Goal: Information Seeking & Learning: Learn about a topic

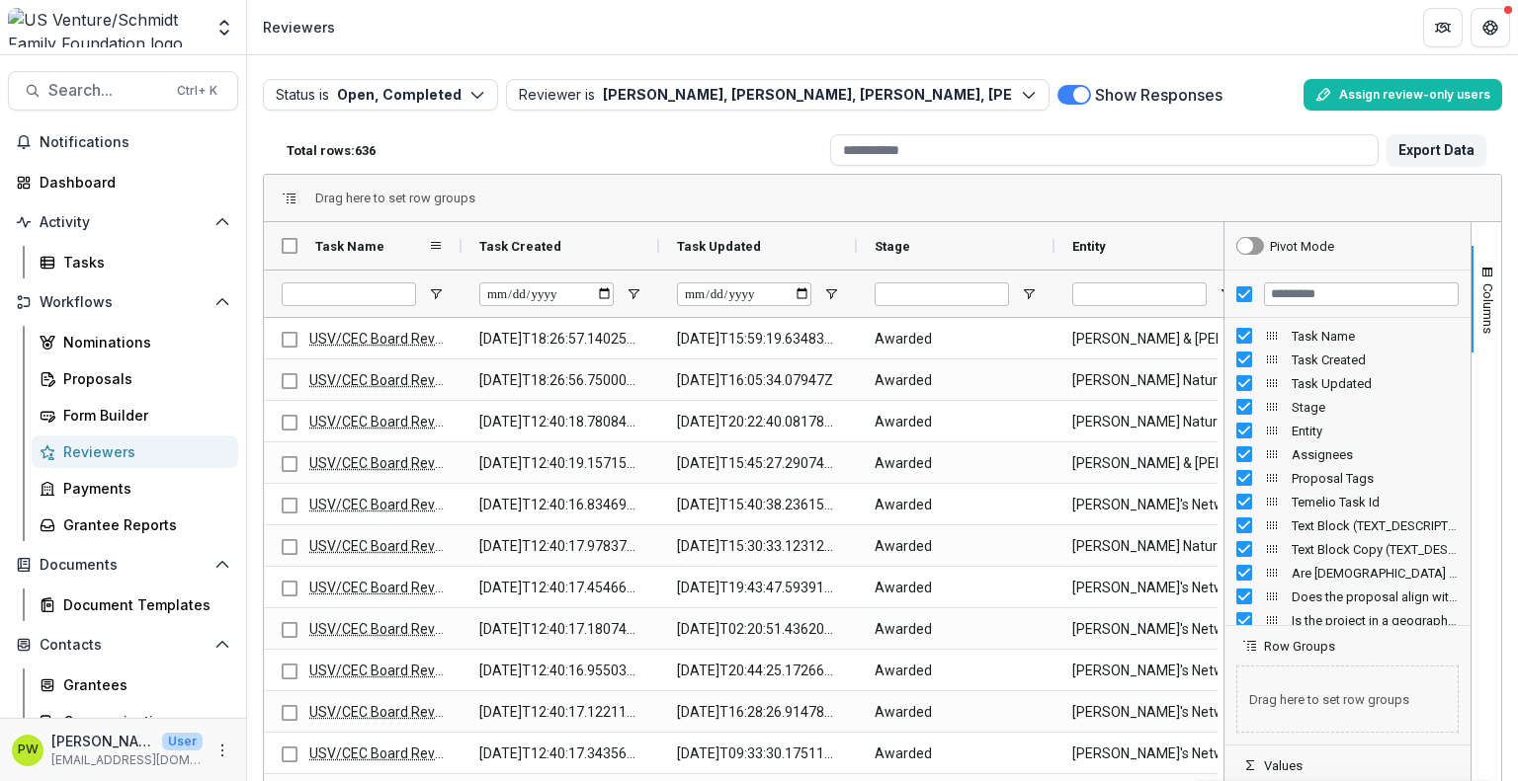
scroll to position [134, 0]
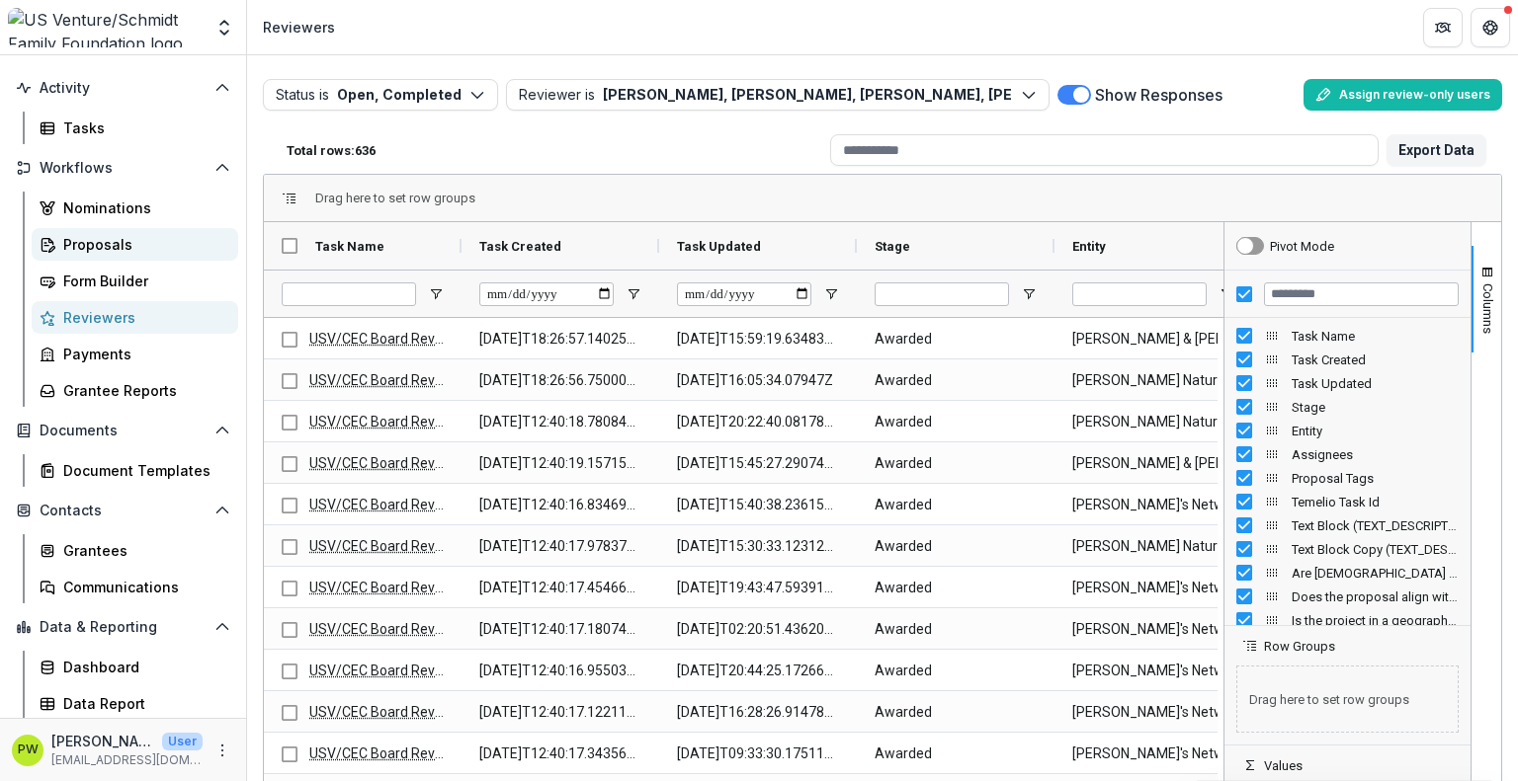
click at [130, 235] on div "Proposals" at bounding box center [142, 244] width 159 height 21
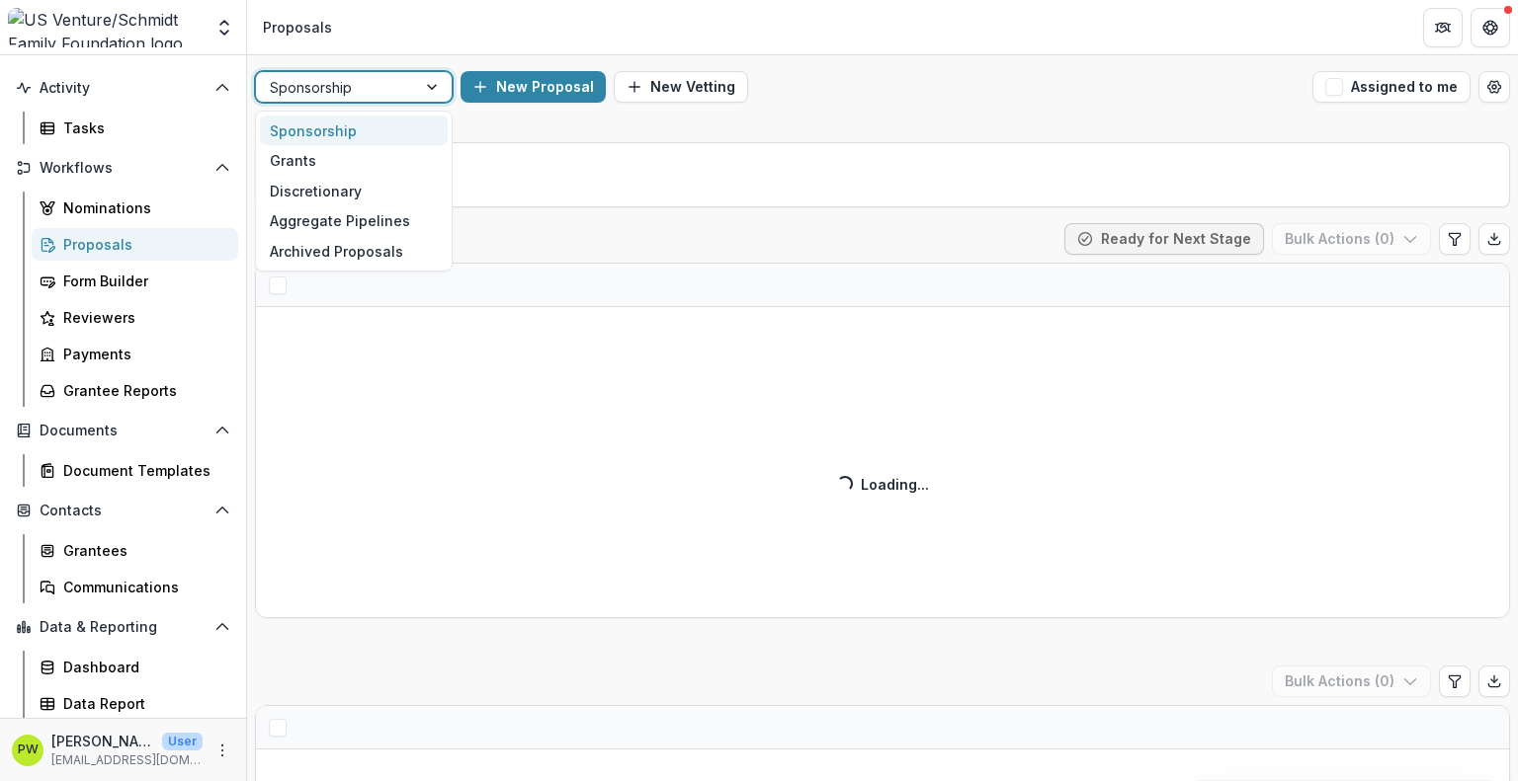
click at [368, 96] on div at bounding box center [336, 87] width 132 height 25
click at [357, 165] on div "Grants" at bounding box center [354, 160] width 188 height 31
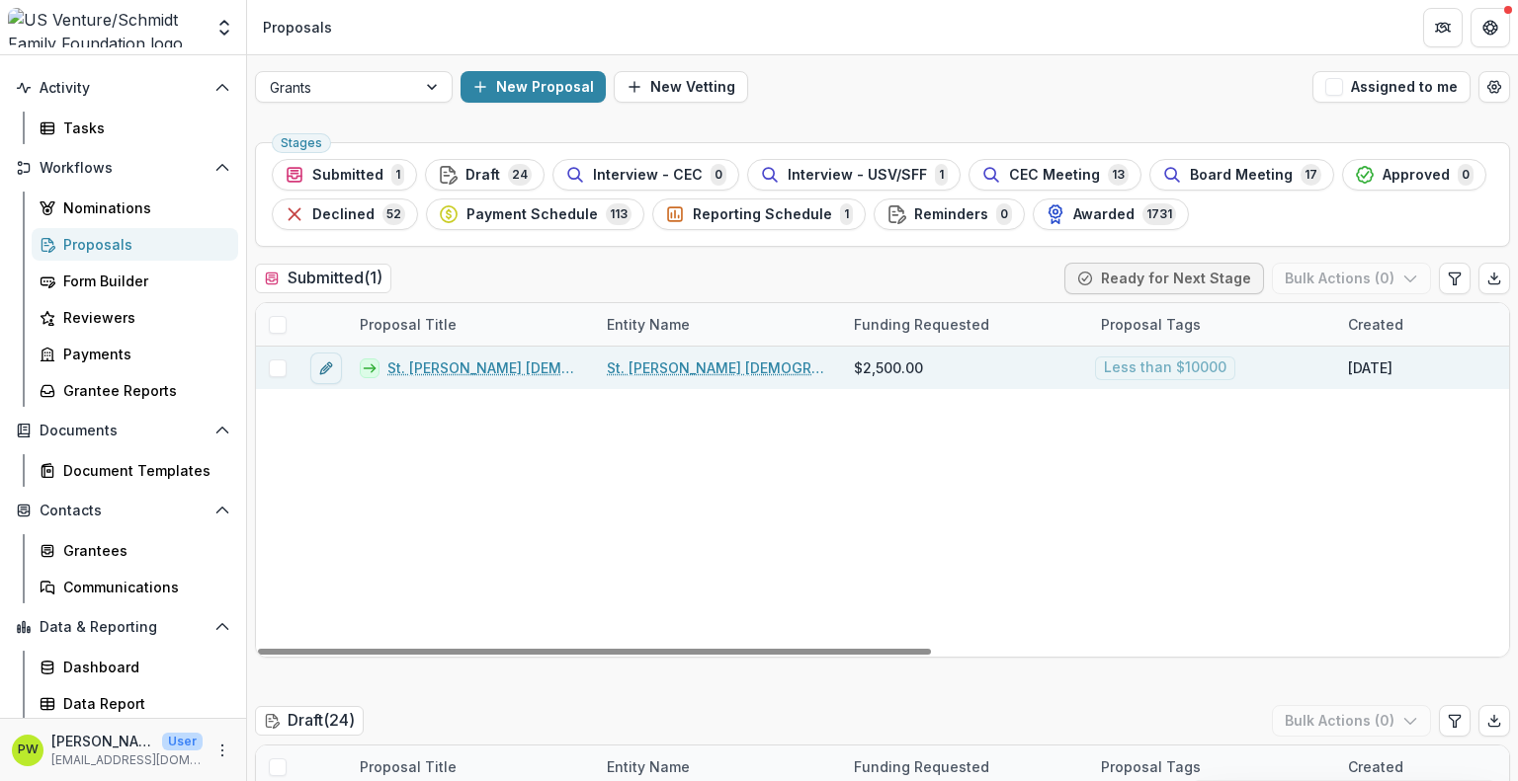
click at [501, 364] on link "St. [PERSON_NAME] [DEMOGRAPHIC_DATA] - 2025 - Grant Application" at bounding box center [485, 368] width 196 height 21
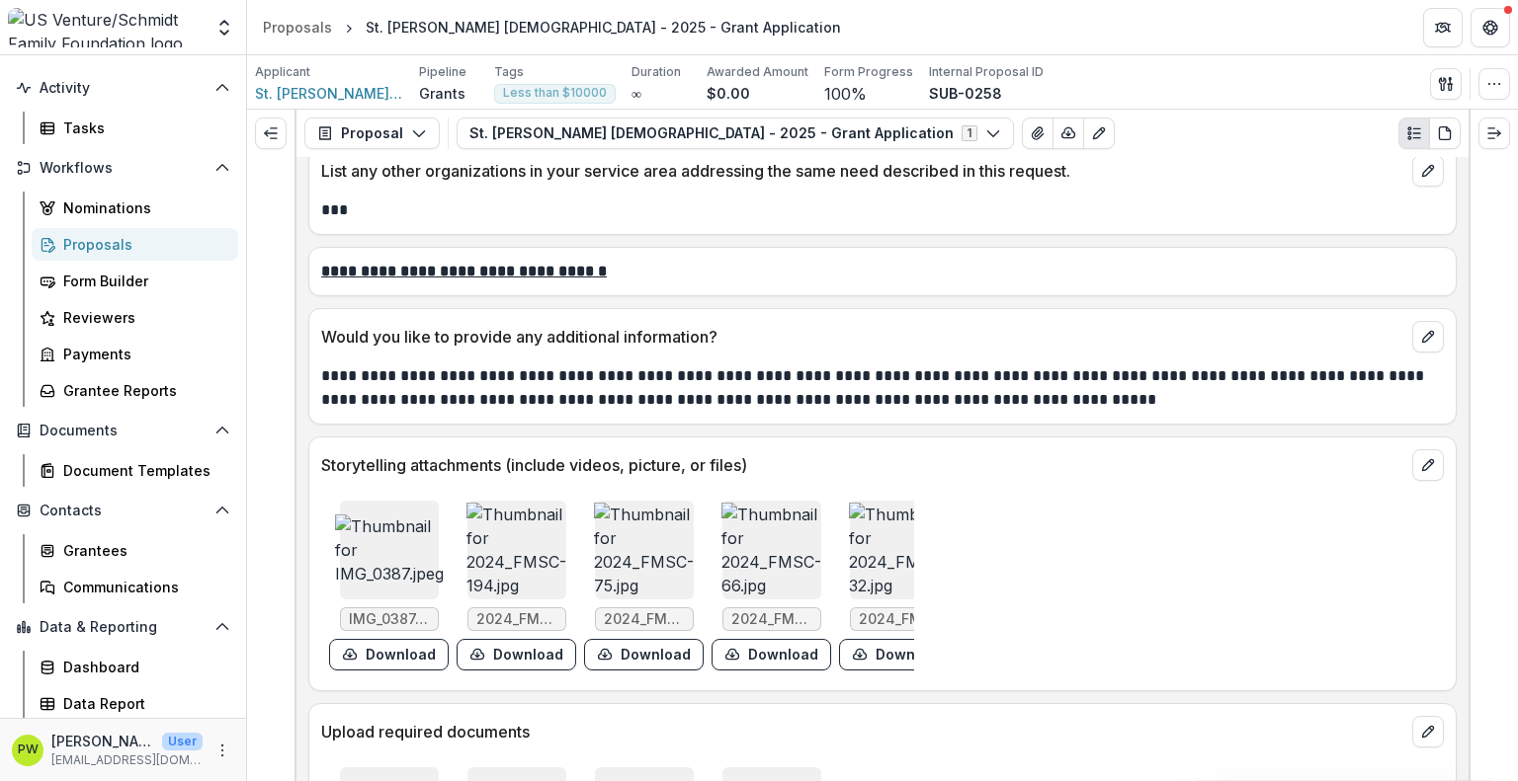
scroll to position [5209, 0]
click at [401, 568] on img at bounding box center [389, 549] width 109 height 71
click at [16, 780] on button "Close" at bounding box center [8, 793] width 16 height 24
click at [504, 555] on img at bounding box center [516, 549] width 100 height 95
click at [16, 780] on button "Close" at bounding box center [8, 793] width 16 height 24
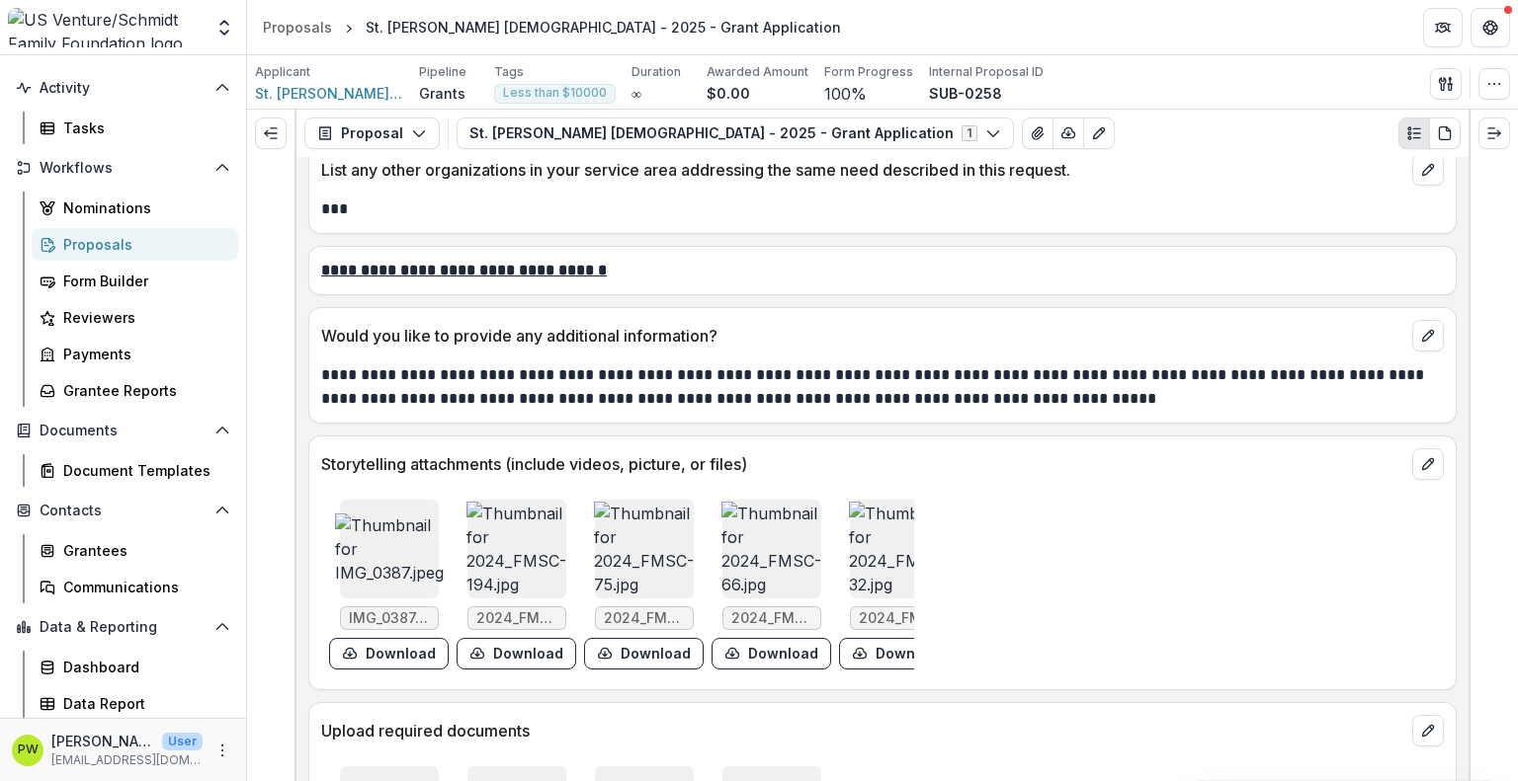
click at [604, 547] on img at bounding box center [644, 549] width 100 height 95
click at [16, 780] on icon "Close" at bounding box center [8, 795] width 16 height 16
click at [744, 592] on img at bounding box center [771, 549] width 100 height 95
click at [16, 780] on icon "Close" at bounding box center [8, 795] width 16 height 16
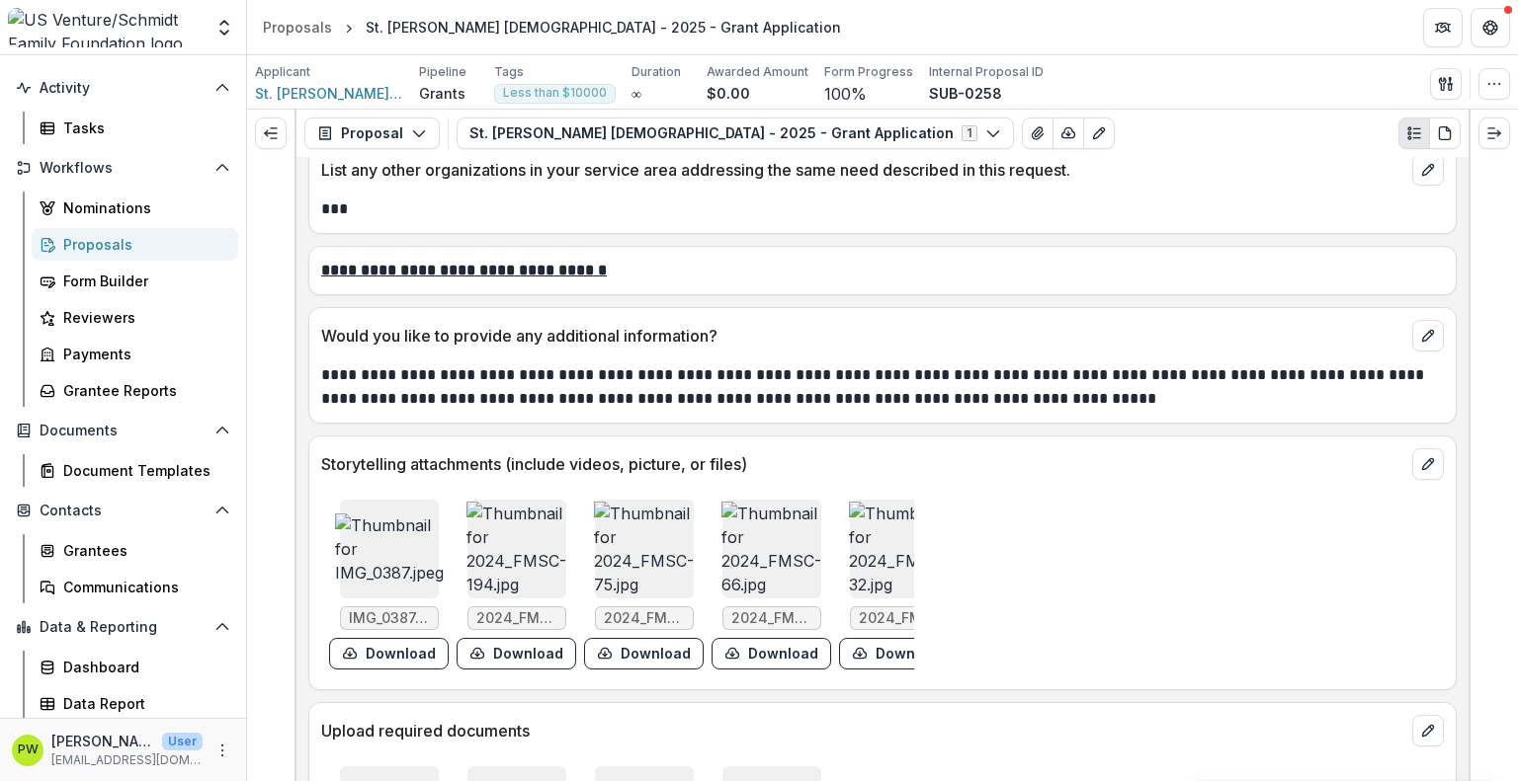
click at [849, 581] on img at bounding box center [899, 549] width 100 height 95
click at [16, 780] on button "Close" at bounding box center [8, 793] width 16 height 24
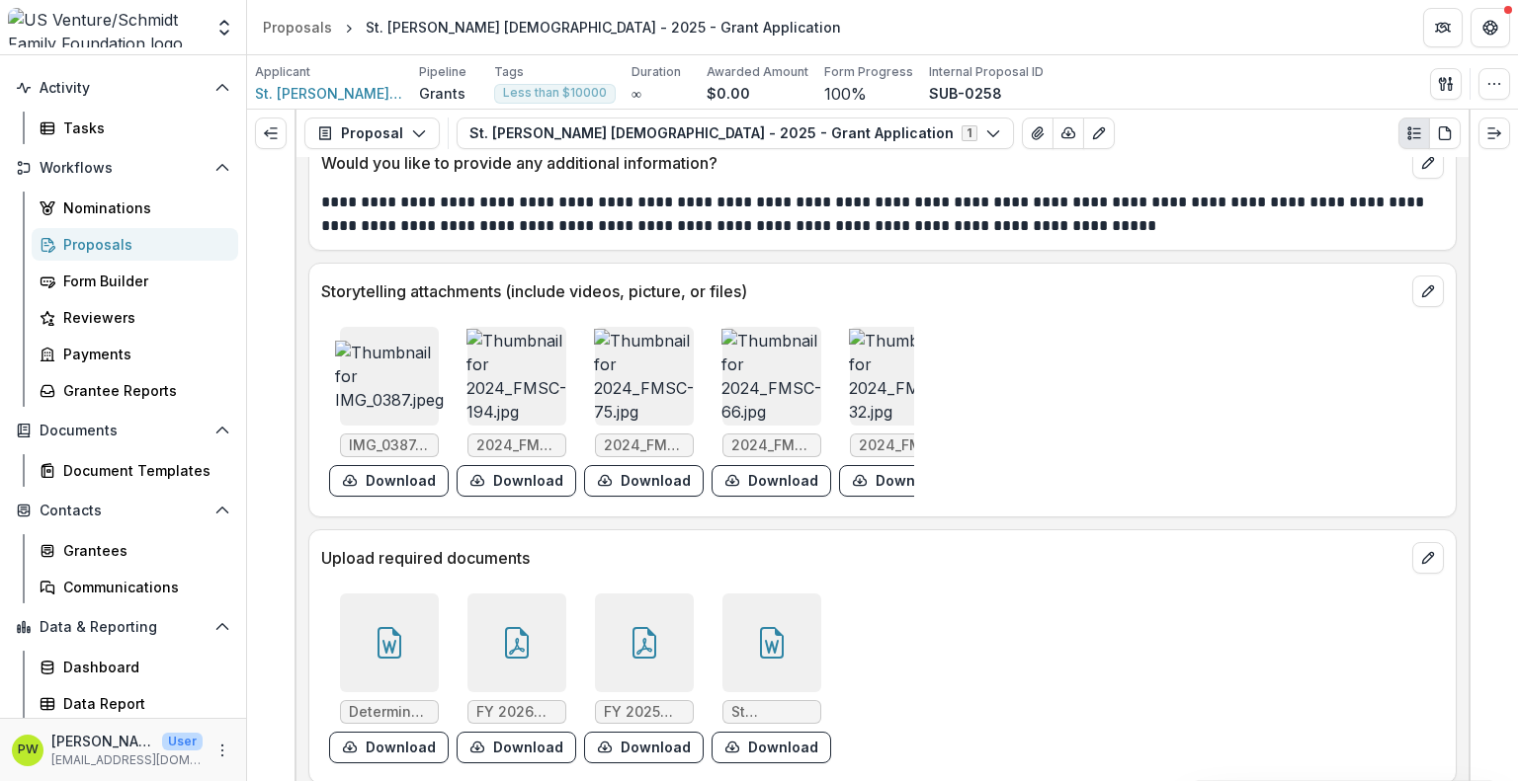
scroll to position [5433, 0]
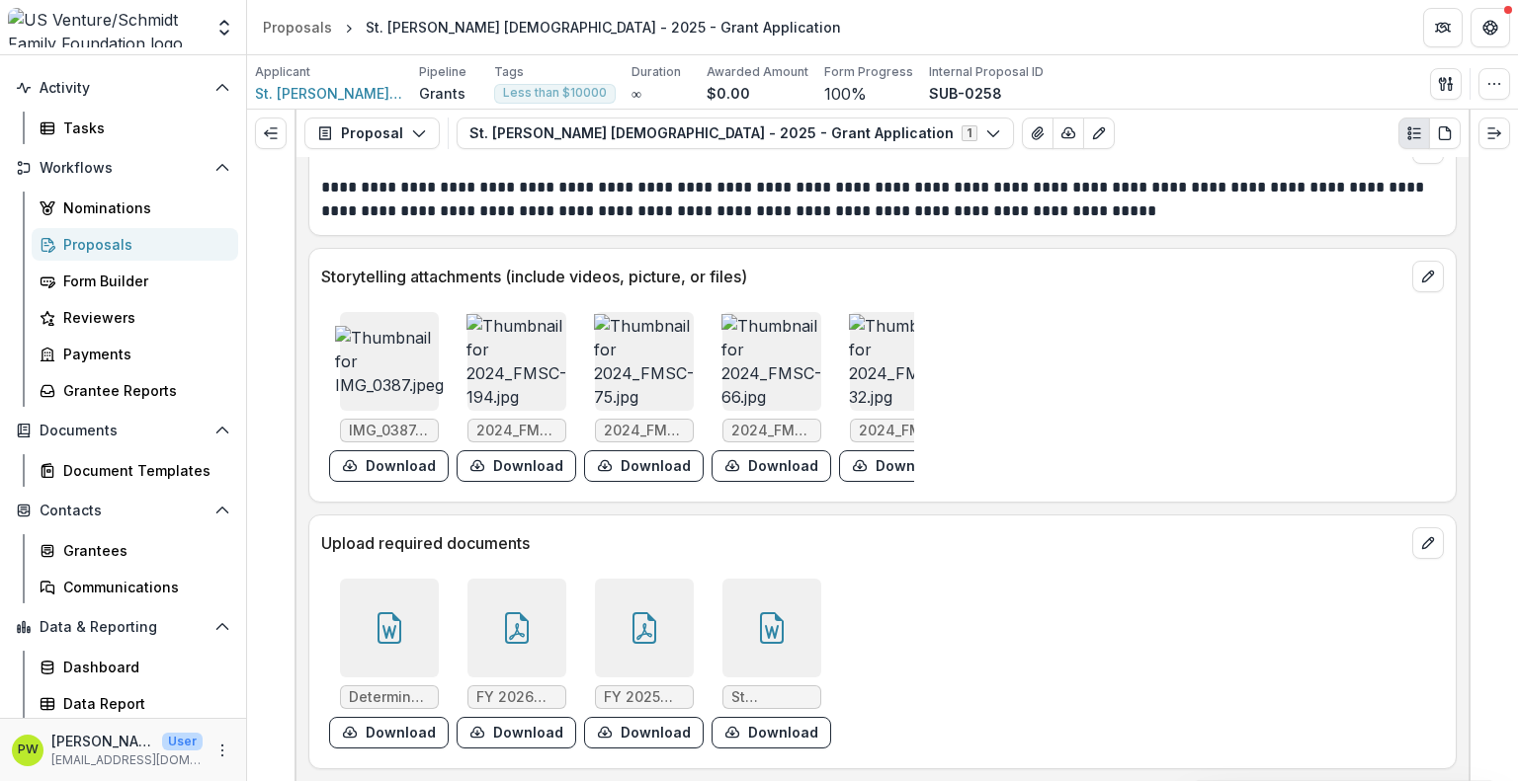
click at [722, 647] on div at bounding box center [771, 628] width 99 height 99
click at [16, 780] on icon "Close" at bounding box center [8, 795] width 16 height 16
click at [639, 647] on div at bounding box center [644, 628] width 99 height 99
click at [16, 780] on icon "Close" at bounding box center [8, 795] width 16 height 16
click at [632, 637] on icon at bounding box center [644, 629] width 32 height 32
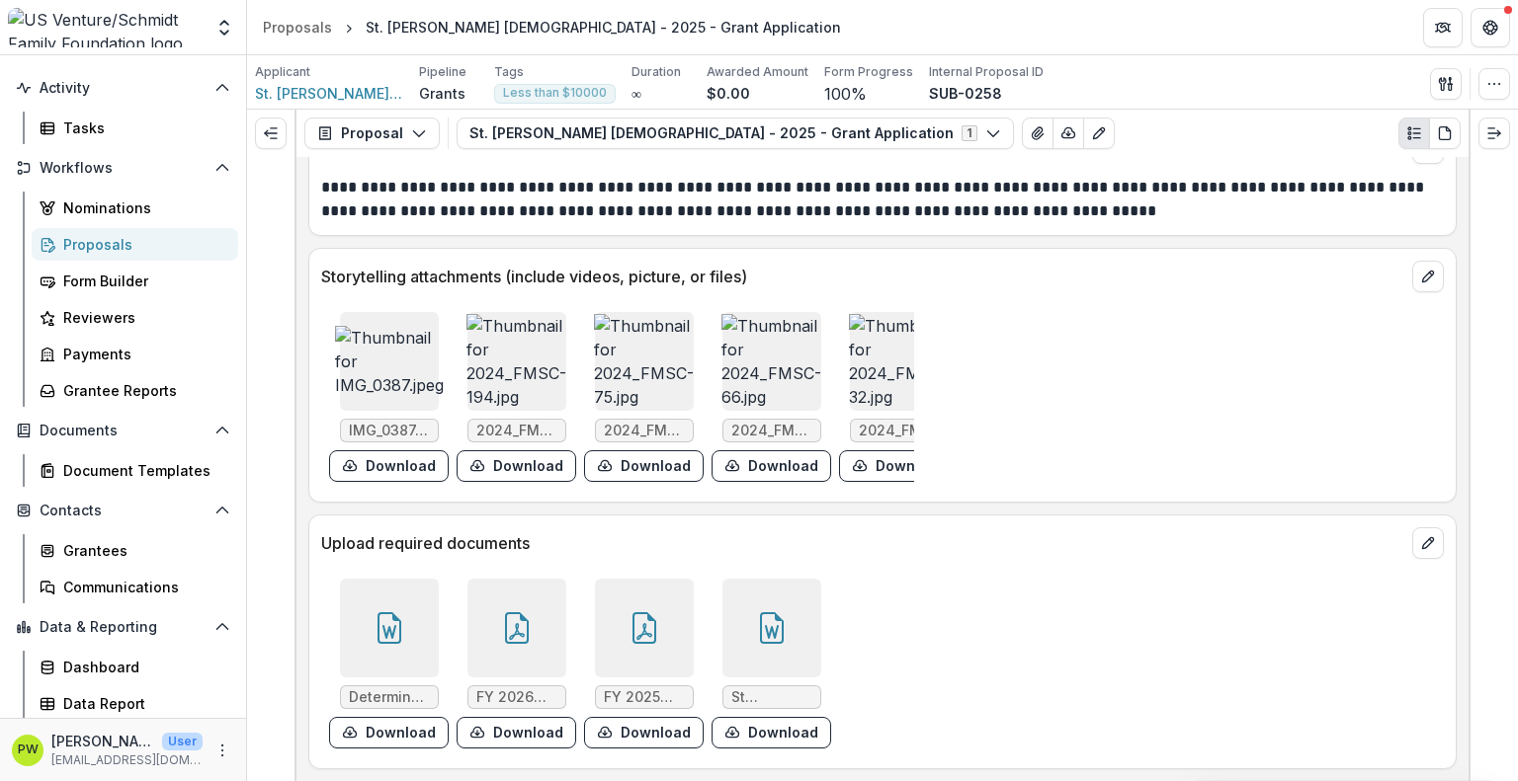
click at [16, 780] on button "Close" at bounding box center [8, 793] width 16 height 24
click at [501, 626] on icon at bounding box center [517, 629] width 32 height 32
click at [16, 780] on button "Close" at bounding box center [8, 793] width 16 height 24
click at [382, 651] on div at bounding box center [389, 628] width 99 height 99
click at [16, 780] on icon "Close" at bounding box center [8, 795] width 16 height 16
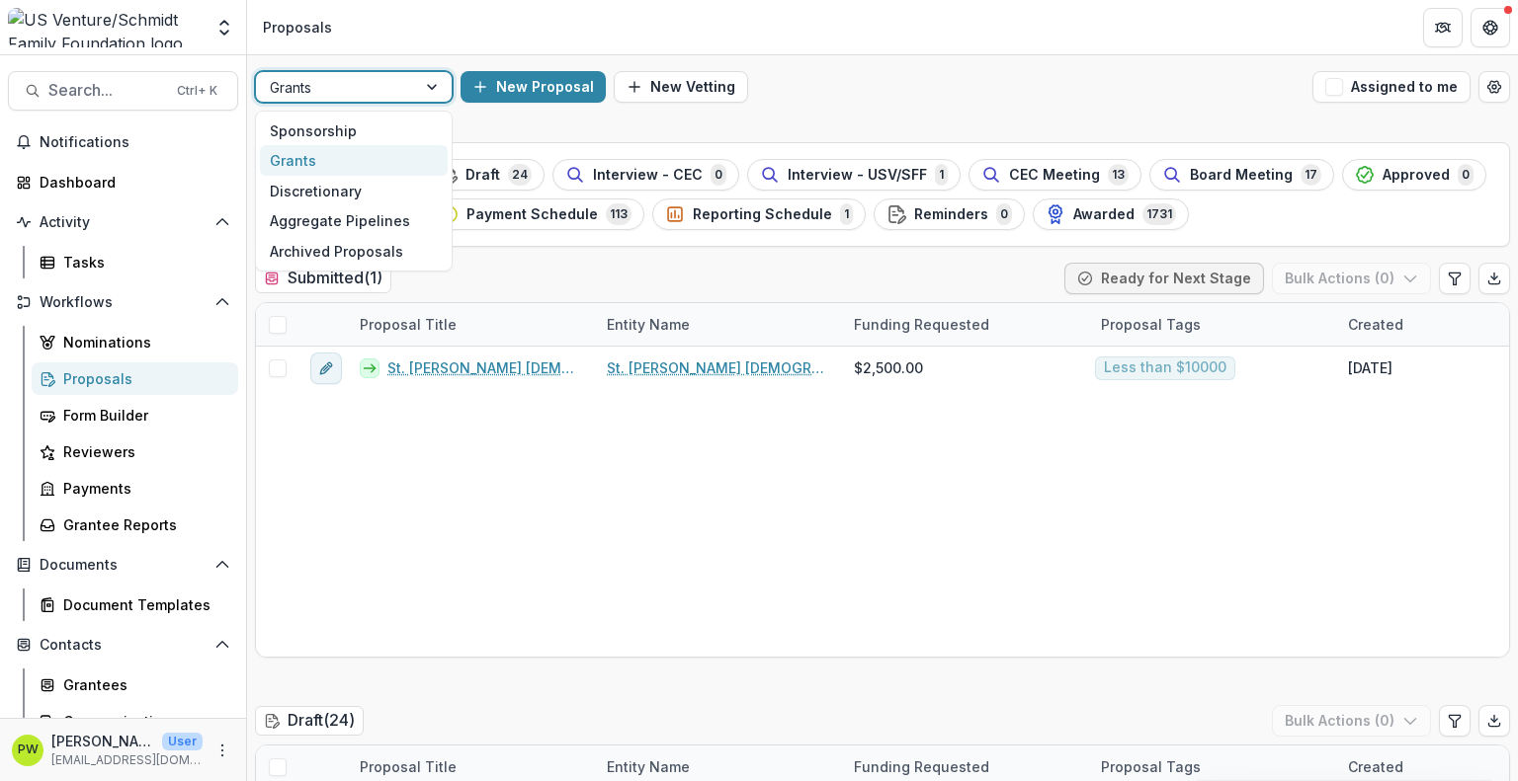
click at [407, 85] on div "Grants" at bounding box center [336, 87] width 160 height 29
click at [391, 134] on div "Sponsorship" at bounding box center [354, 131] width 188 height 31
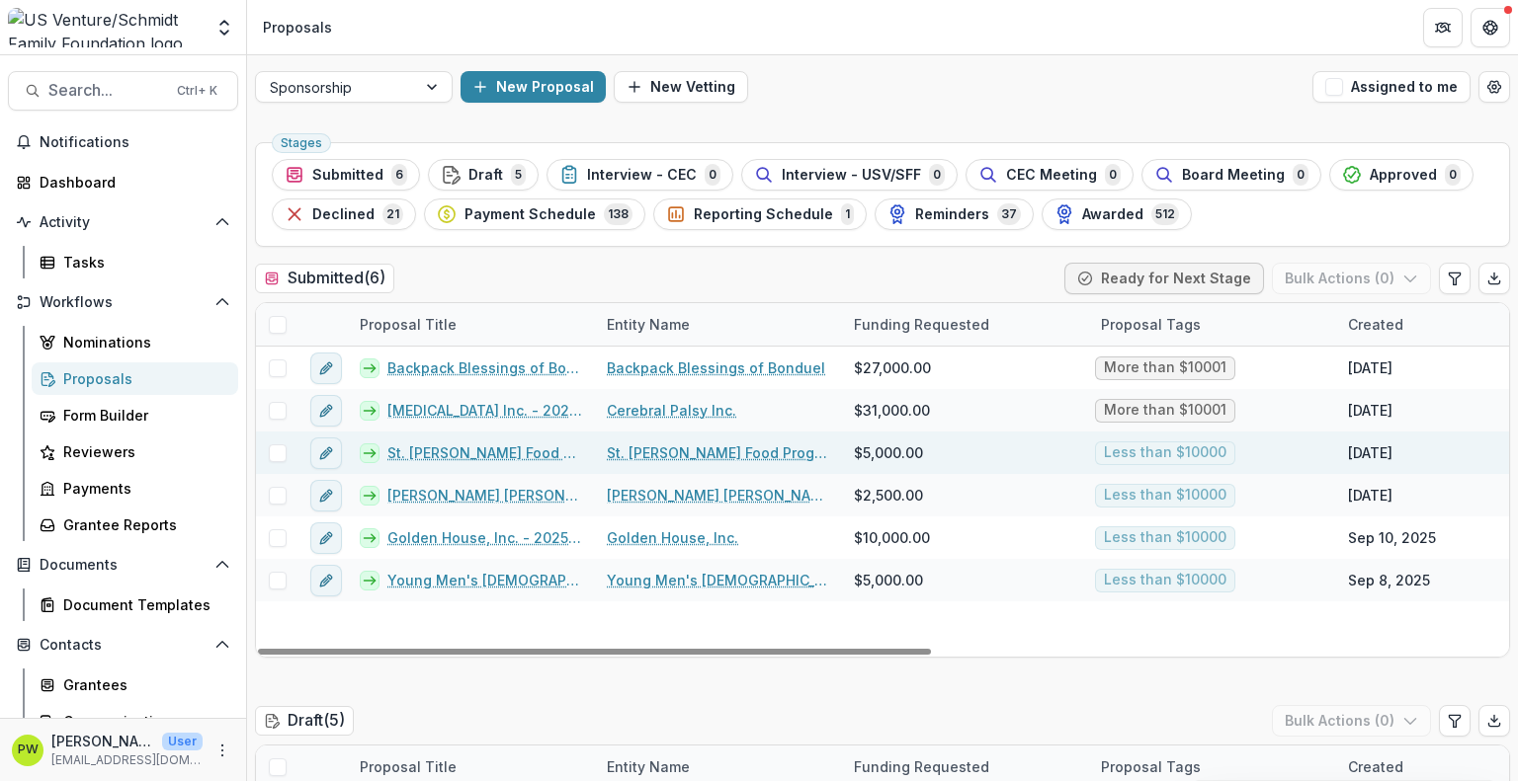
click at [495, 451] on link "St. [PERSON_NAME] Food Program - 2025 - Sponsorship Application Grant" at bounding box center [485, 453] width 196 height 21
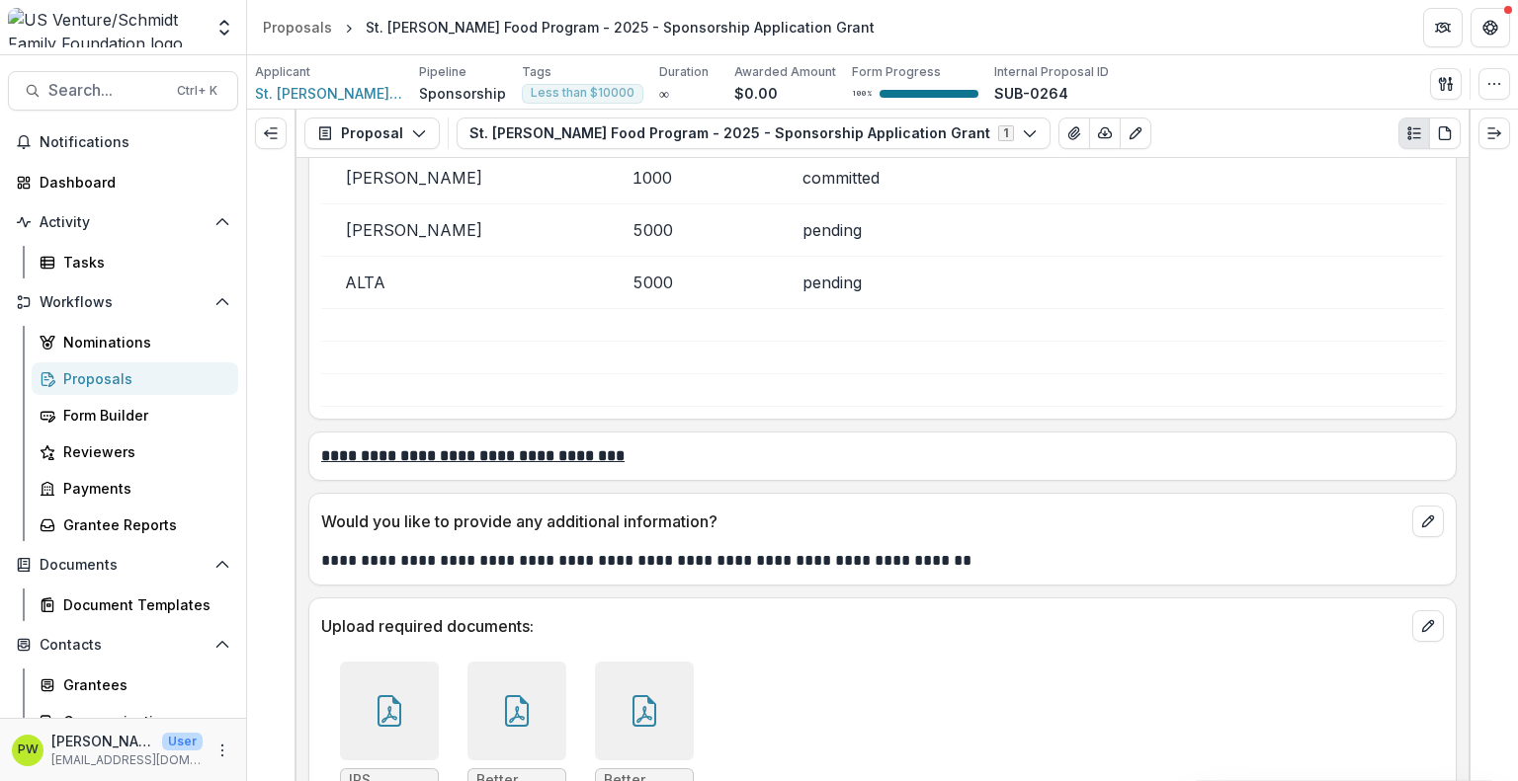
scroll to position [4886, 0]
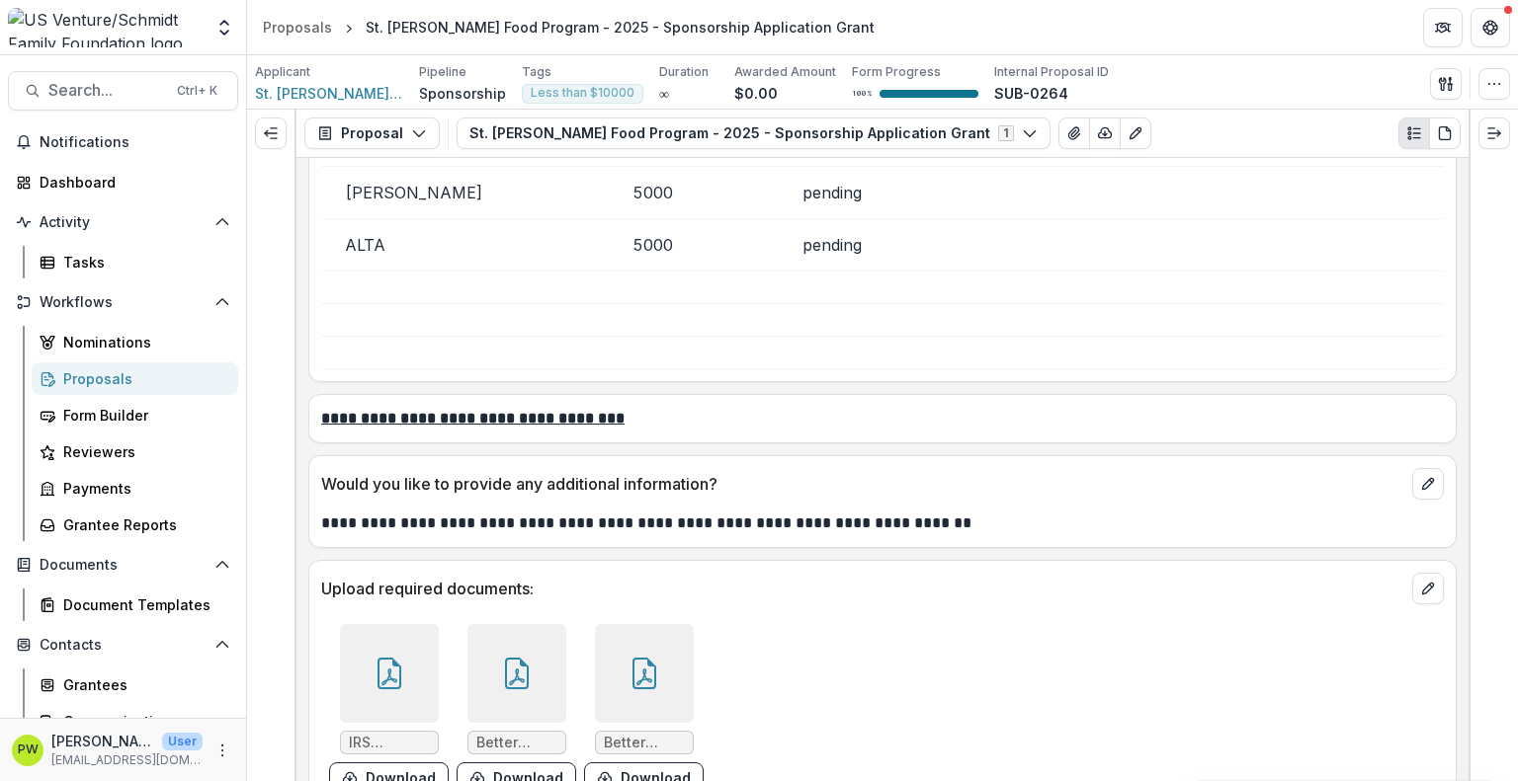
click at [637, 669] on icon at bounding box center [644, 677] width 16 height 17
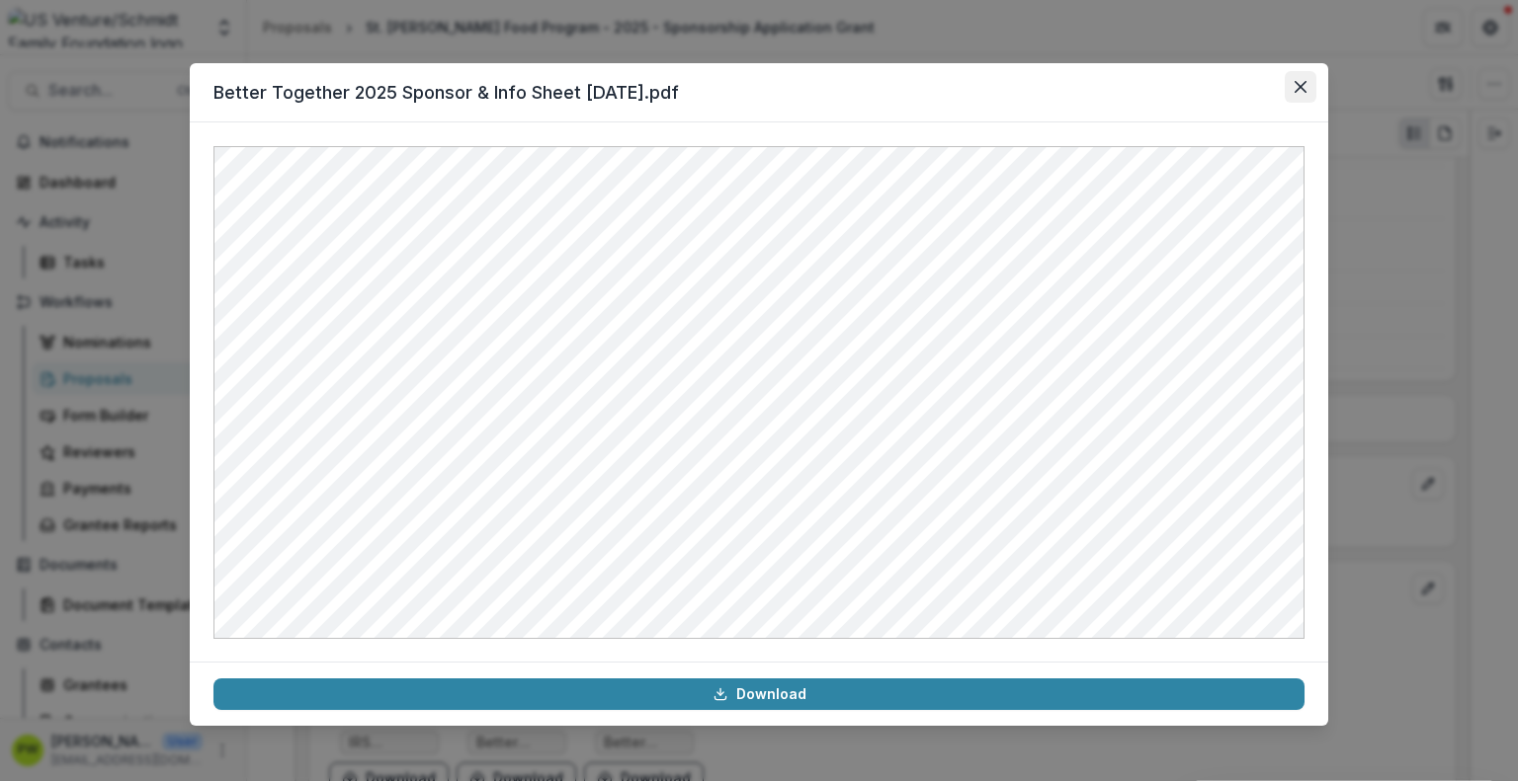
click at [1297, 72] on button "Close" at bounding box center [1300, 87] width 32 height 32
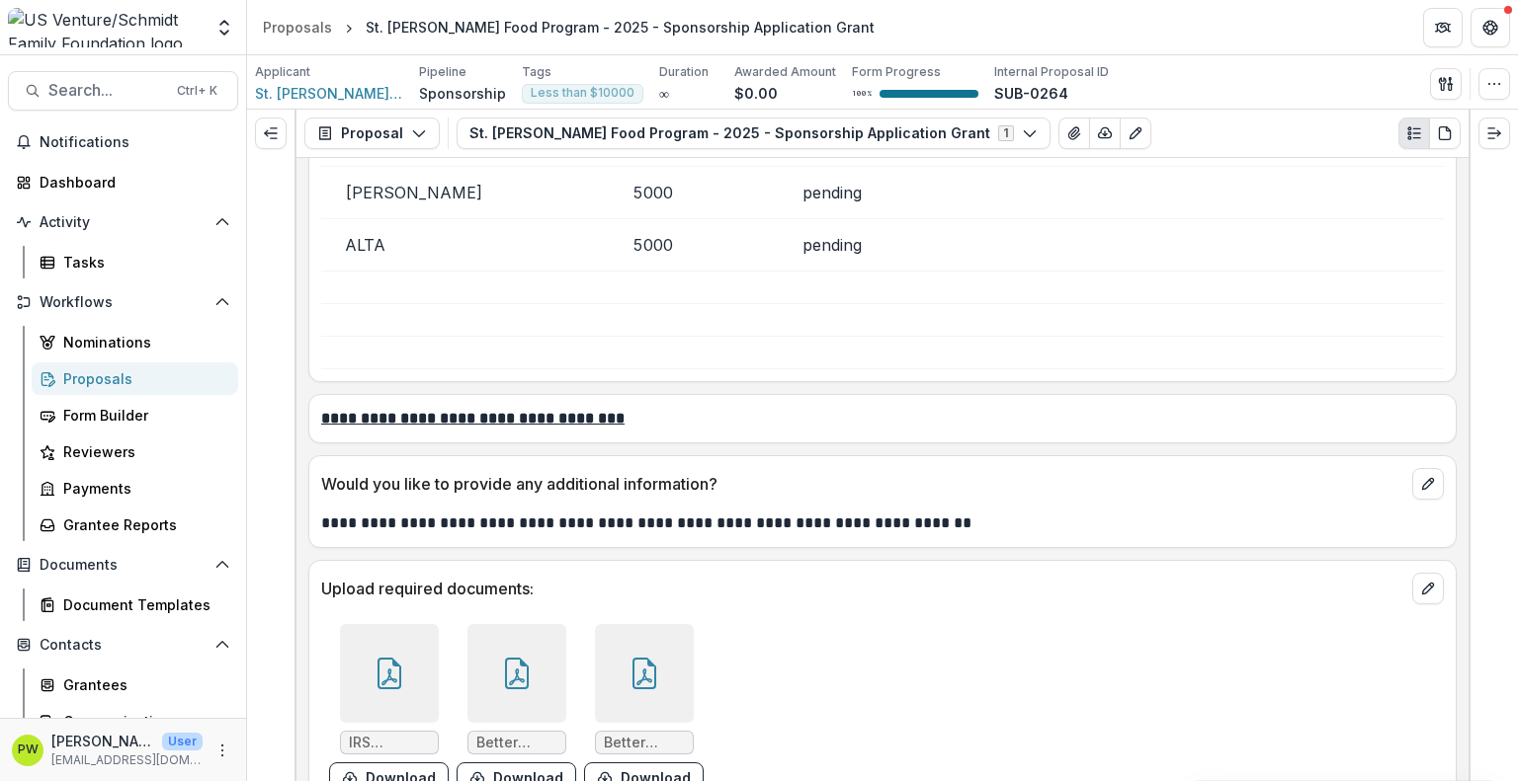
click at [352, 645] on div at bounding box center [389, 673] width 99 height 99
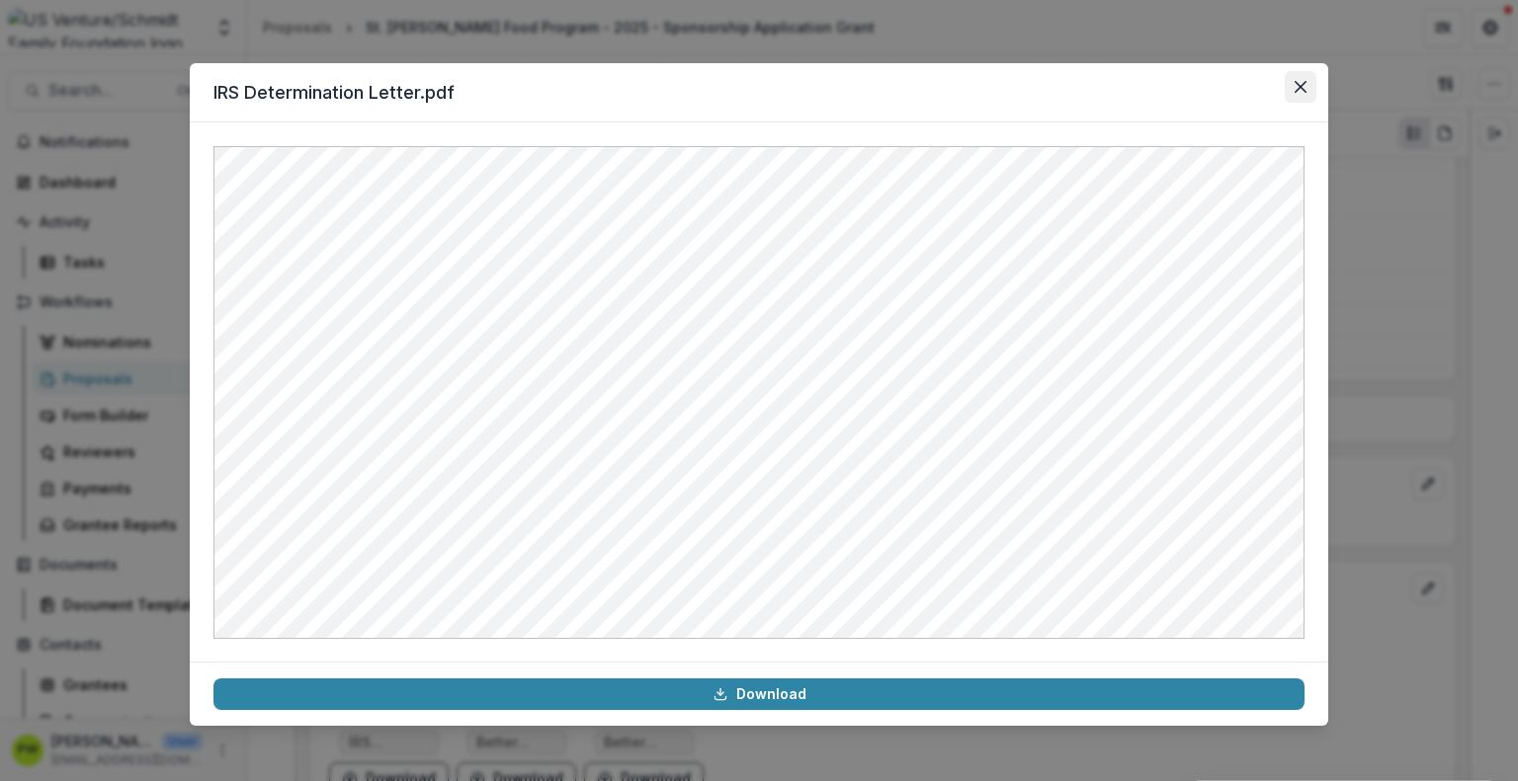
click at [1294, 78] on button "Close" at bounding box center [1300, 87] width 32 height 32
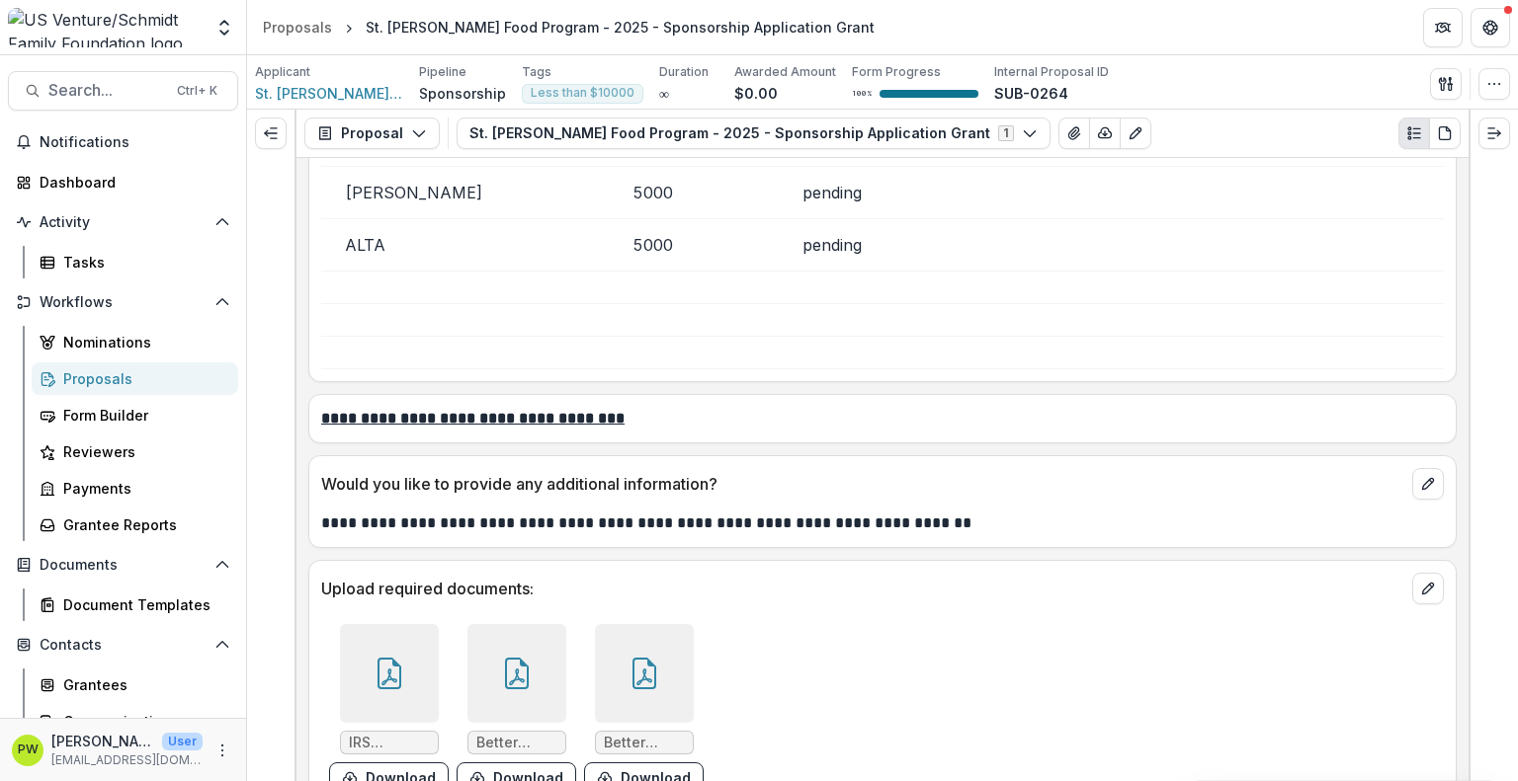
click at [636, 218] on td "5000" at bounding box center [694, 244] width 170 height 52
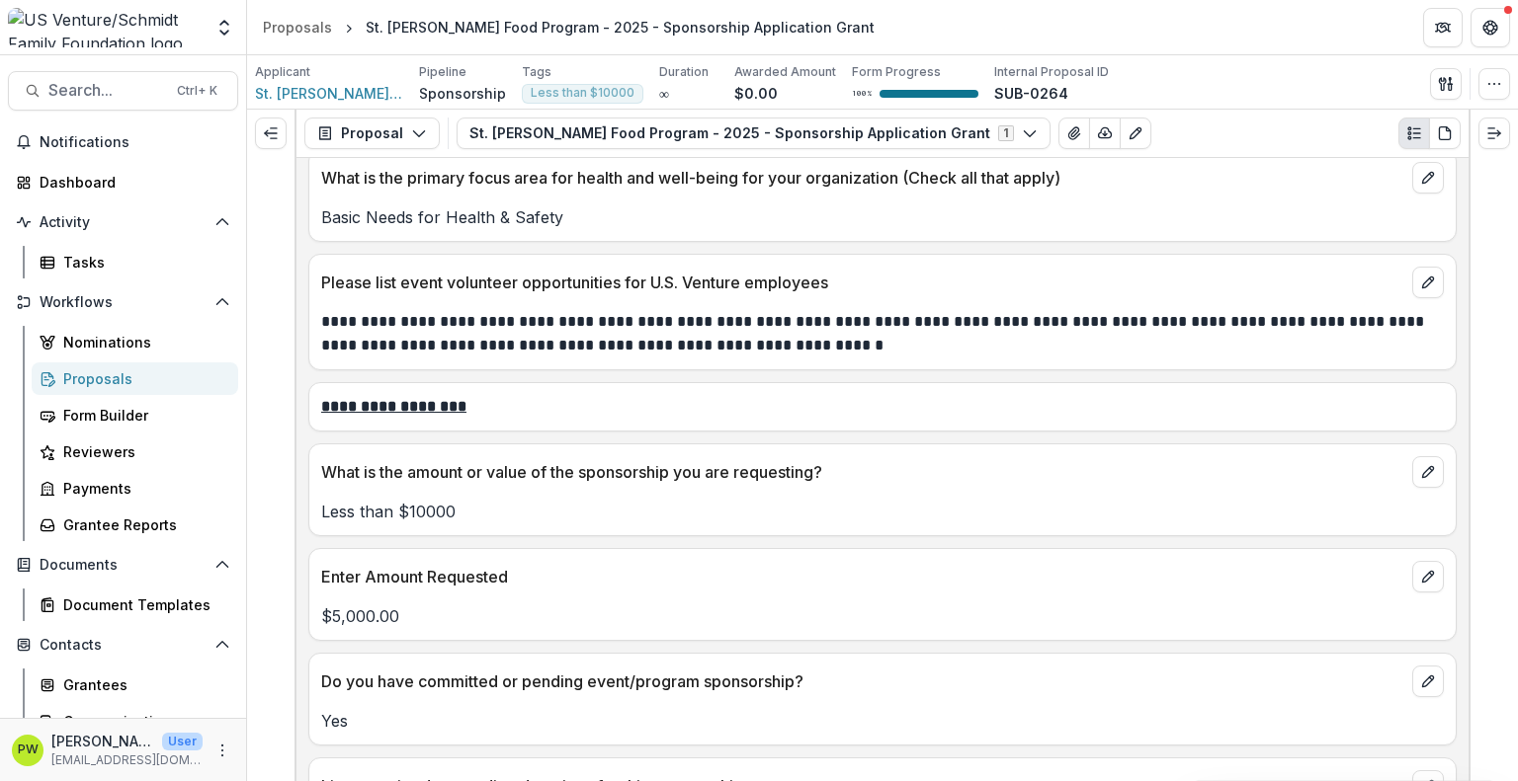
scroll to position [3928, 0]
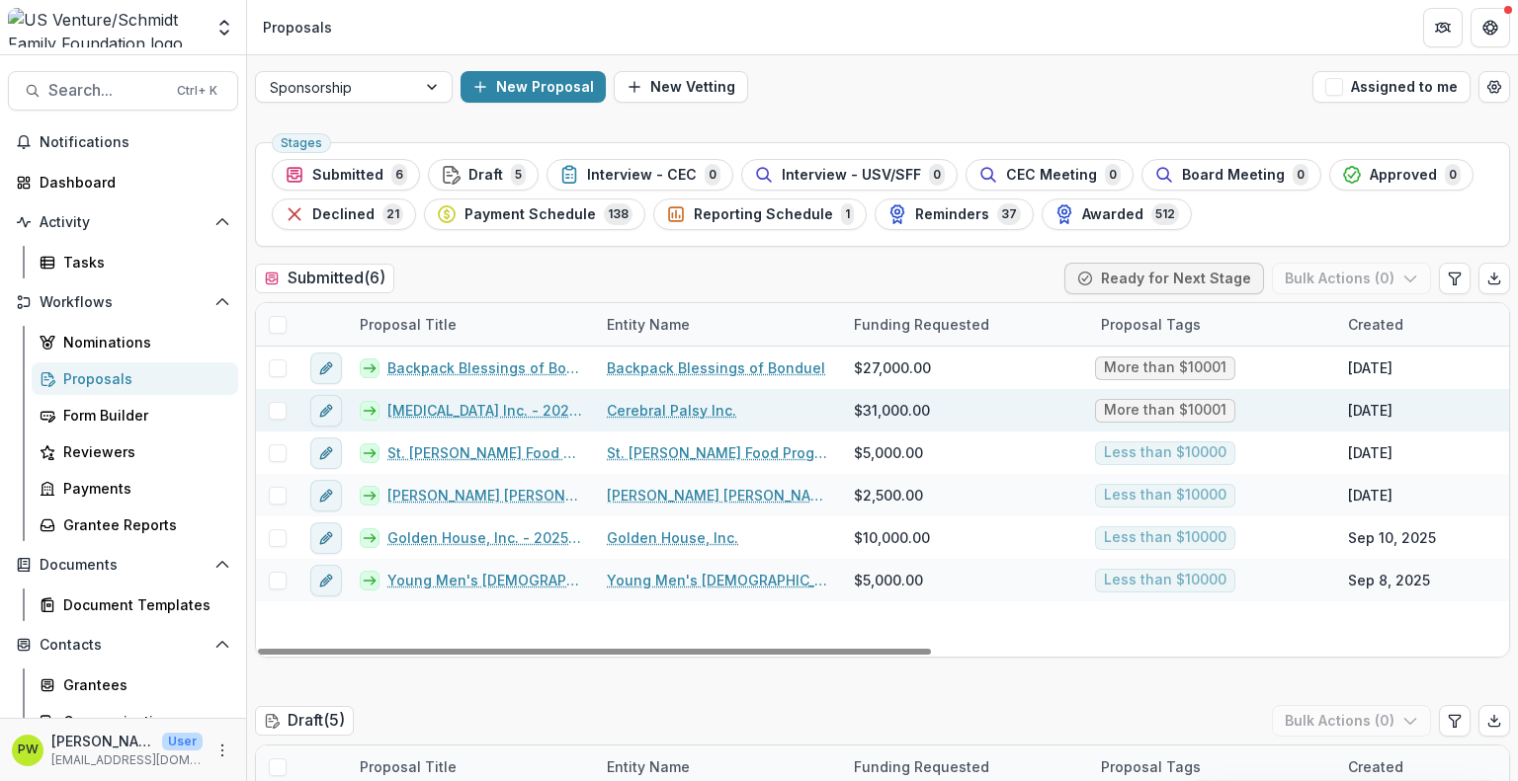
click at [470, 405] on link "[MEDICAL_DATA] Inc. - 2025 - Sponsorship Application Grant" at bounding box center [485, 410] width 196 height 21
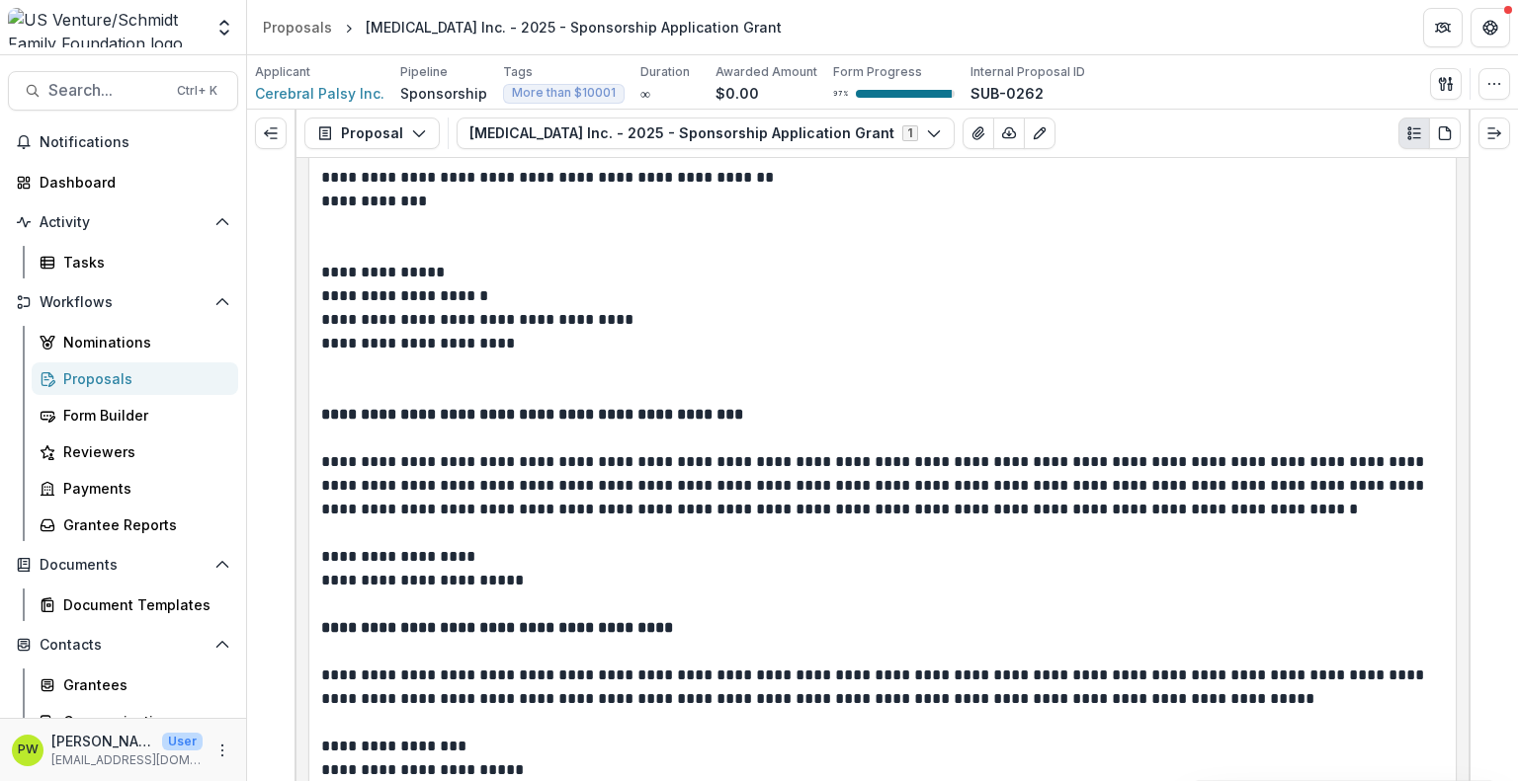
scroll to position [3989, 0]
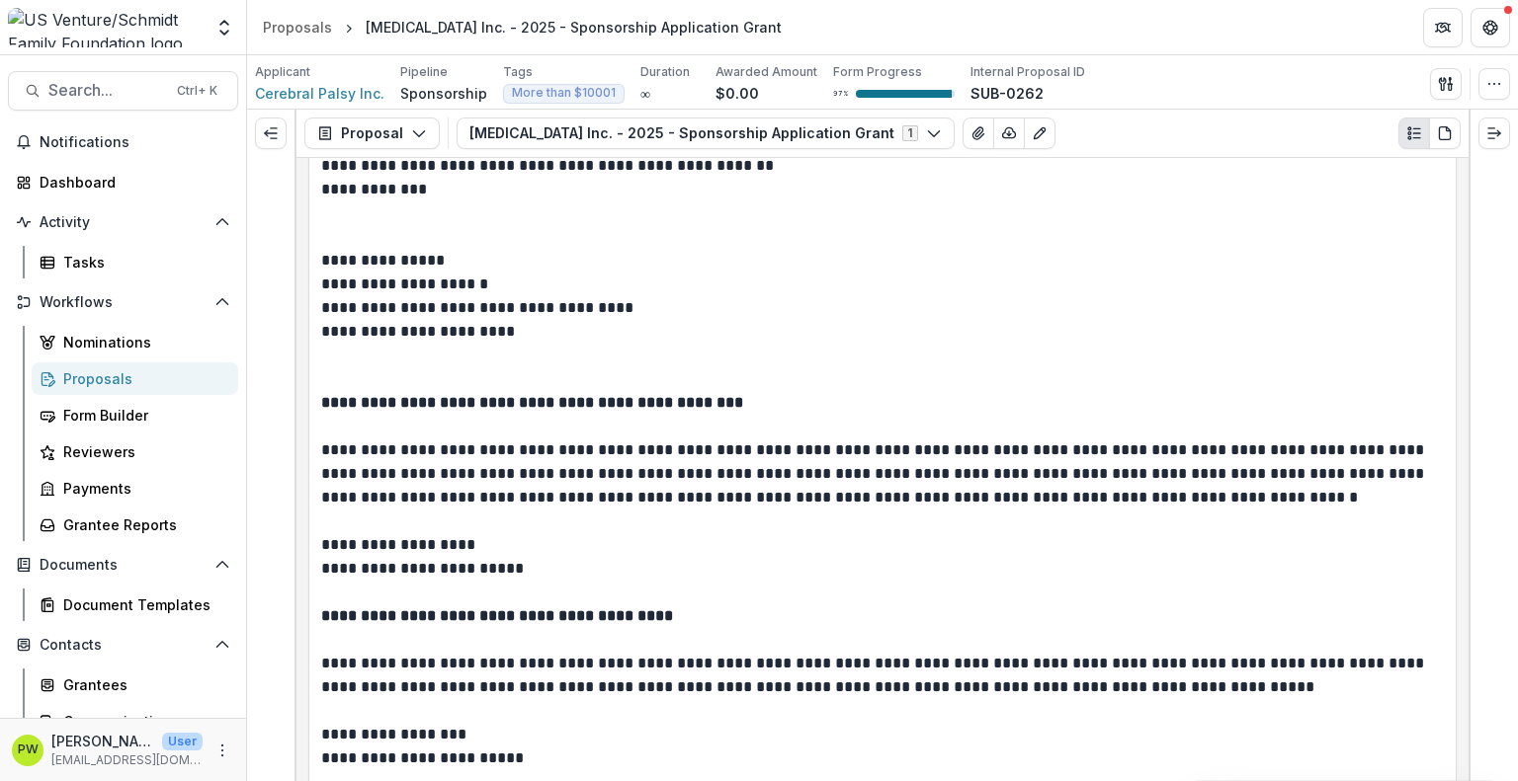
click at [579, 481] on p "**********" at bounding box center [879, 474] width 1117 height 71
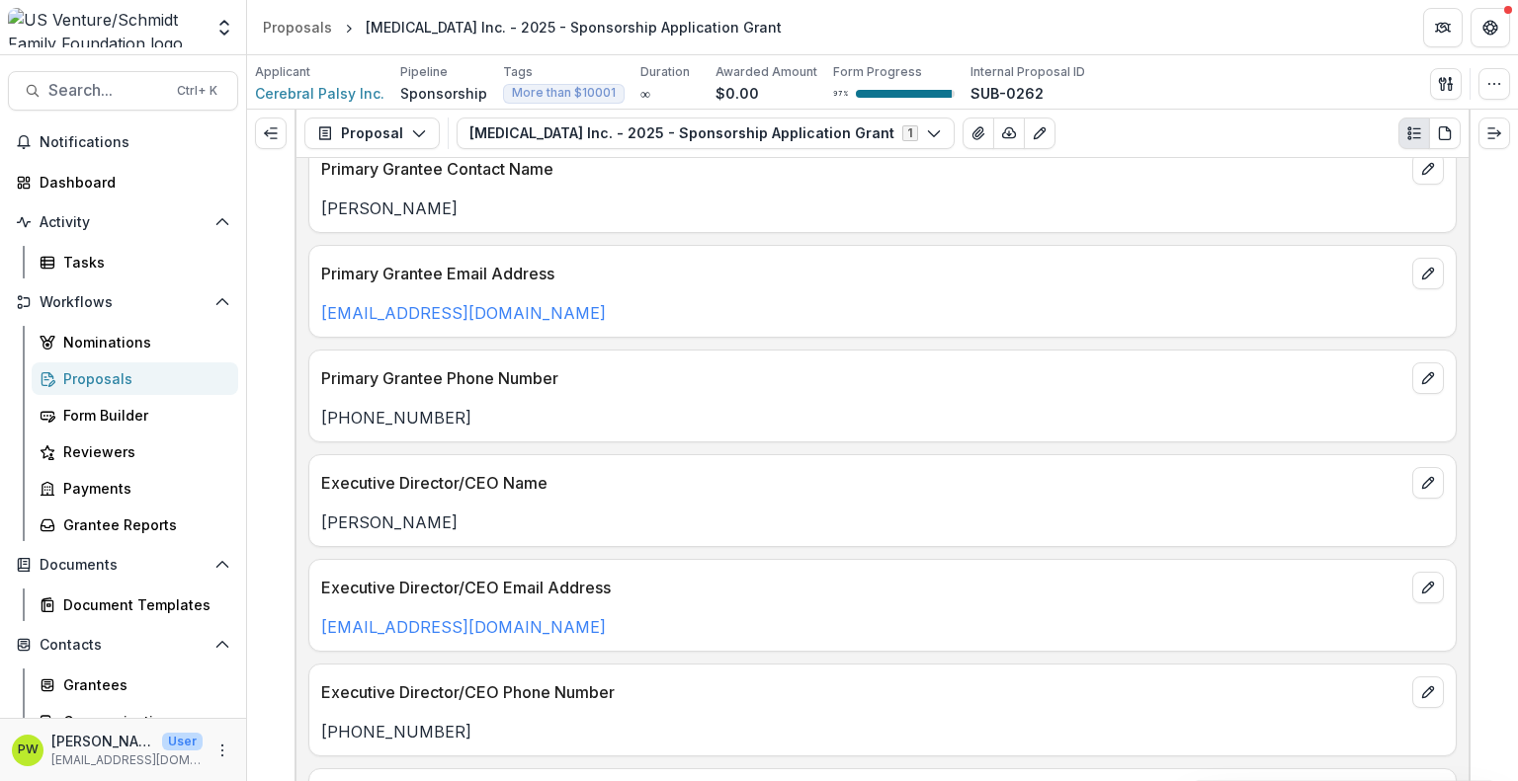
scroll to position [0, 0]
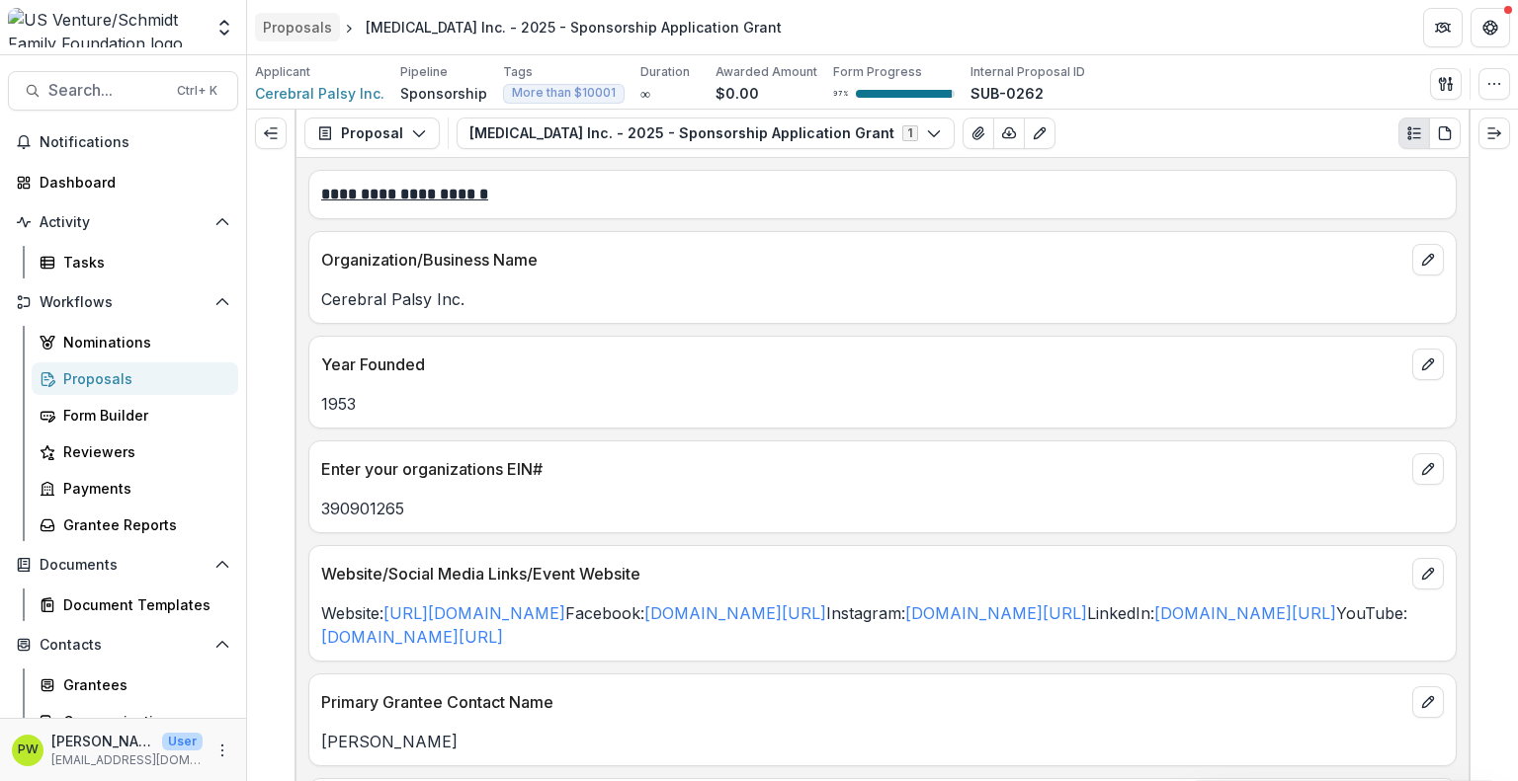
click at [283, 27] on div "Proposals" at bounding box center [297, 27] width 69 height 21
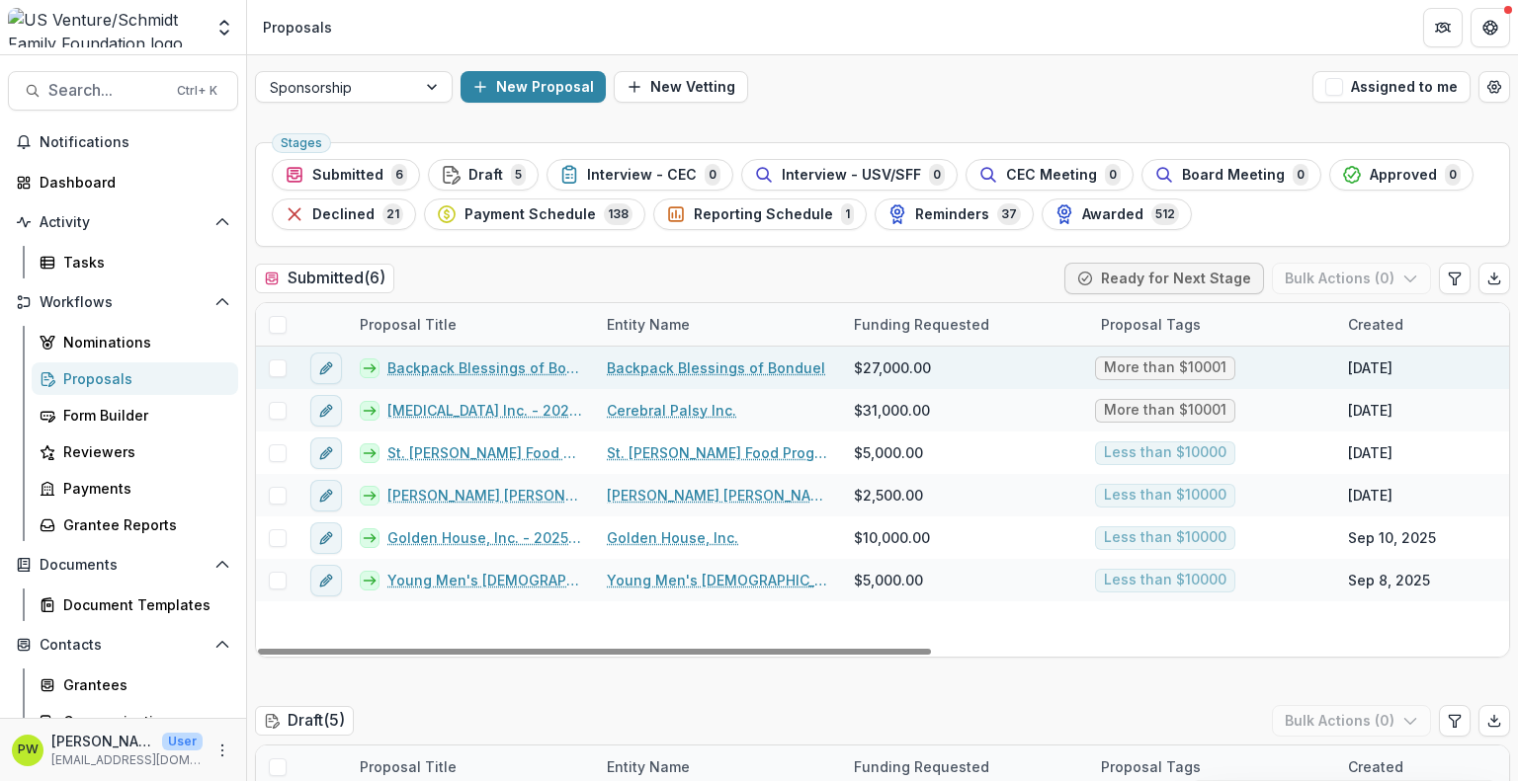
click at [423, 367] on link "Backpack Blessings of Bonduel - 2025 - Sponsorship Application Grant" at bounding box center [485, 368] width 196 height 21
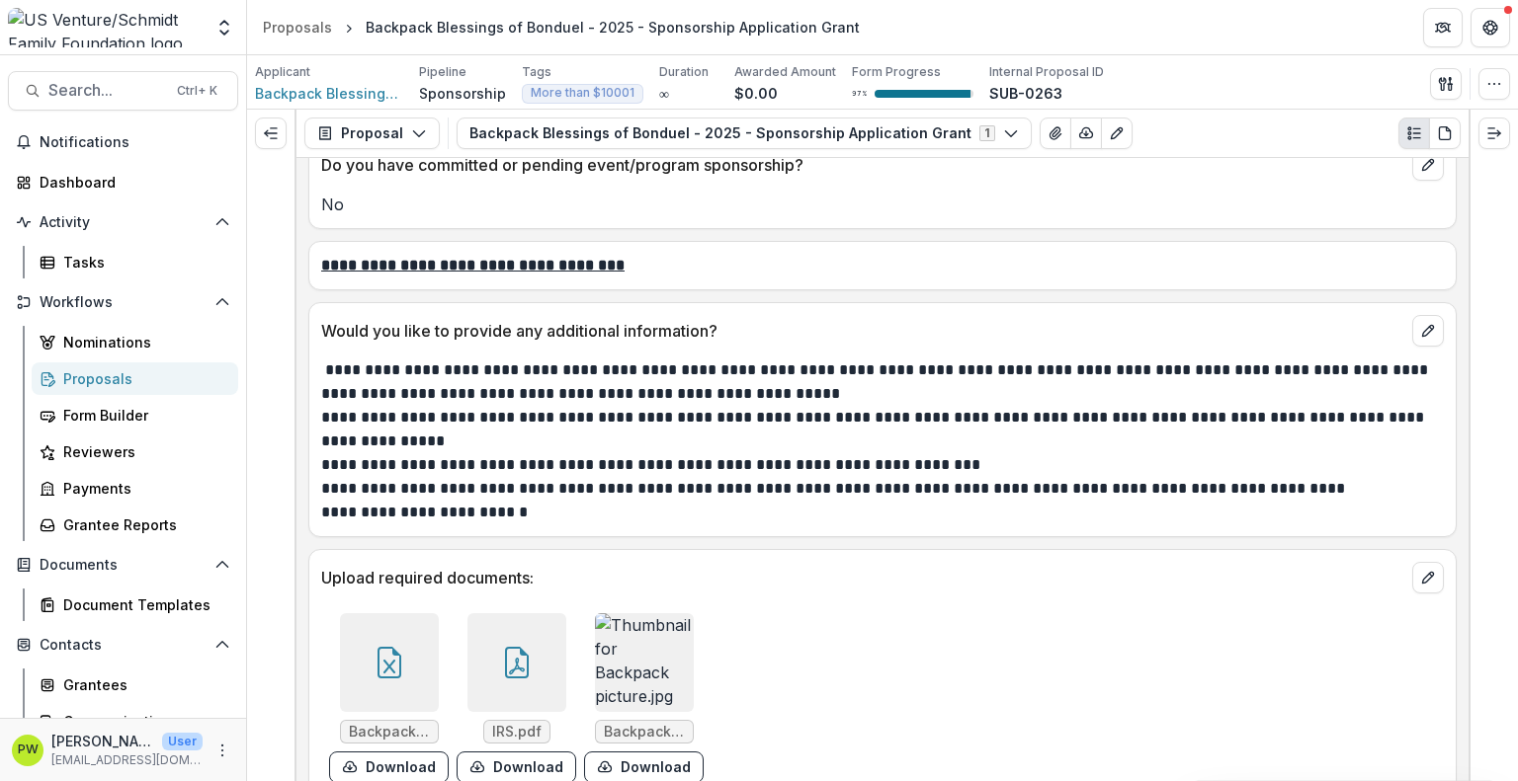
scroll to position [4019, 0]
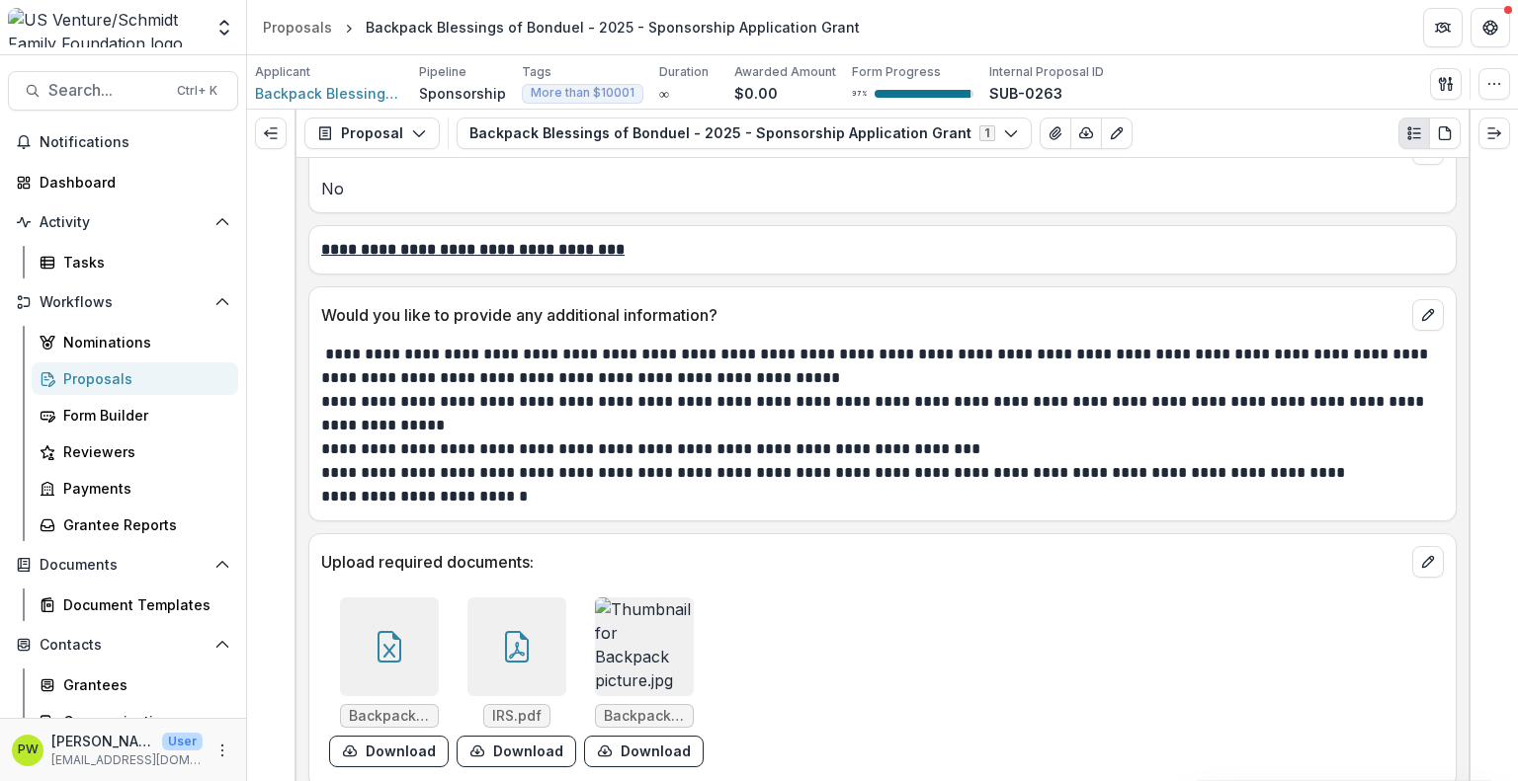
click at [614, 671] on img at bounding box center [644, 647] width 99 height 99
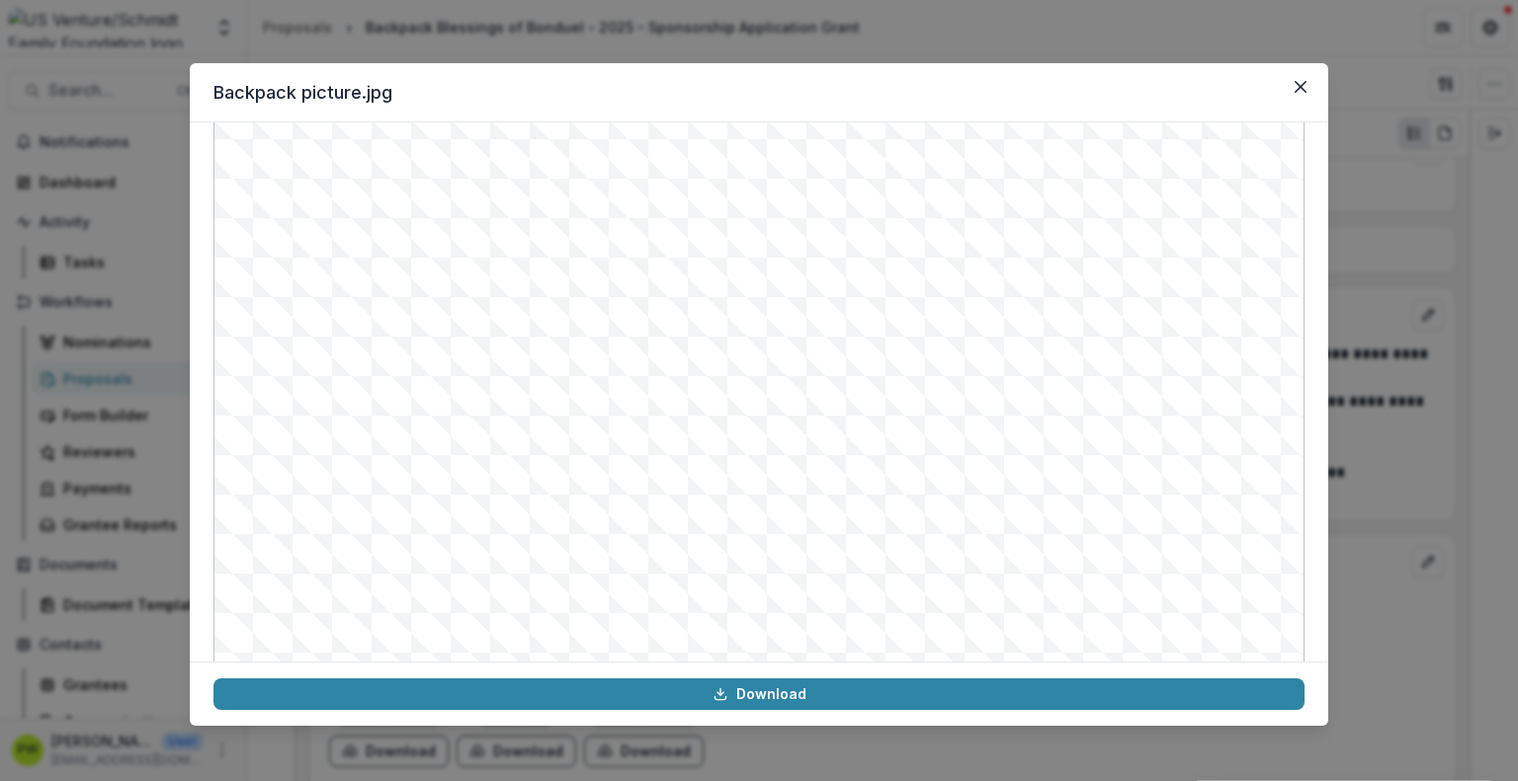
scroll to position [166, 0]
click at [1295, 89] on icon "Close" at bounding box center [1300, 87] width 12 height 12
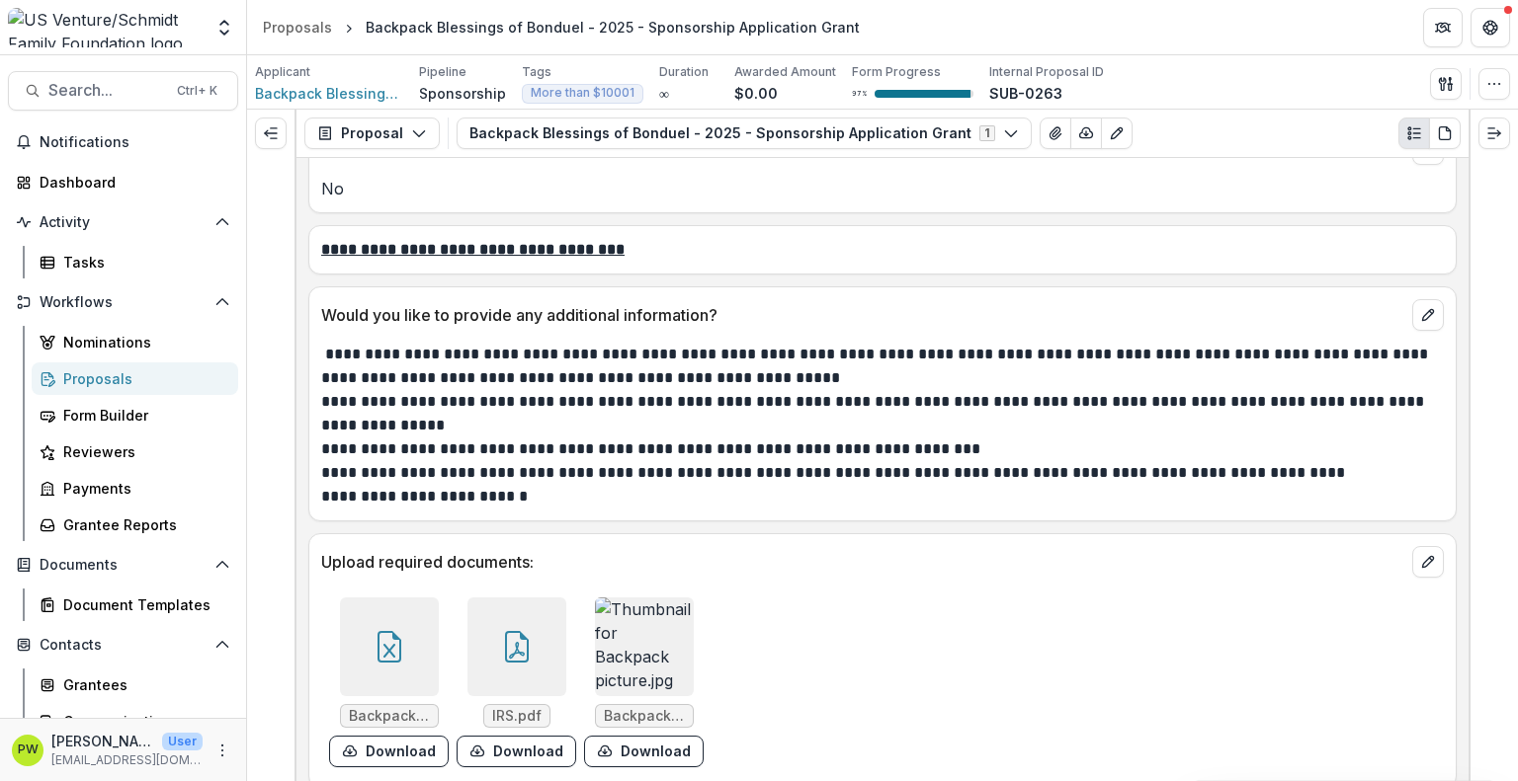
click at [512, 645] on div at bounding box center [516, 647] width 99 height 99
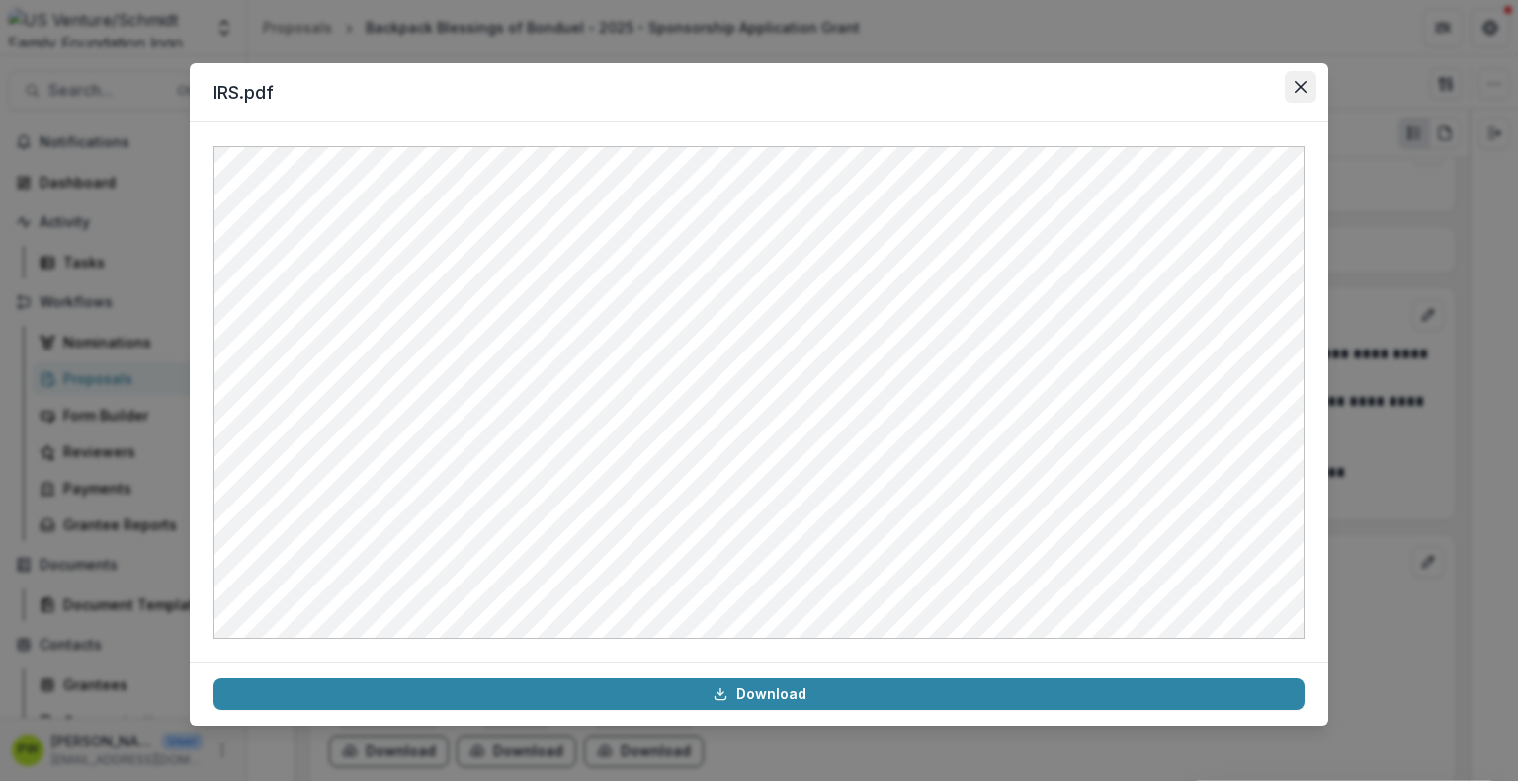
click at [1304, 102] on button "Close" at bounding box center [1300, 87] width 32 height 32
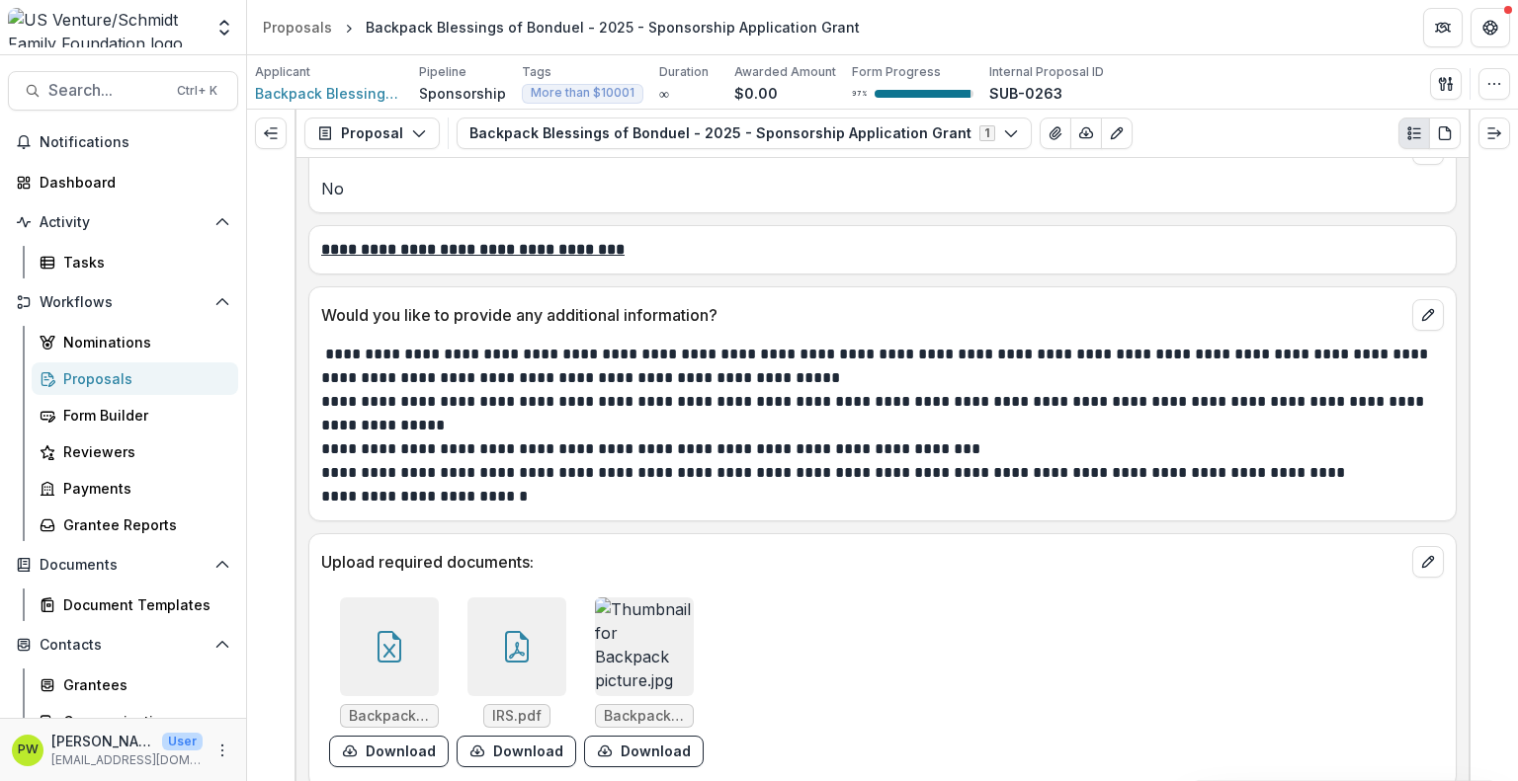
click at [419, 615] on div at bounding box center [389, 647] width 99 height 99
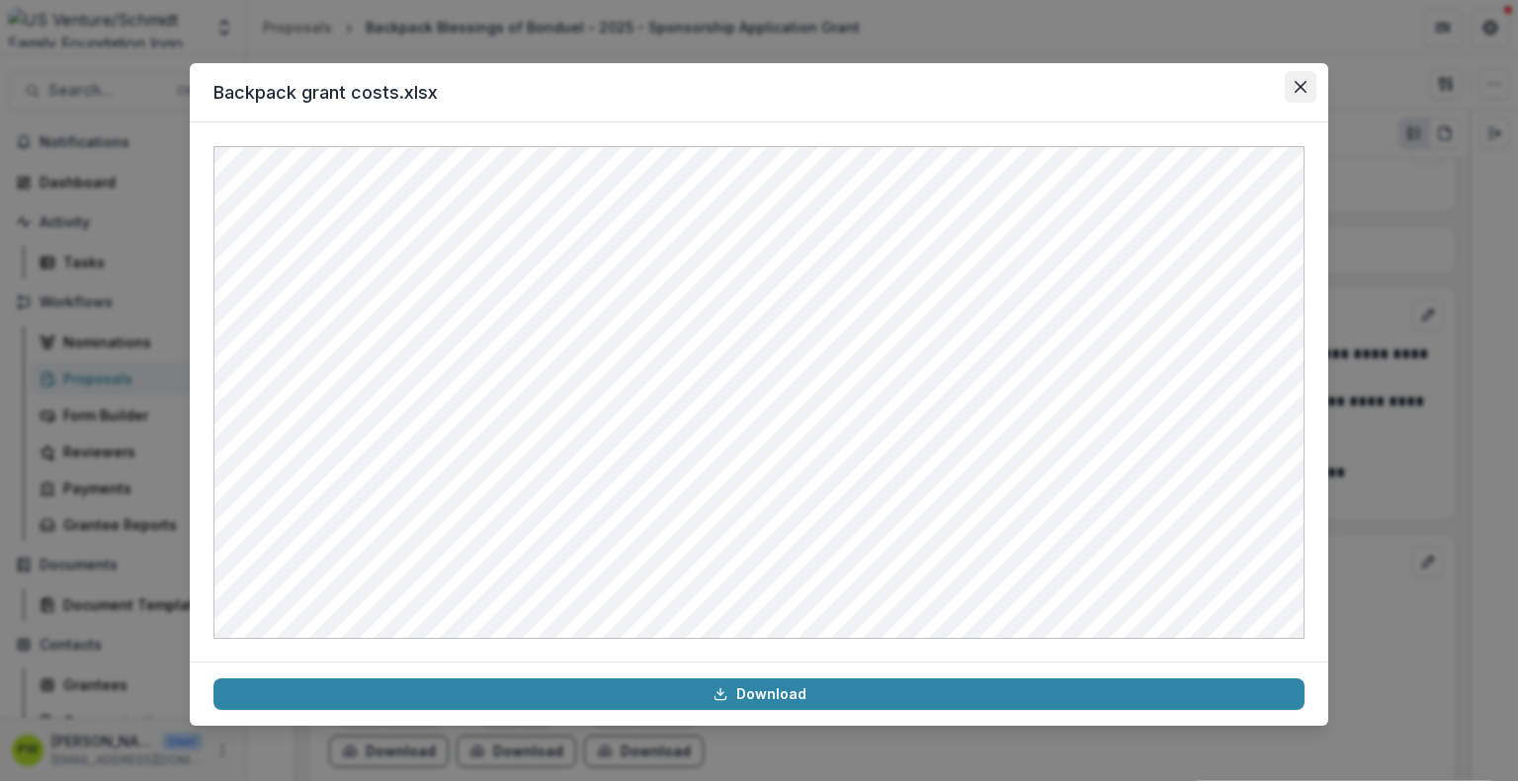
click at [1305, 89] on icon "Close" at bounding box center [1300, 87] width 12 height 12
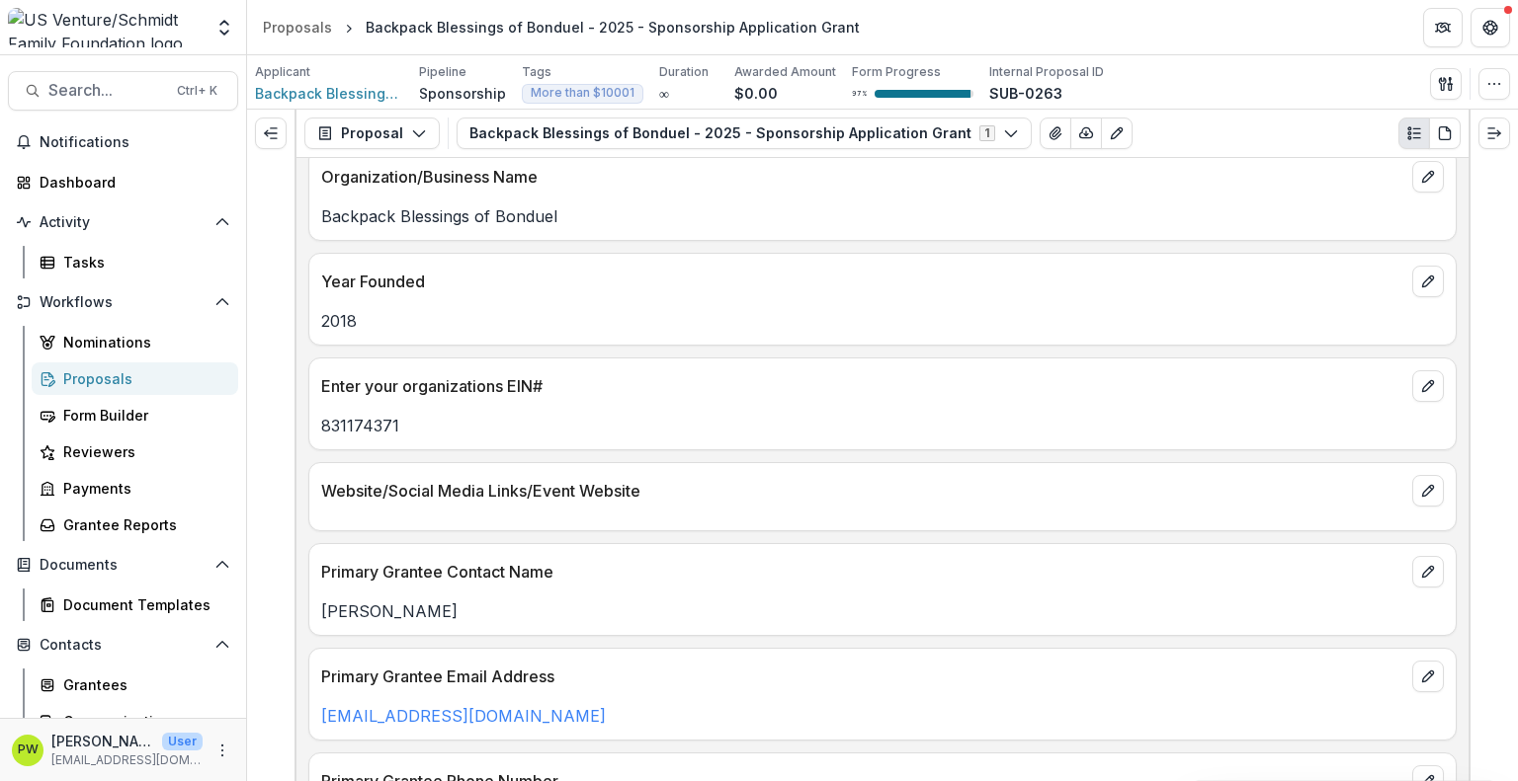
scroll to position [79, 0]
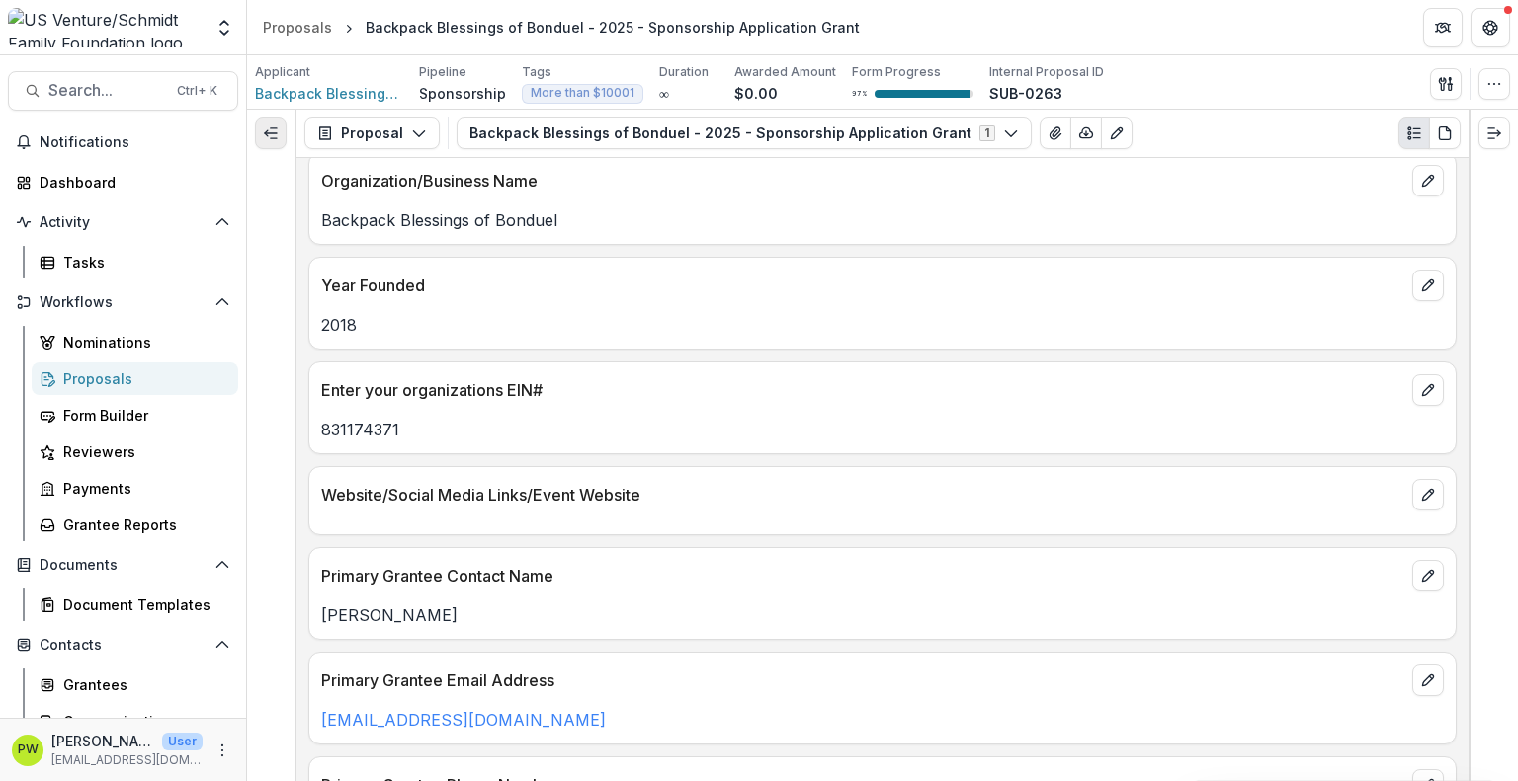
click at [281, 129] on button "Expand left" at bounding box center [271, 134] width 32 height 32
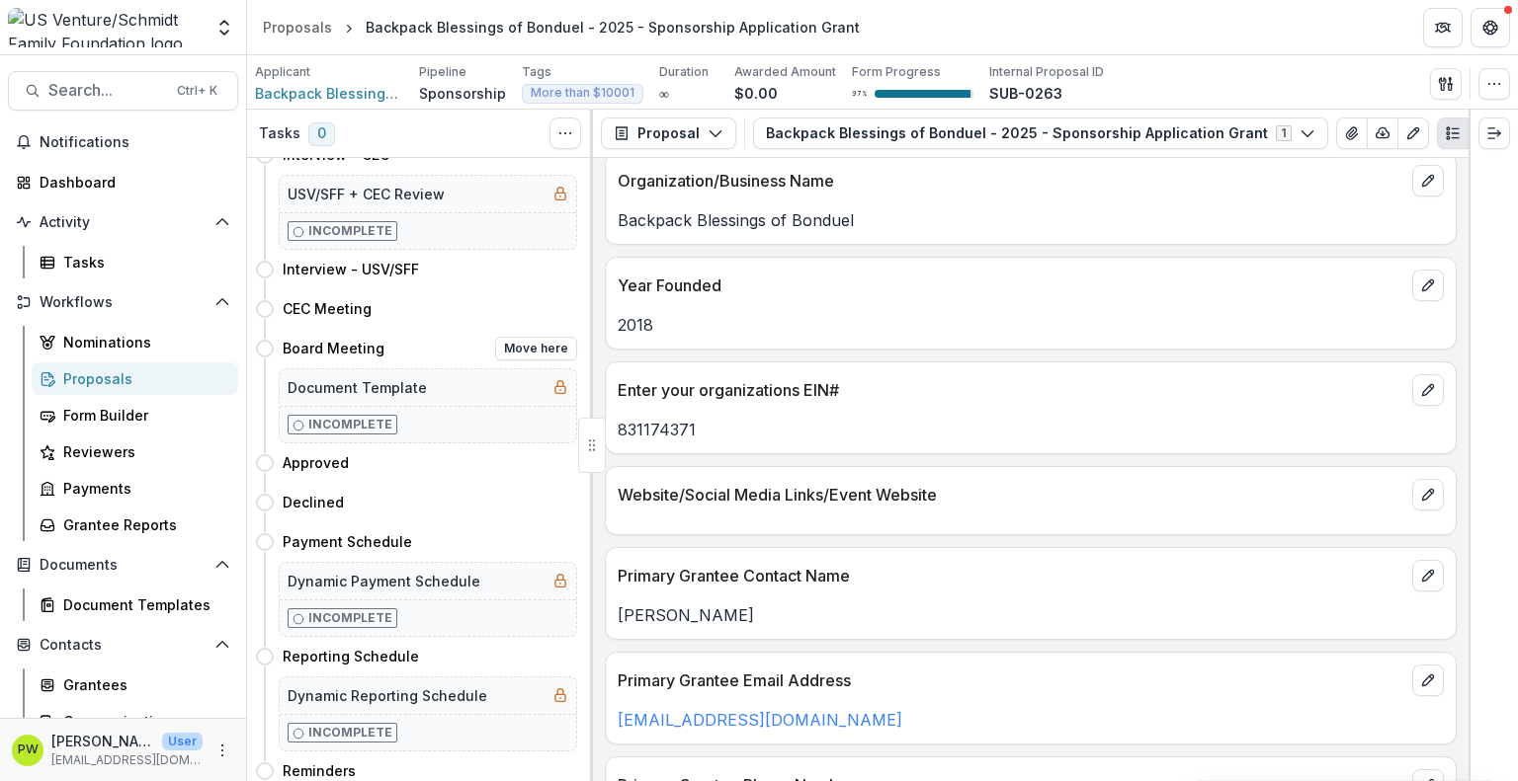
scroll to position [0, 0]
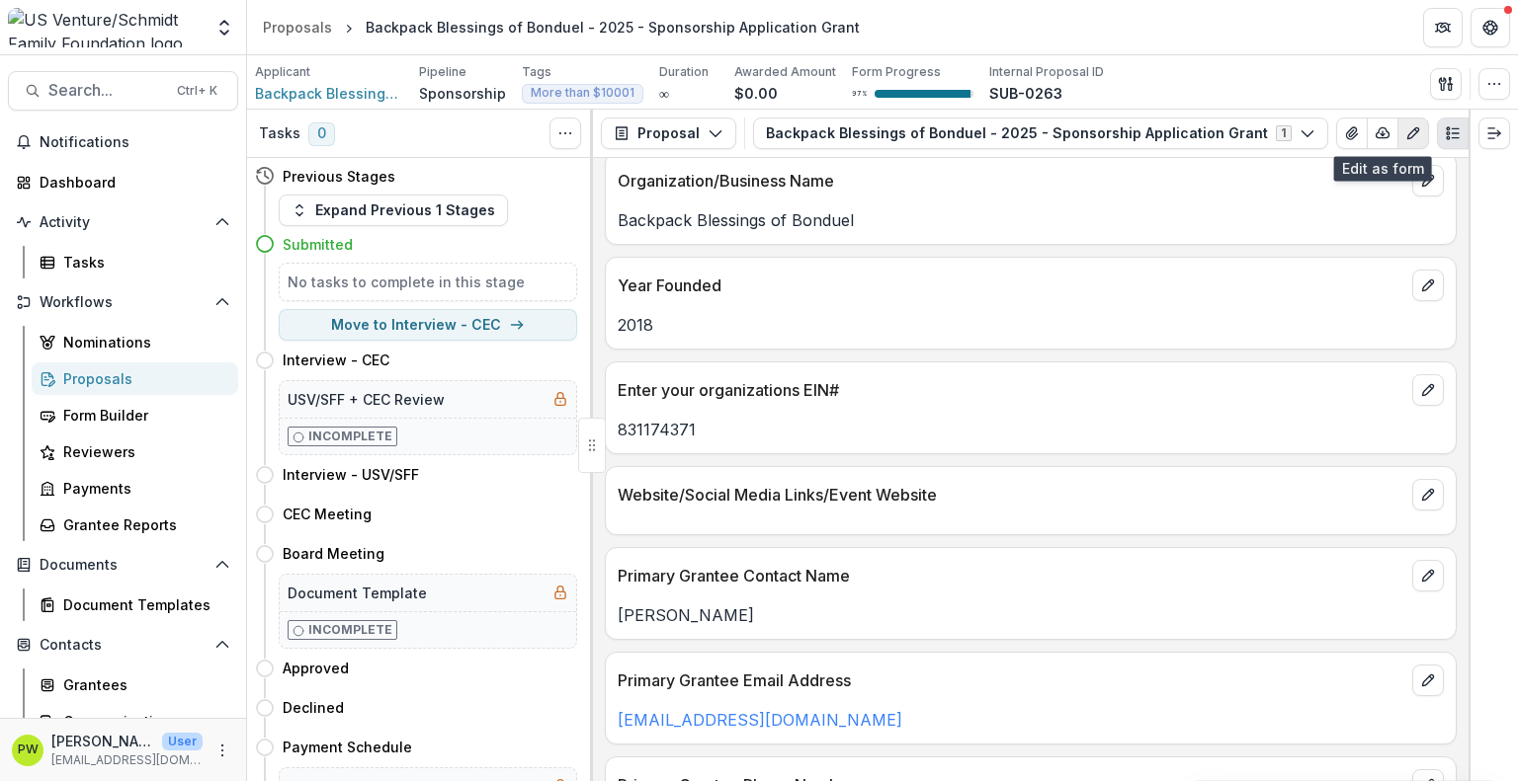
click at [1405, 140] on icon "Edit as form" at bounding box center [1413, 133] width 16 height 16
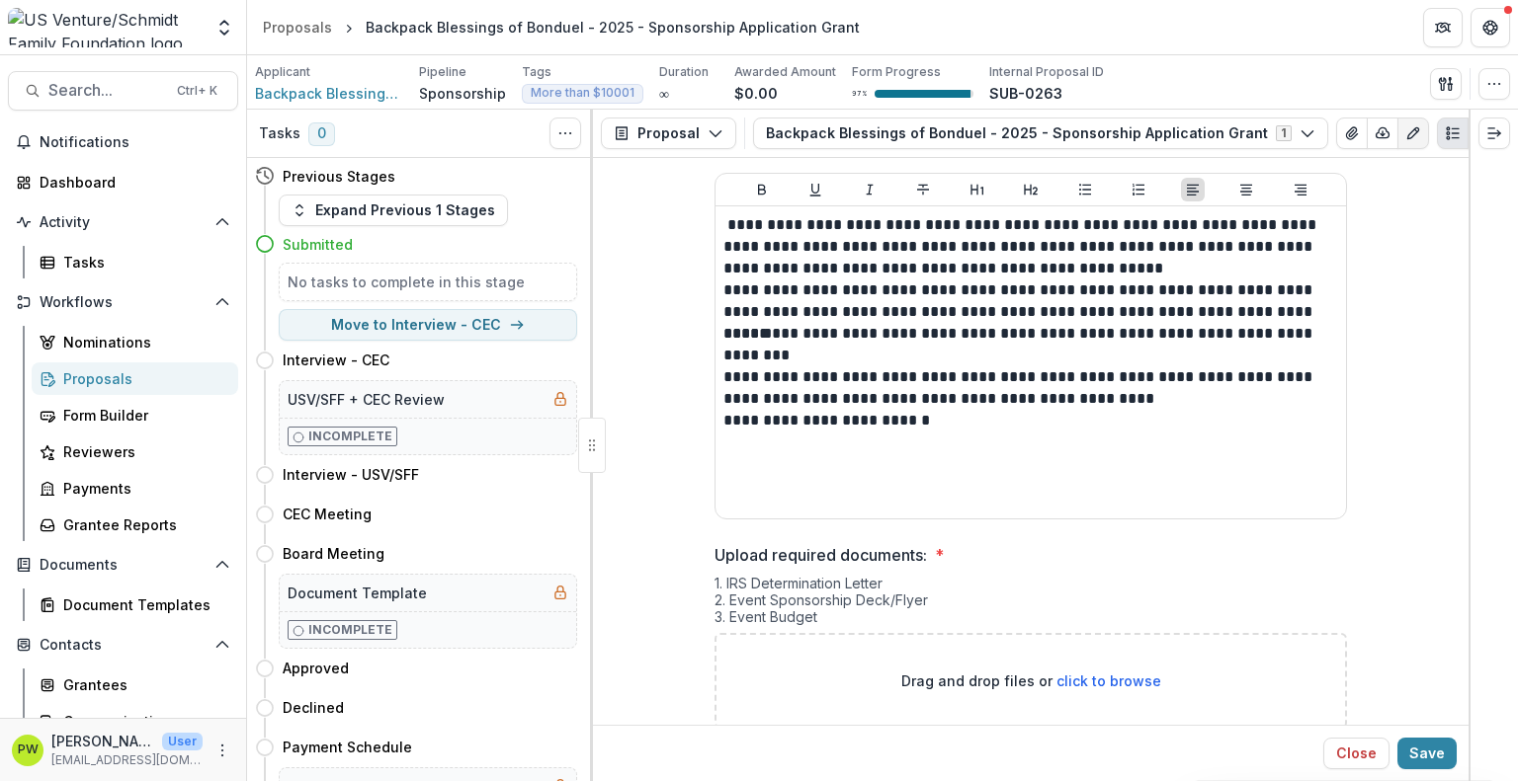
scroll to position [5807, 0]
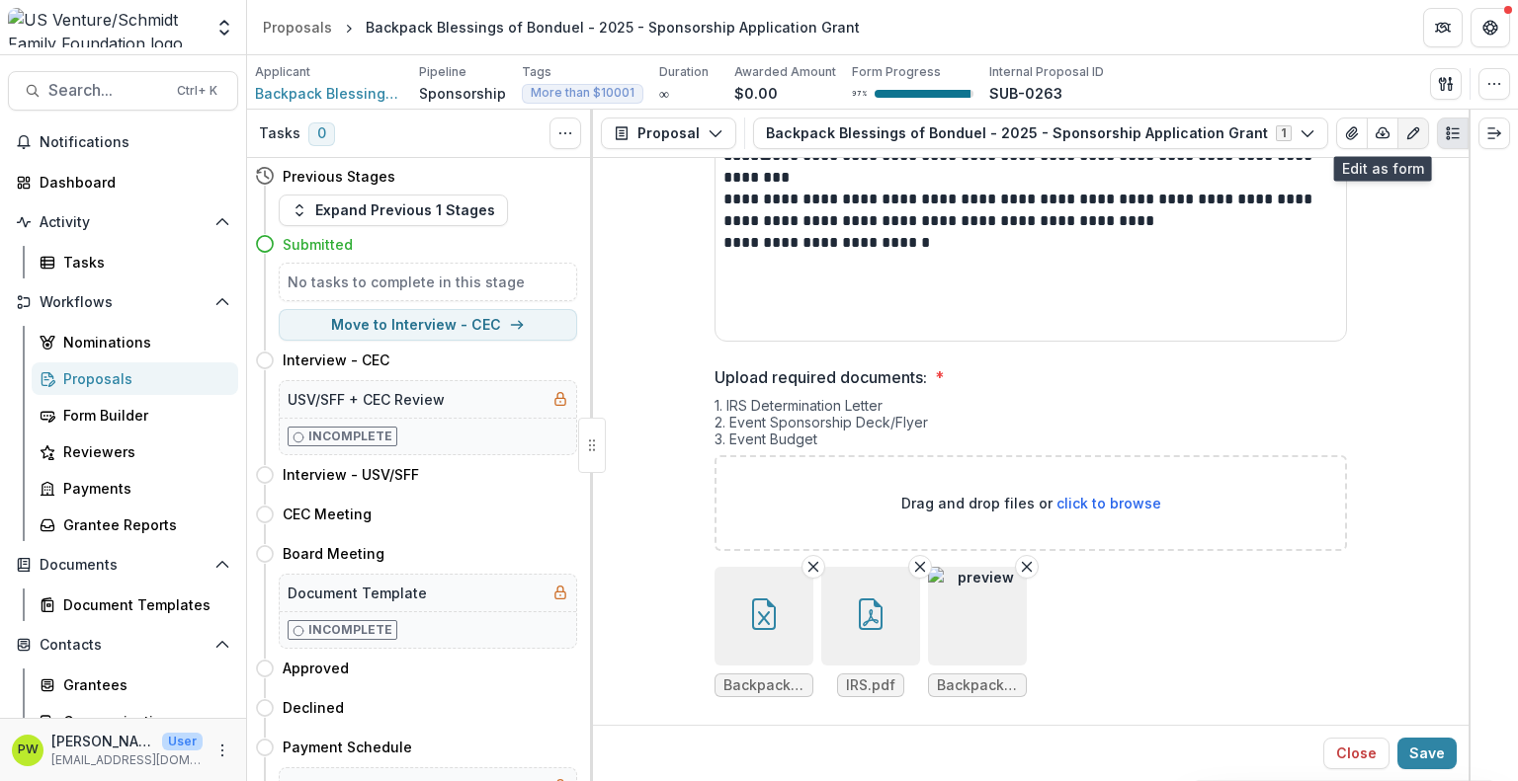
click at [1397, 145] on button "Edit as form" at bounding box center [1413, 134] width 32 height 32
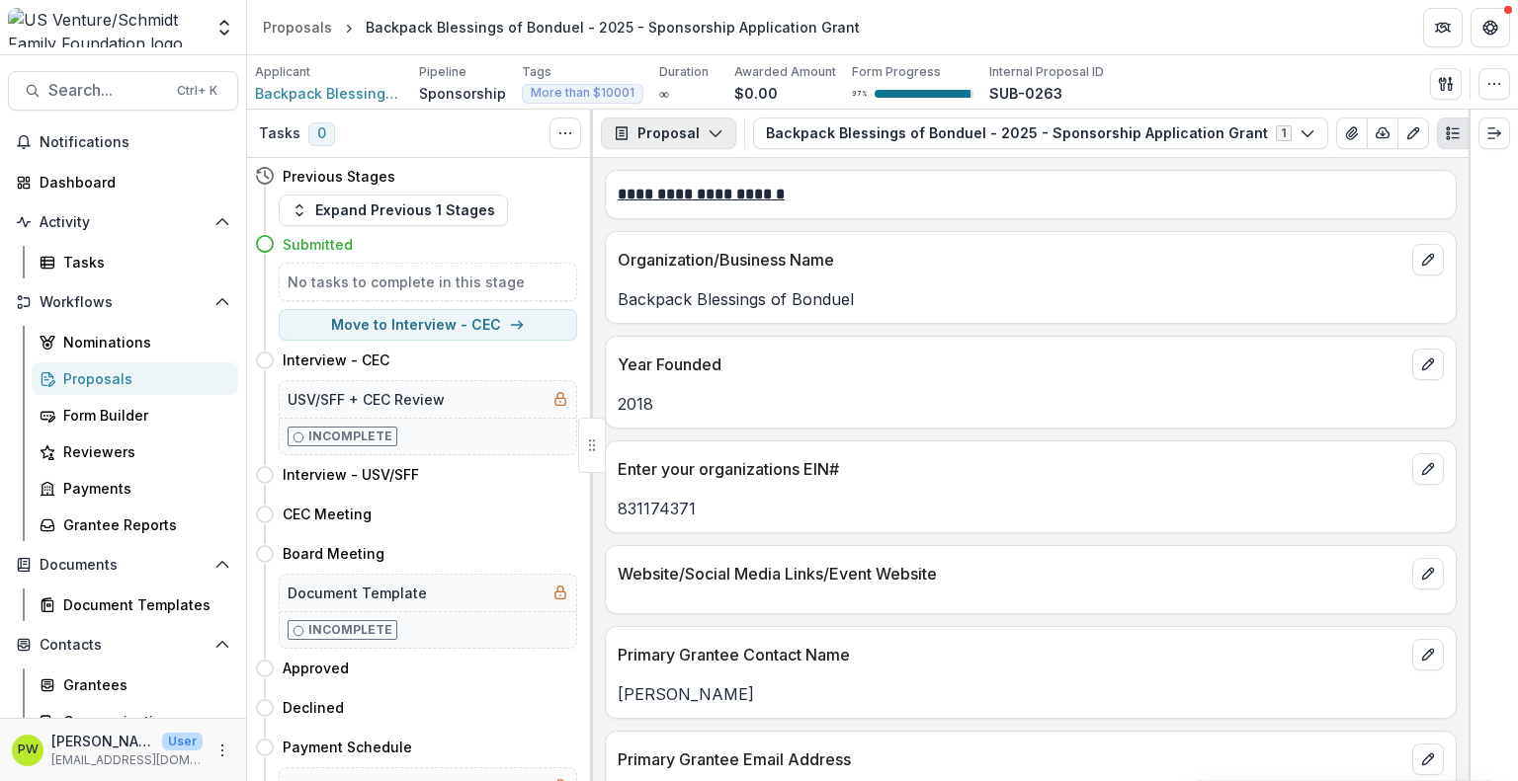
click at [680, 140] on button "Proposal" at bounding box center [668, 134] width 135 height 32
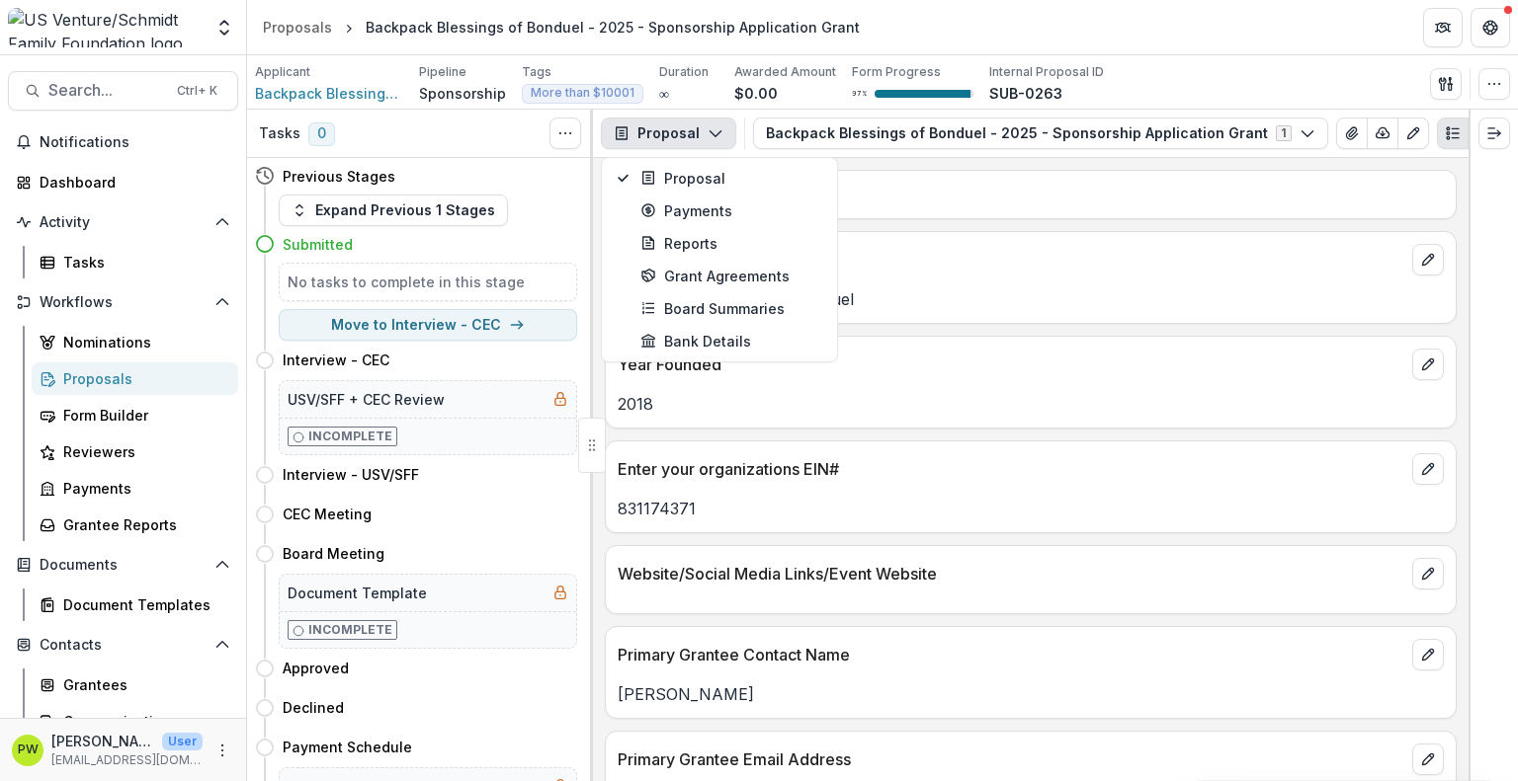
click at [917, 201] on p "**********" at bounding box center [1030, 195] width 826 height 24
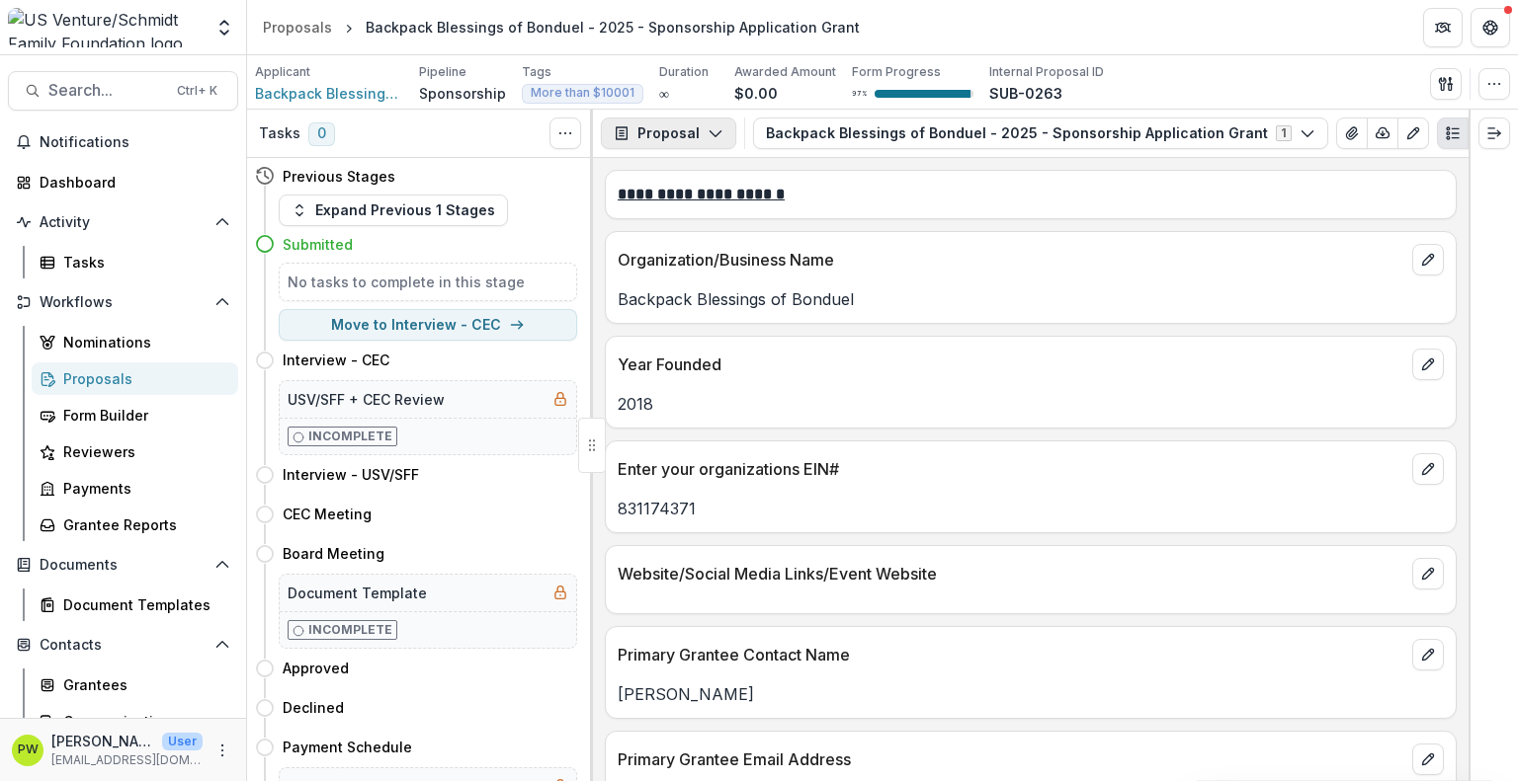
click at [681, 133] on button "Proposal" at bounding box center [668, 134] width 135 height 32
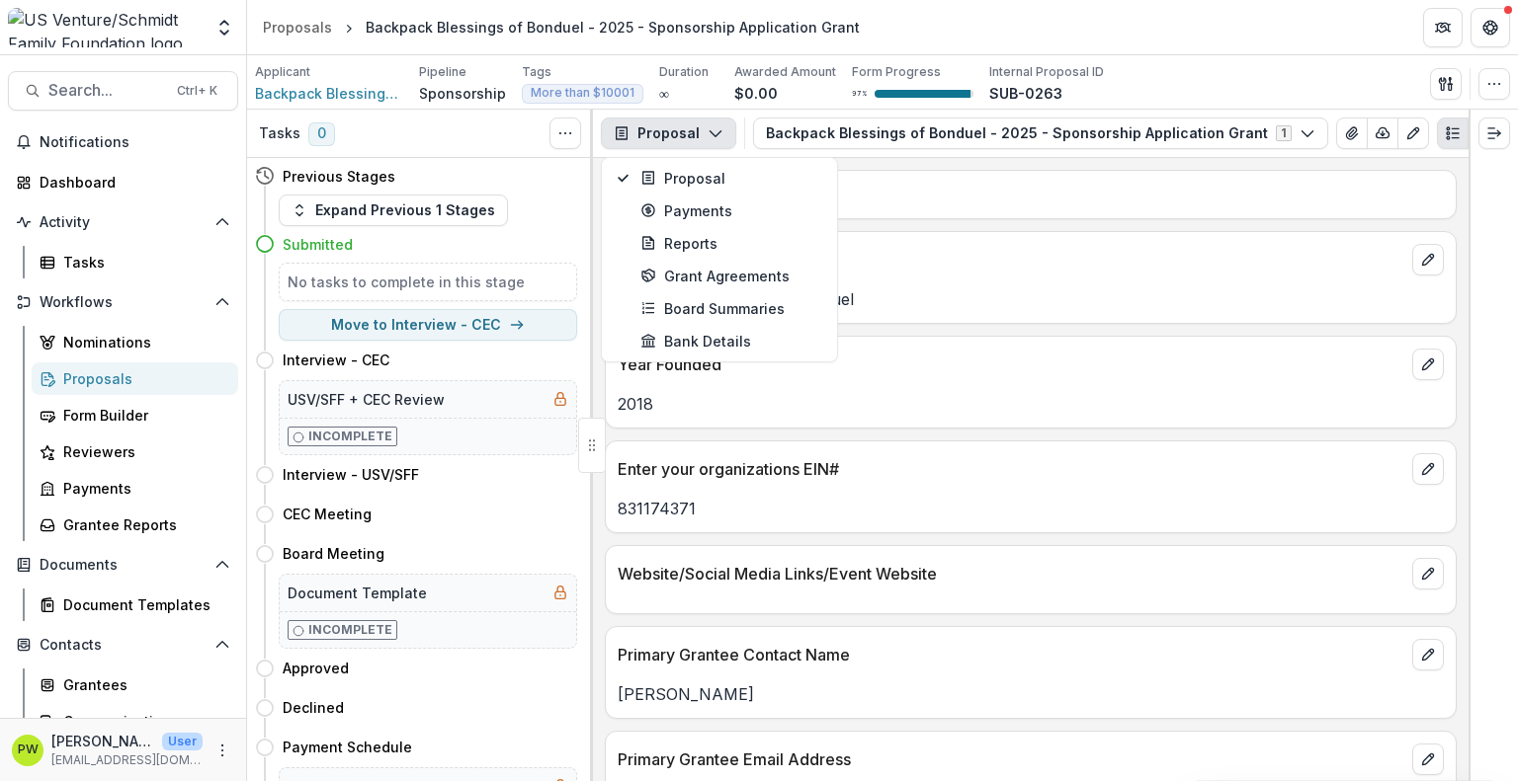
click at [927, 258] on p "Organization/Business Name" at bounding box center [1010, 260] width 786 height 24
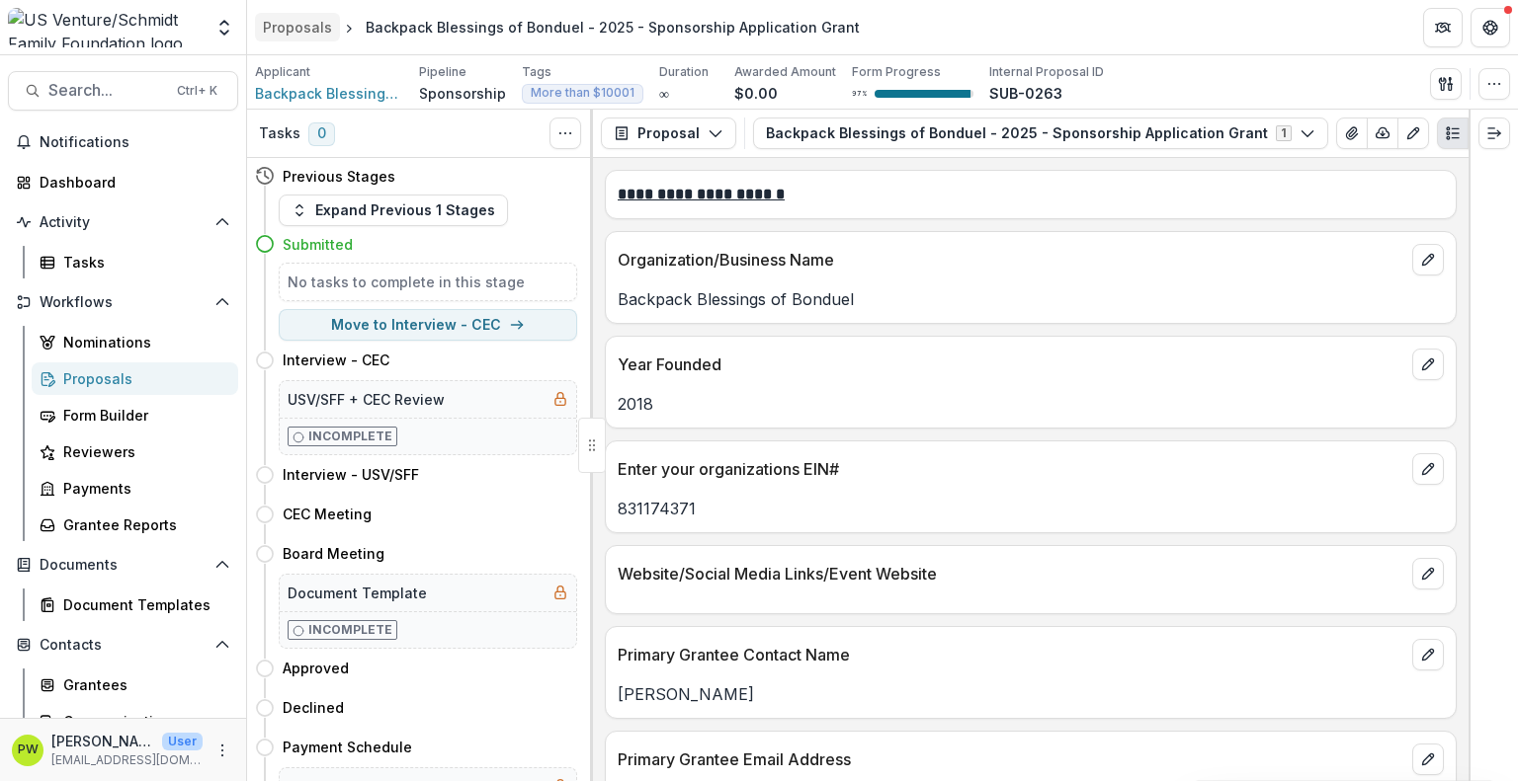
click at [273, 25] on div "Proposals" at bounding box center [297, 27] width 69 height 21
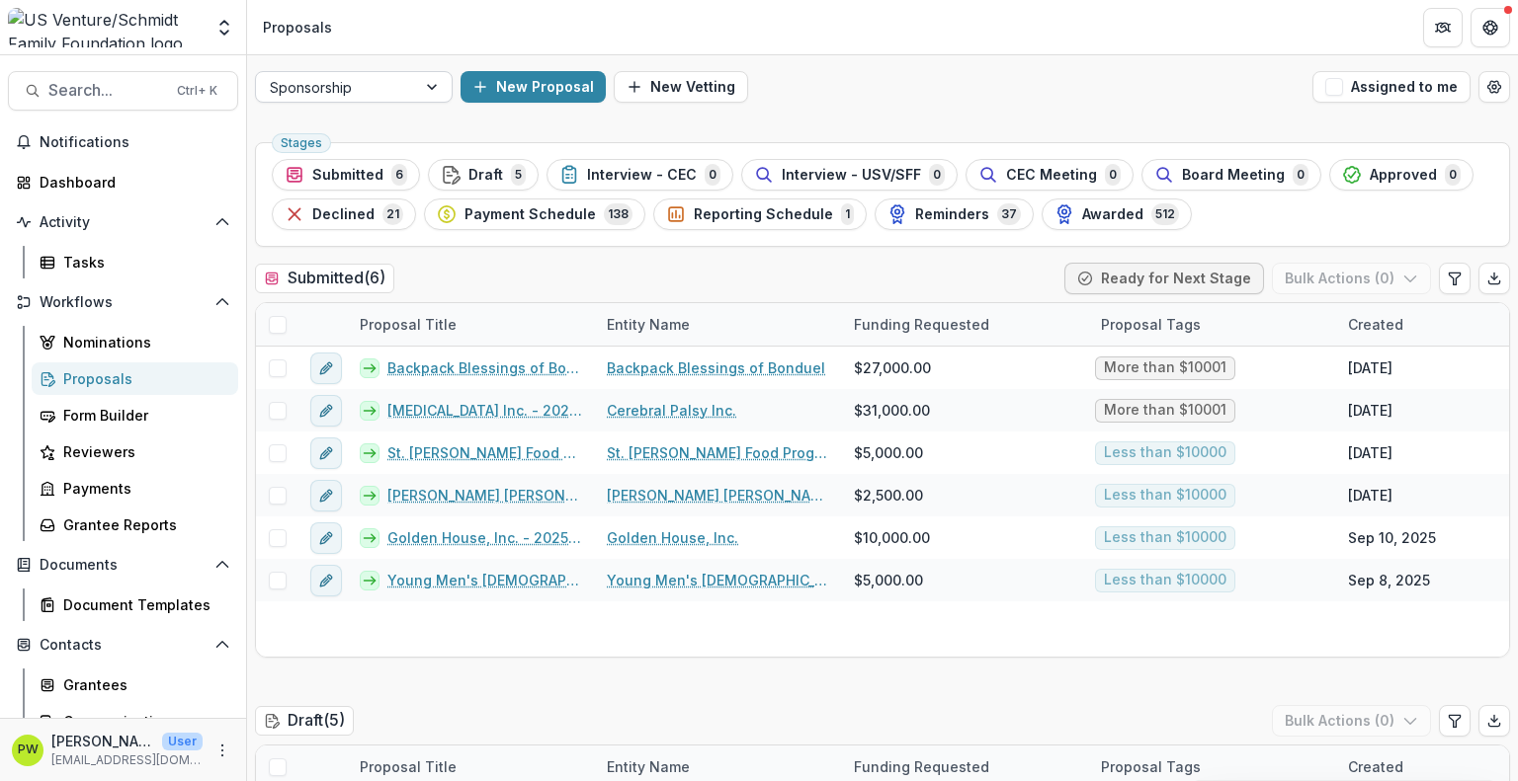
click at [347, 87] on div at bounding box center [336, 87] width 132 height 25
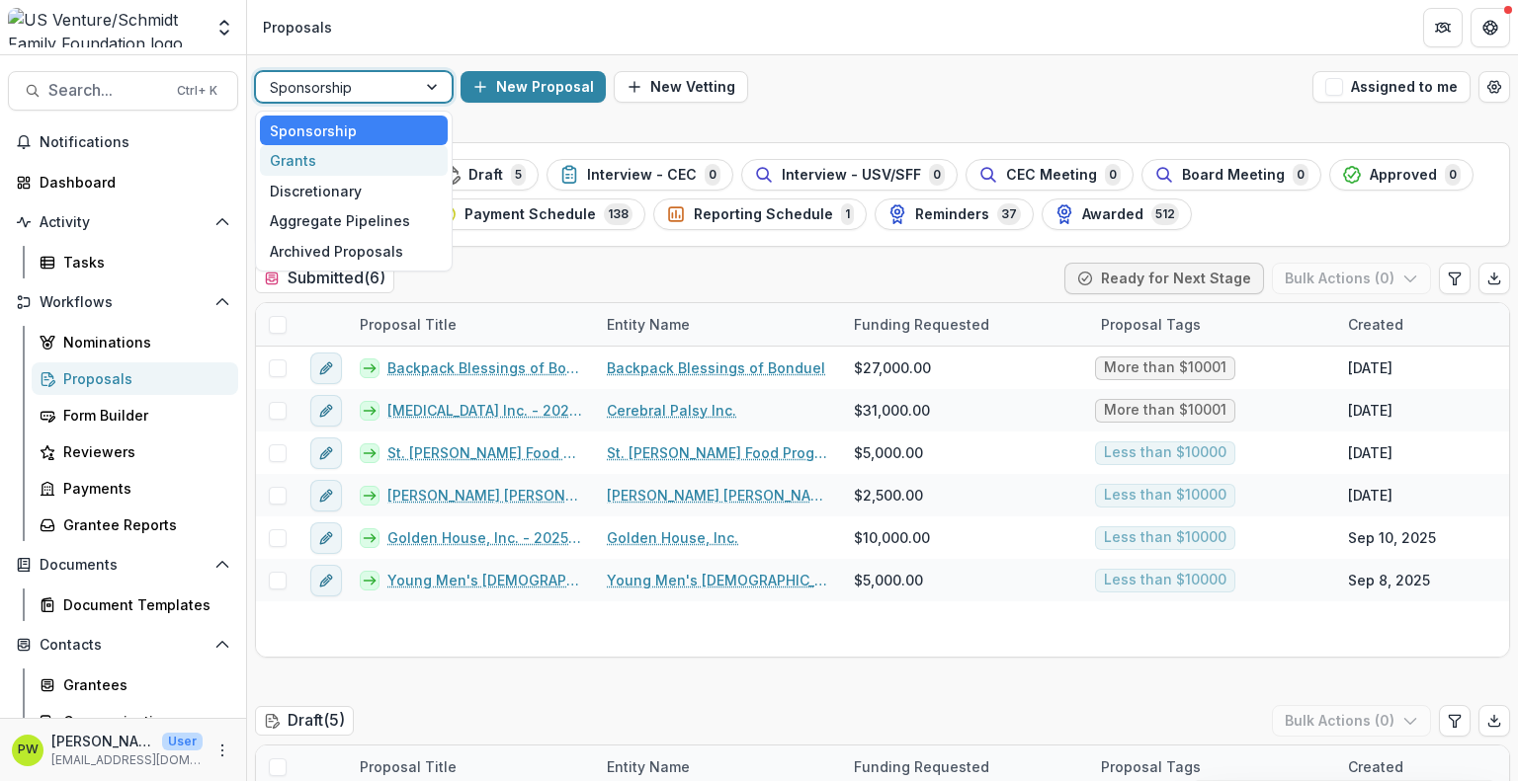
click at [360, 156] on div "Grants" at bounding box center [354, 160] width 188 height 31
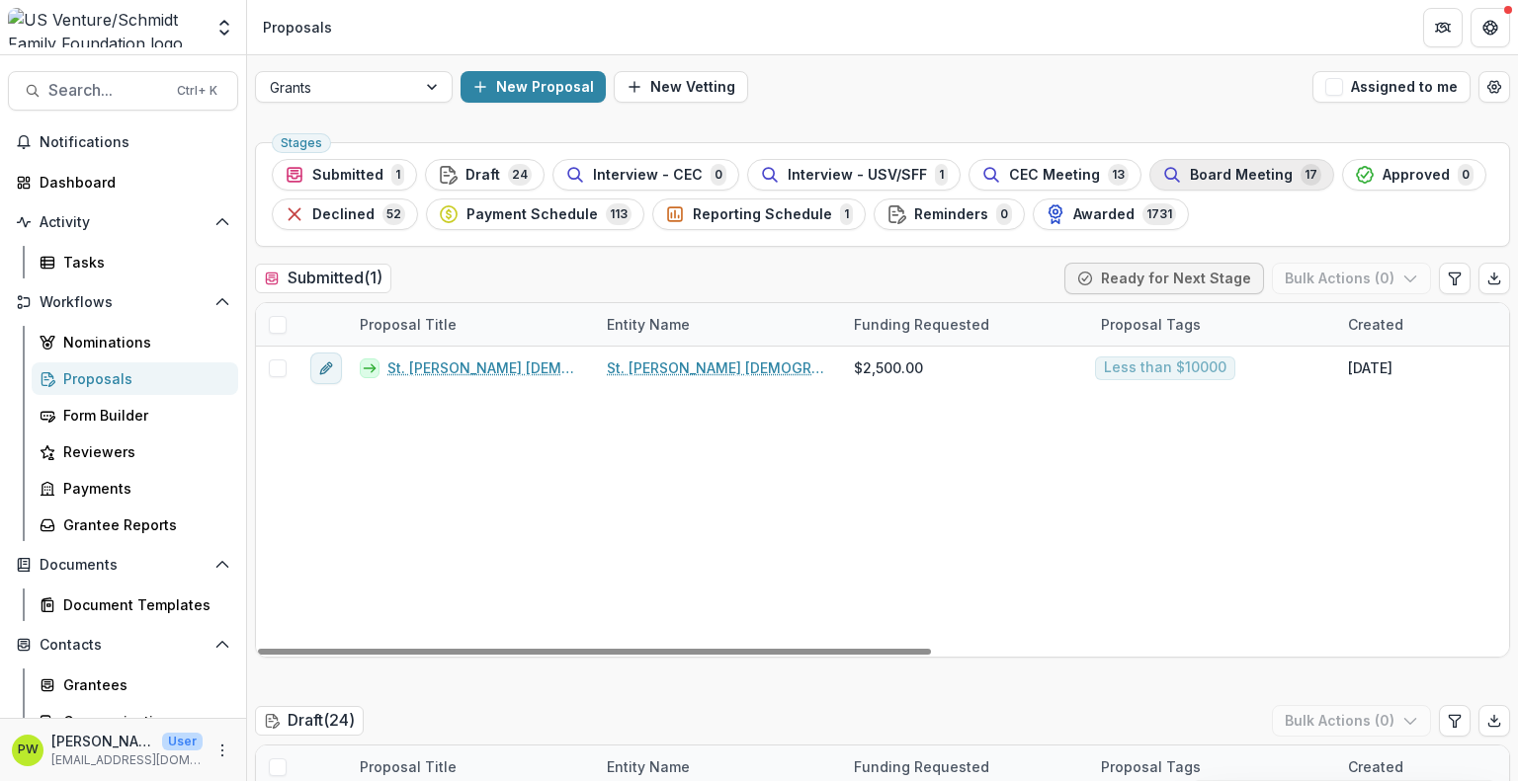
click at [1244, 177] on span "Board Meeting" at bounding box center [1241, 175] width 103 height 17
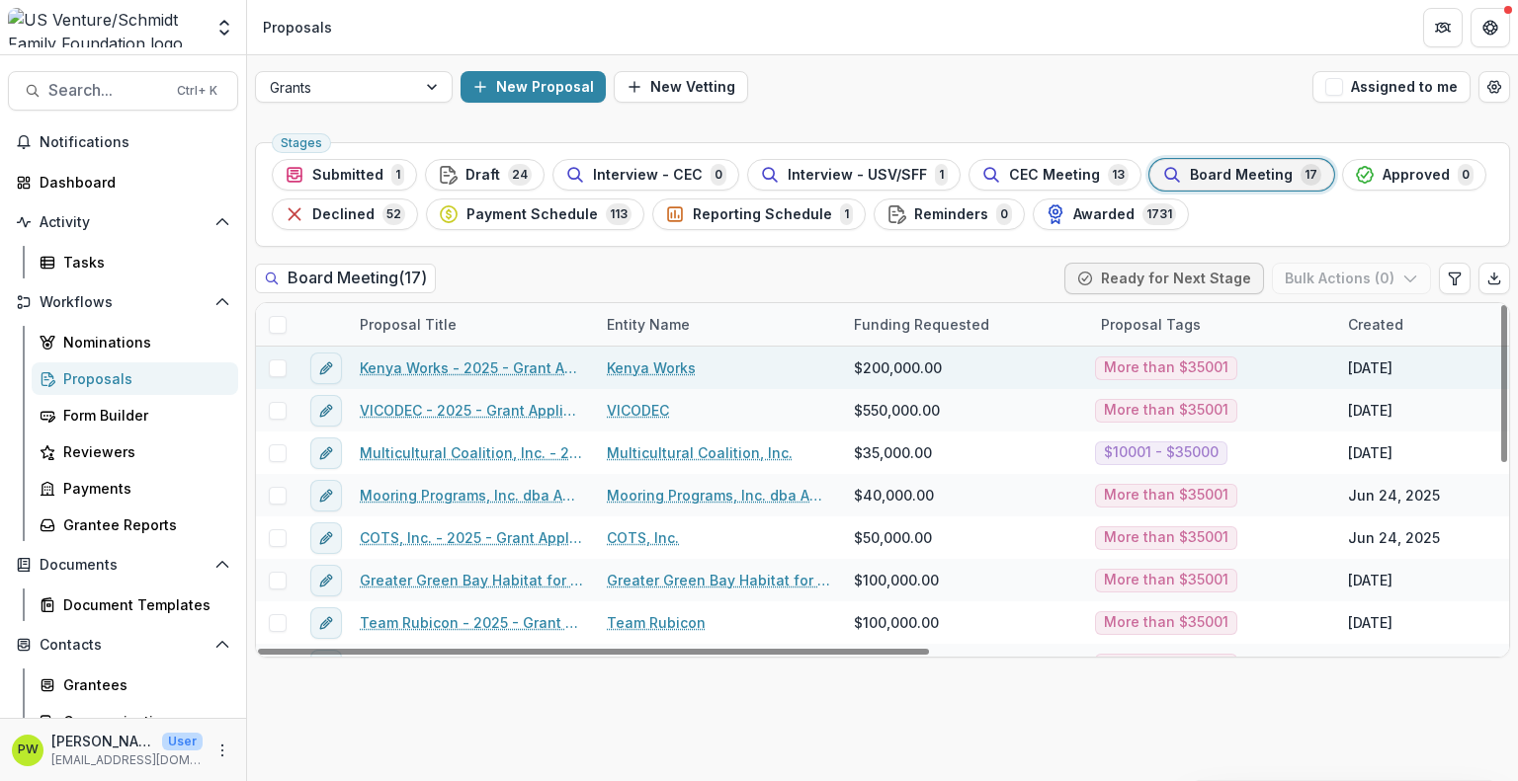
click at [453, 367] on link "Kenya Works - 2025 - Grant Application" at bounding box center [471, 368] width 223 height 21
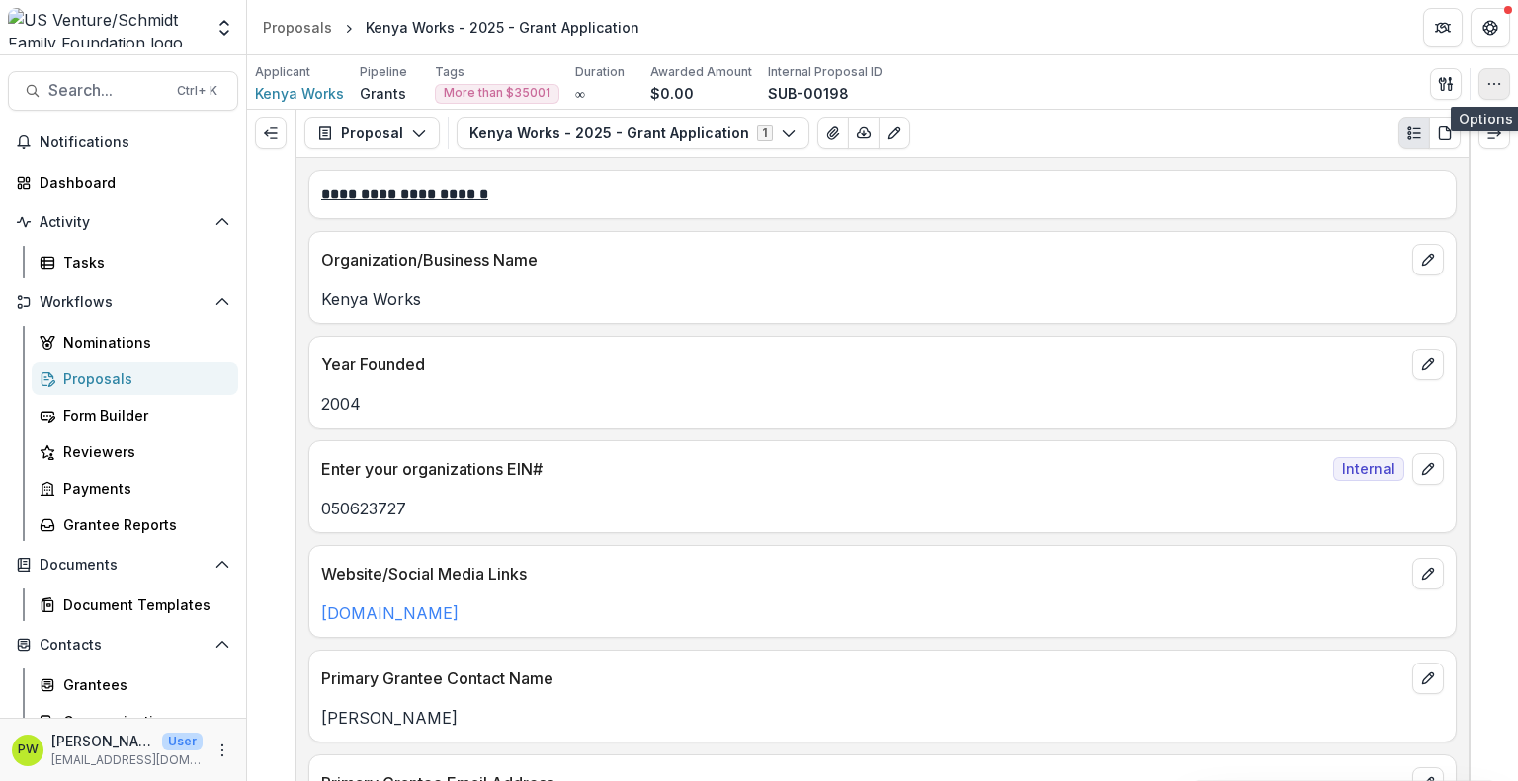
click at [1480, 91] on button "button" at bounding box center [1494, 84] width 32 height 32
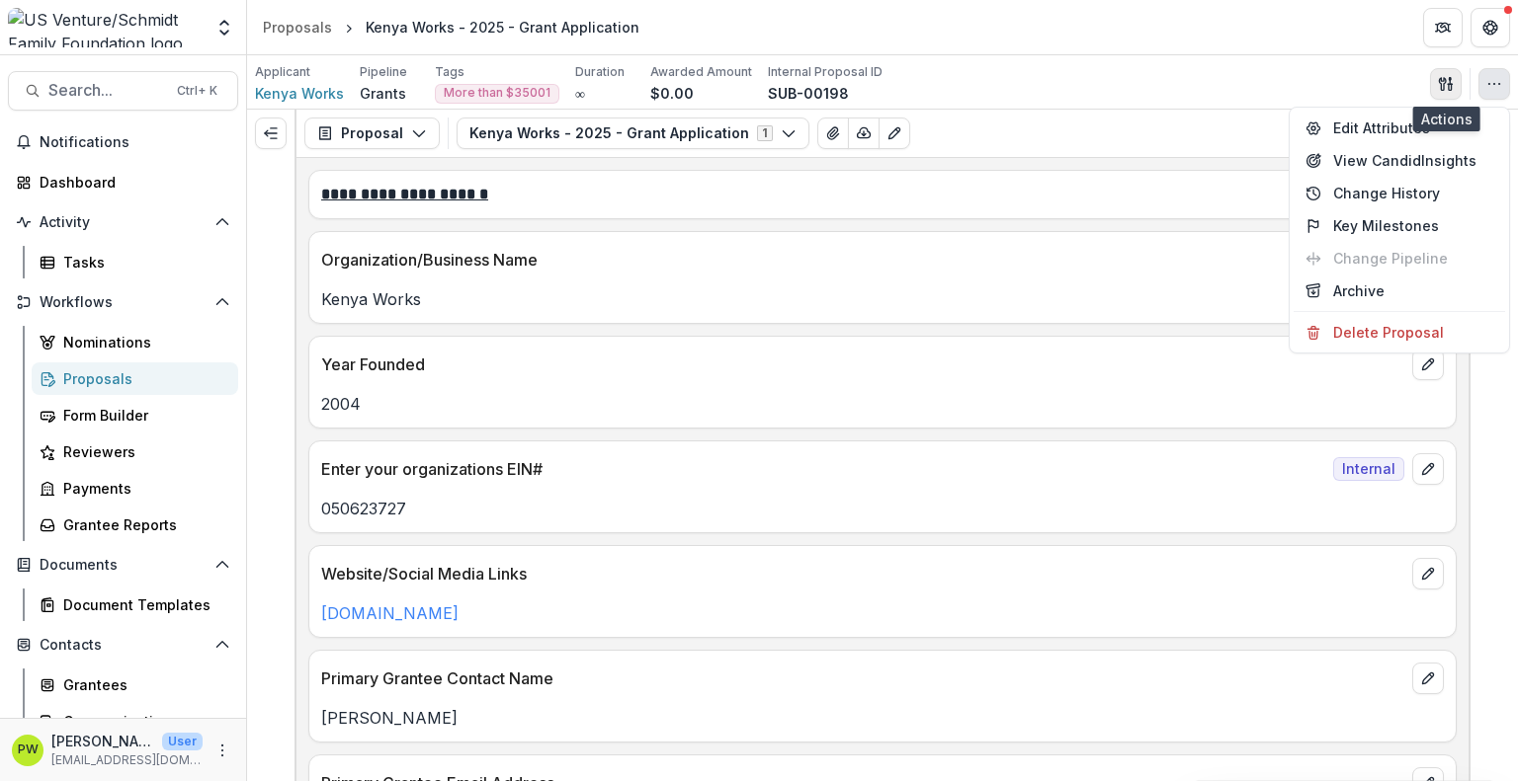
click at [1450, 93] on button "button" at bounding box center [1446, 84] width 32 height 32
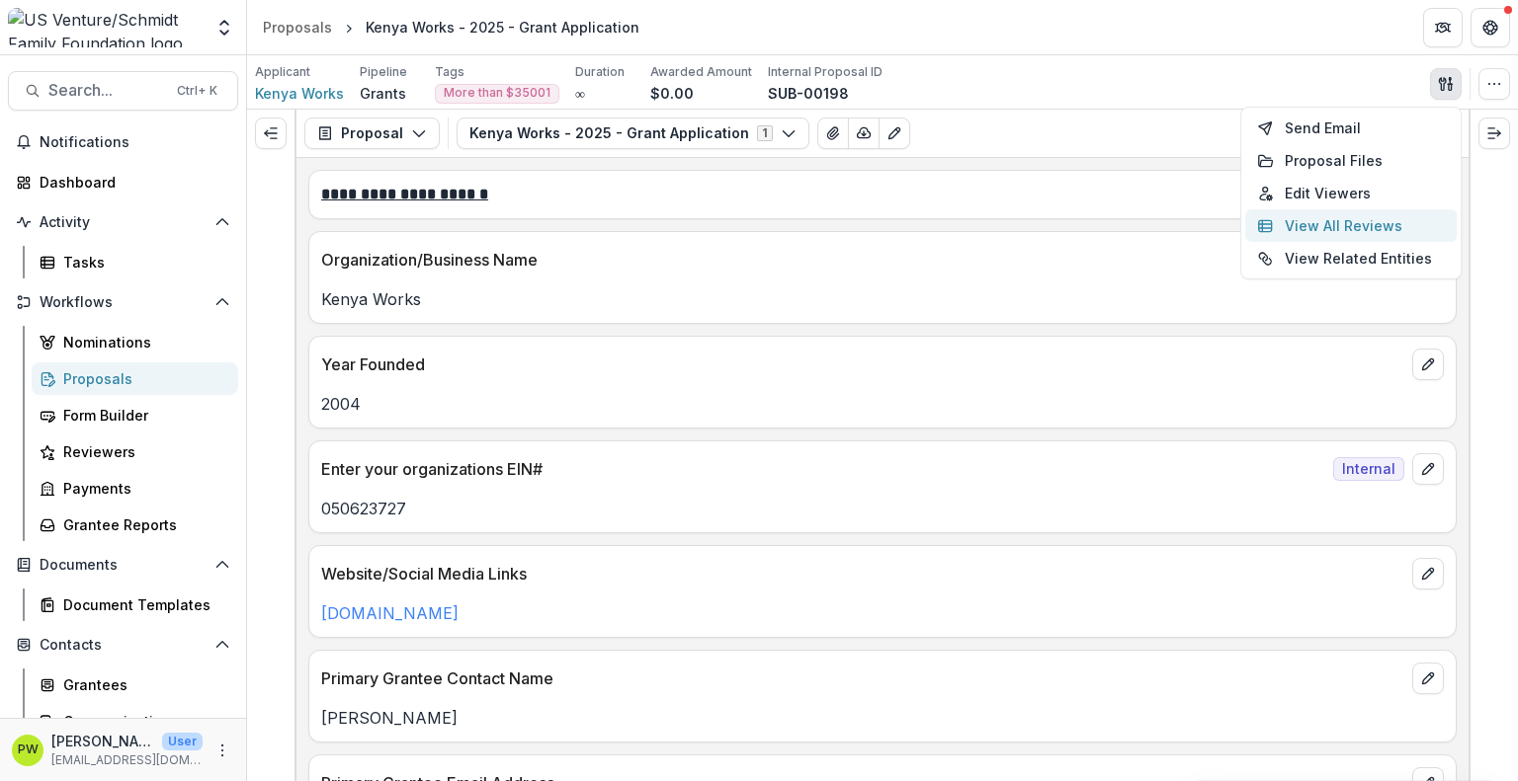
click at [1310, 228] on button "View All Reviews" at bounding box center [1350, 225] width 211 height 33
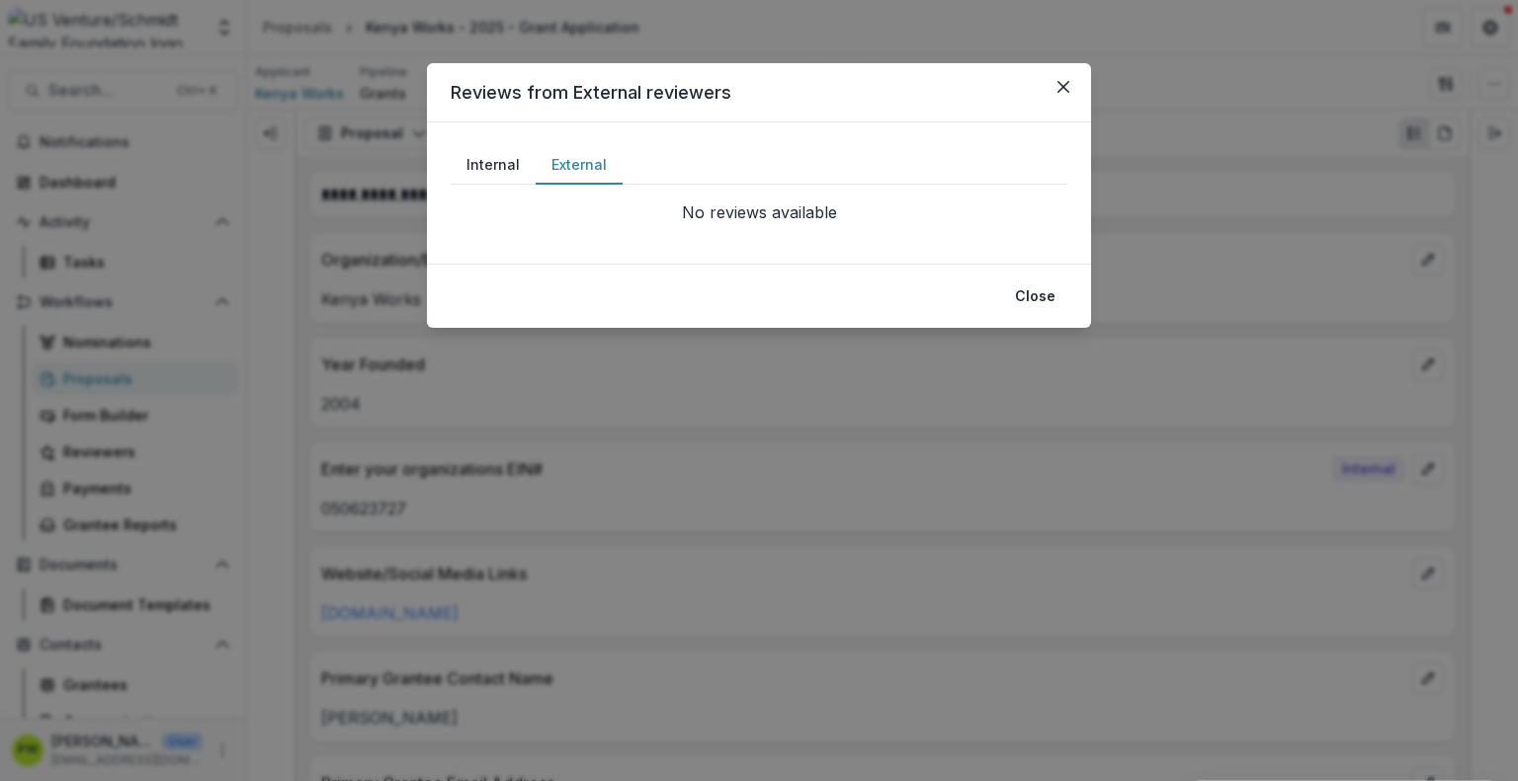
click at [570, 178] on button "External" at bounding box center [578, 165] width 87 height 39
click at [1038, 298] on button "Close" at bounding box center [1035, 297] width 64 height 32
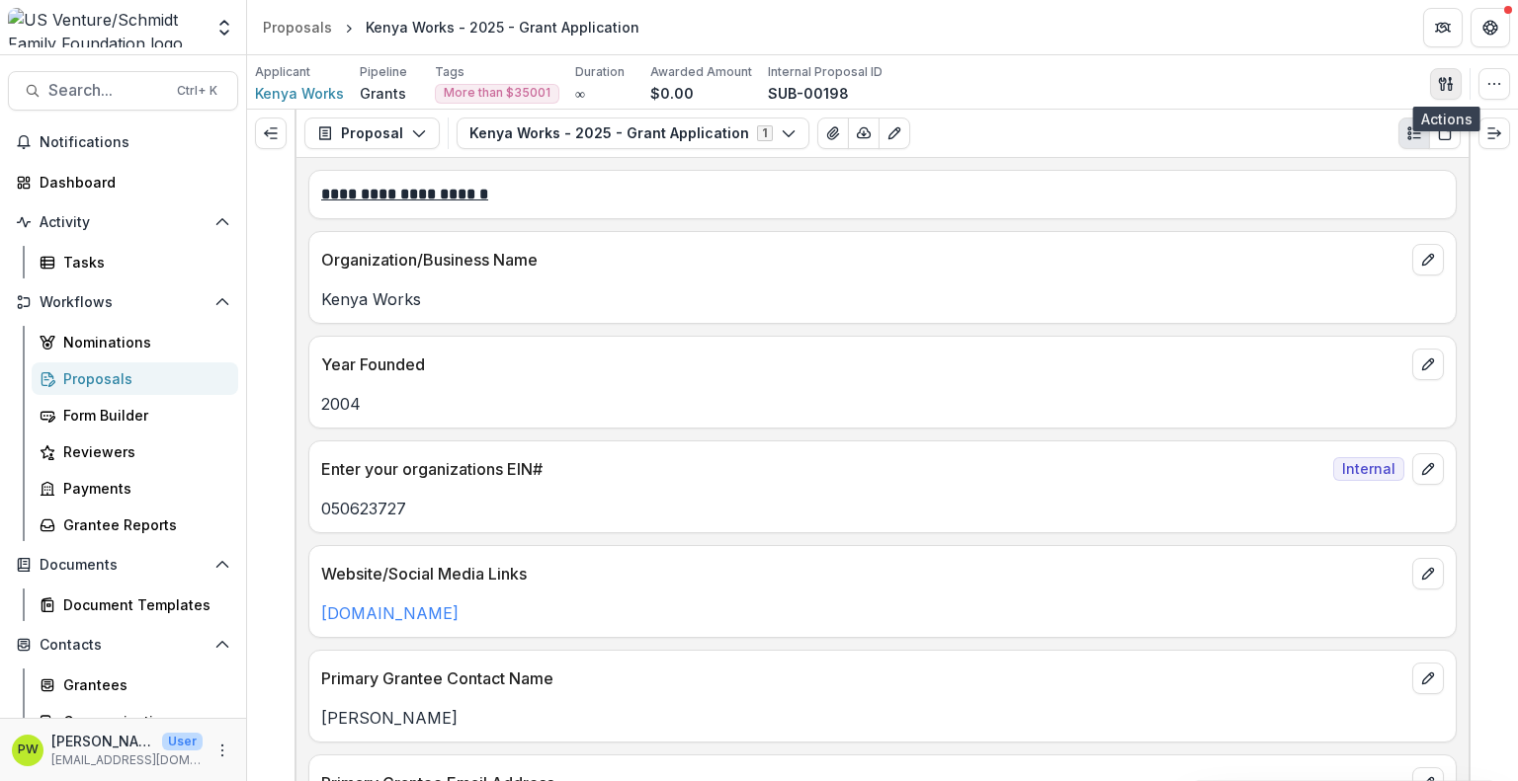
click at [1446, 86] on icon "button" at bounding box center [1445, 84] width 16 height 16
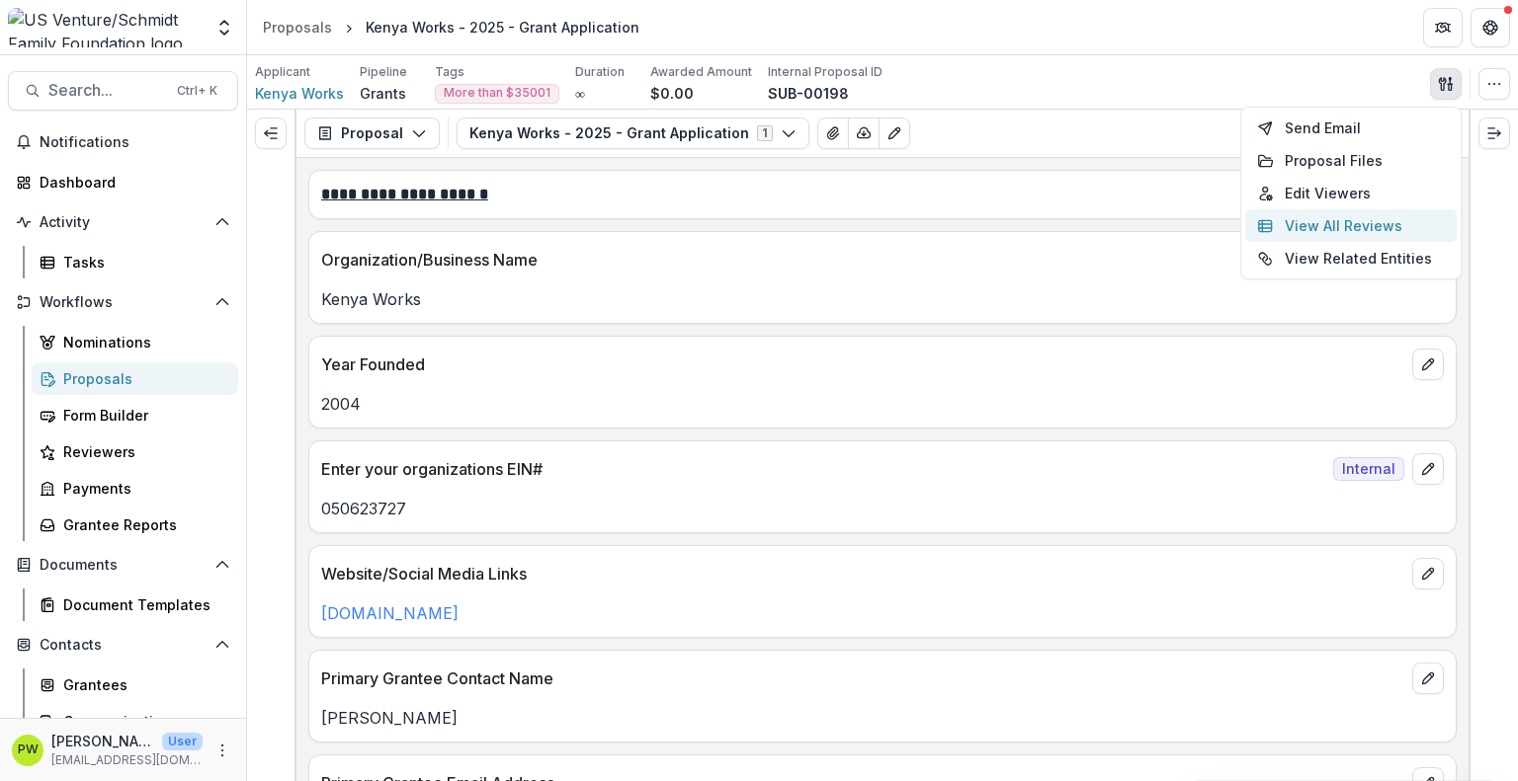
click at [1340, 224] on button "View All Reviews" at bounding box center [1350, 225] width 211 height 33
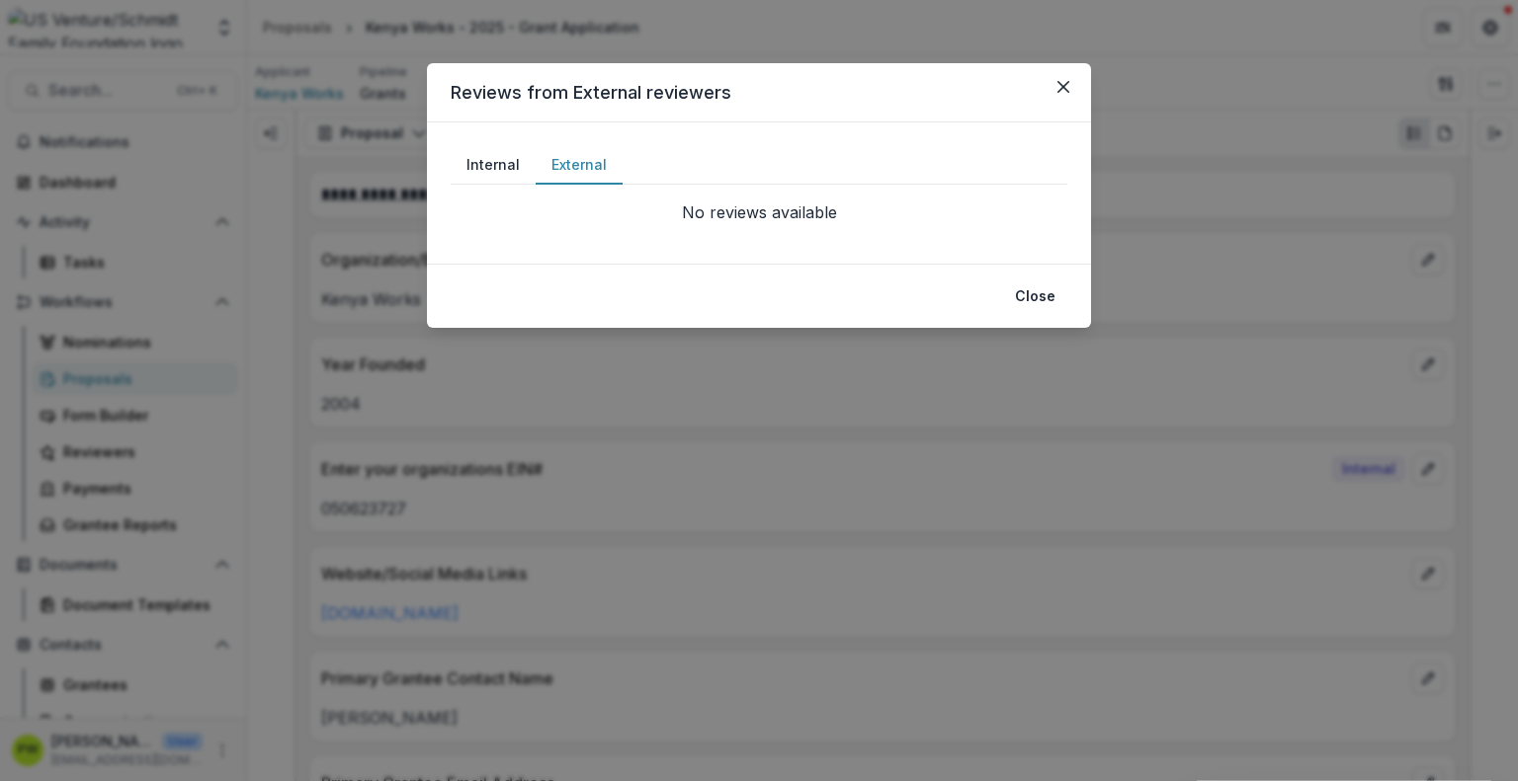
click at [583, 157] on button "External" at bounding box center [578, 165] width 87 height 39
click at [1042, 294] on button "Close" at bounding box center [1035, 297] width 64 height 32
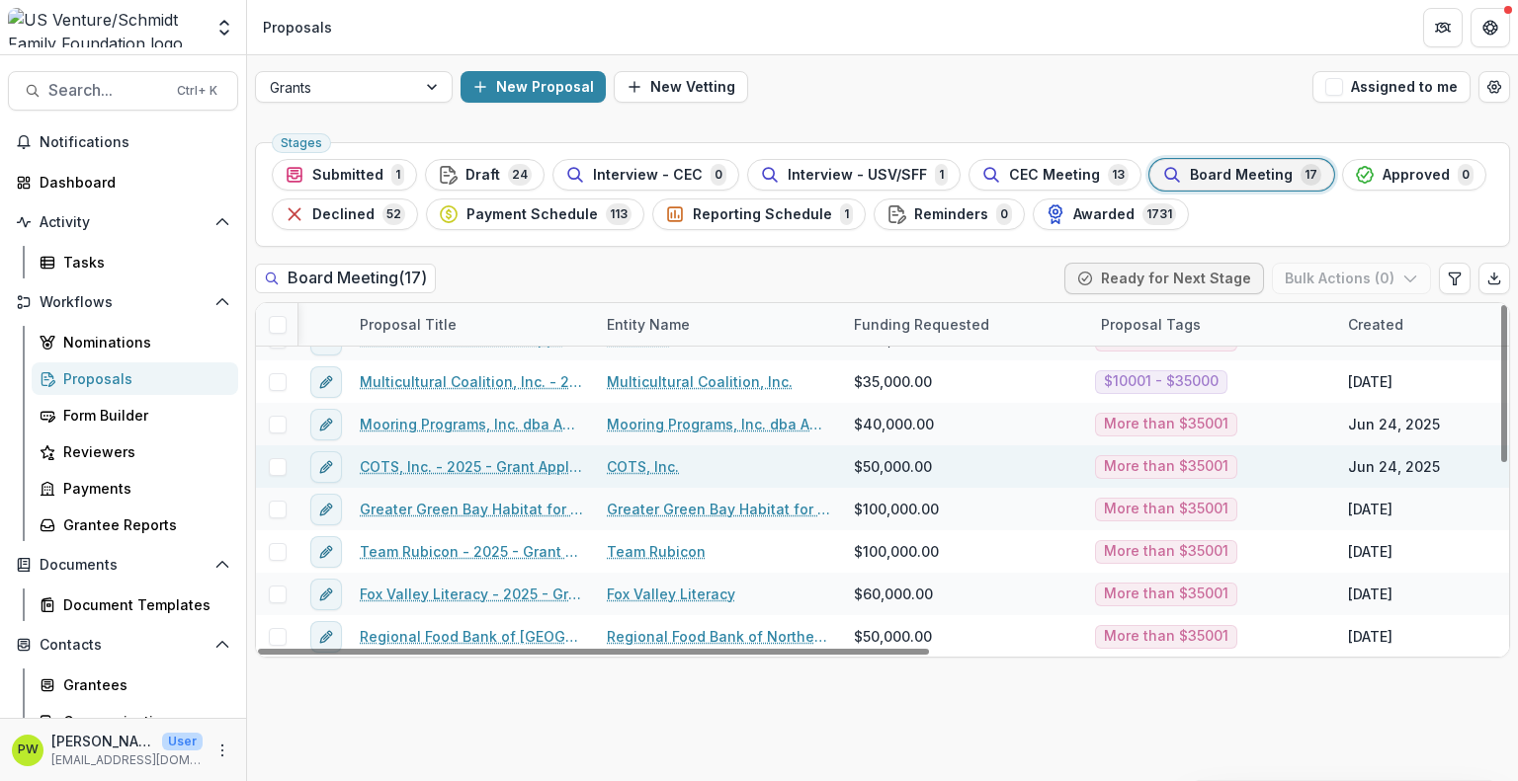
scroll to position [70, 0]
click at [462, 470] on link "COTS, Inc. - 2025 - Grant Application" at bounding box center [471, 467] width 223 height 21
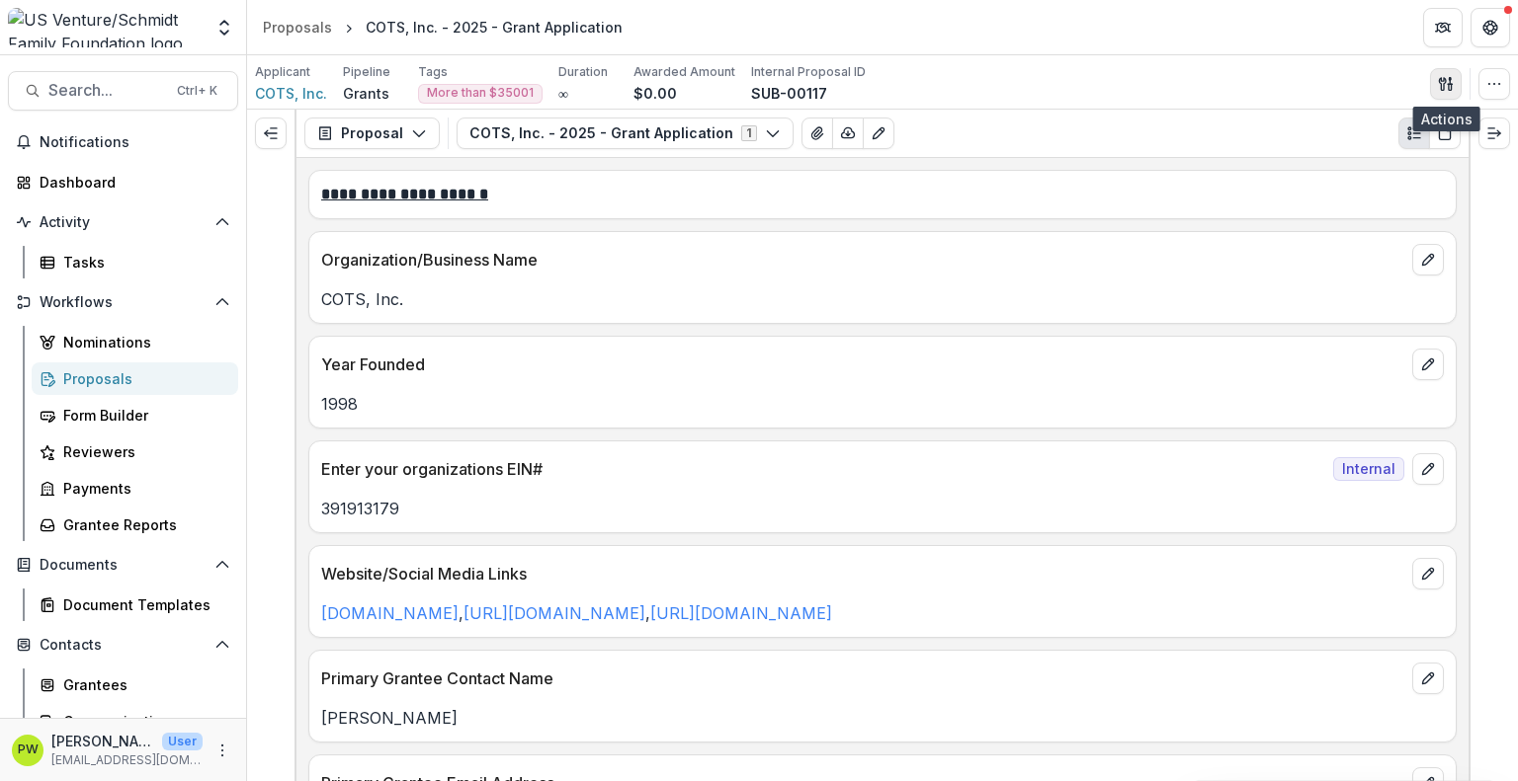
click at [1438, 87] on icon "button" at bounding box center [1445, 84] width 16 height 16
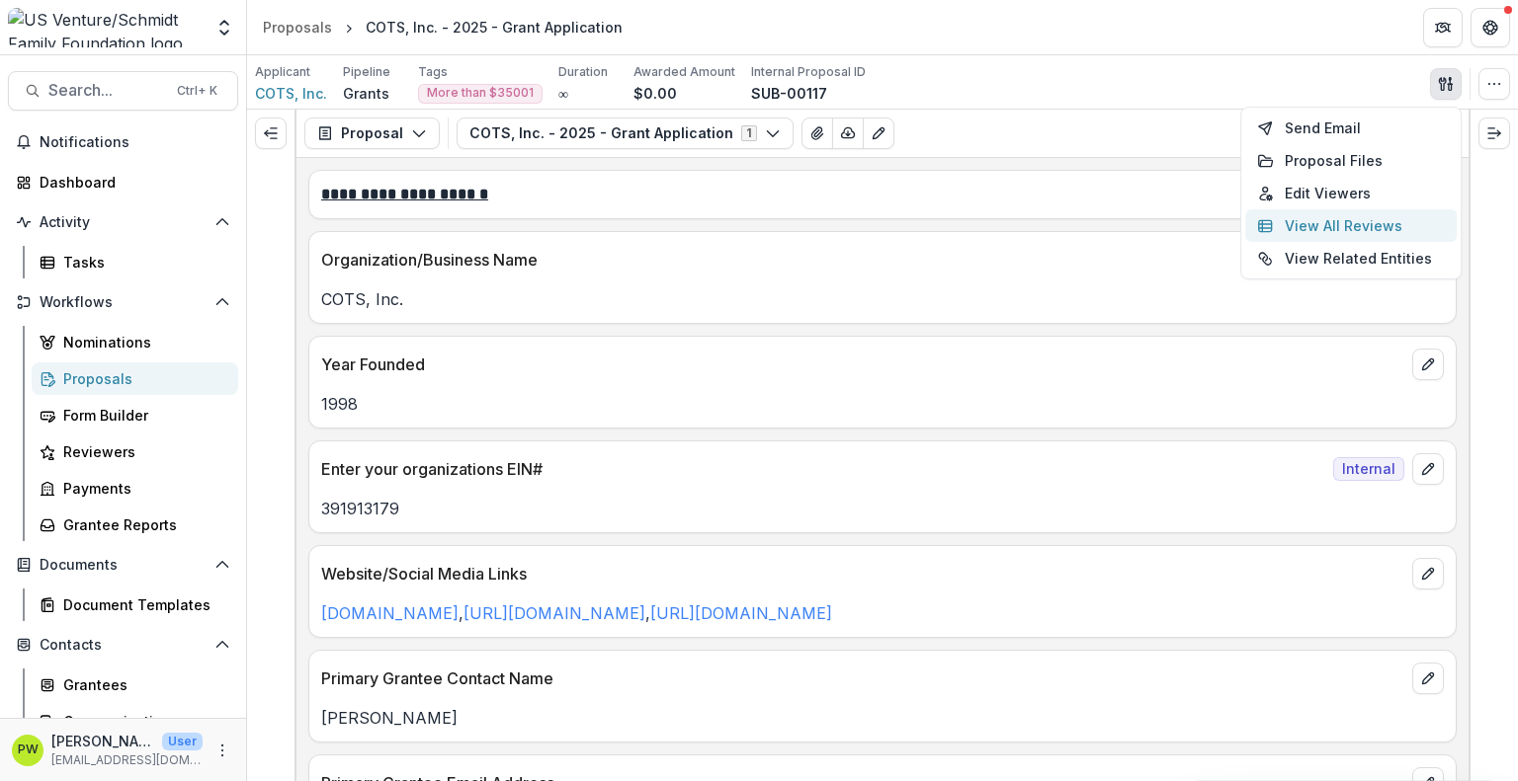
click at [1314, 225] on button "View All Reviews" at bounding box center [1350, 225] width 211 height 33
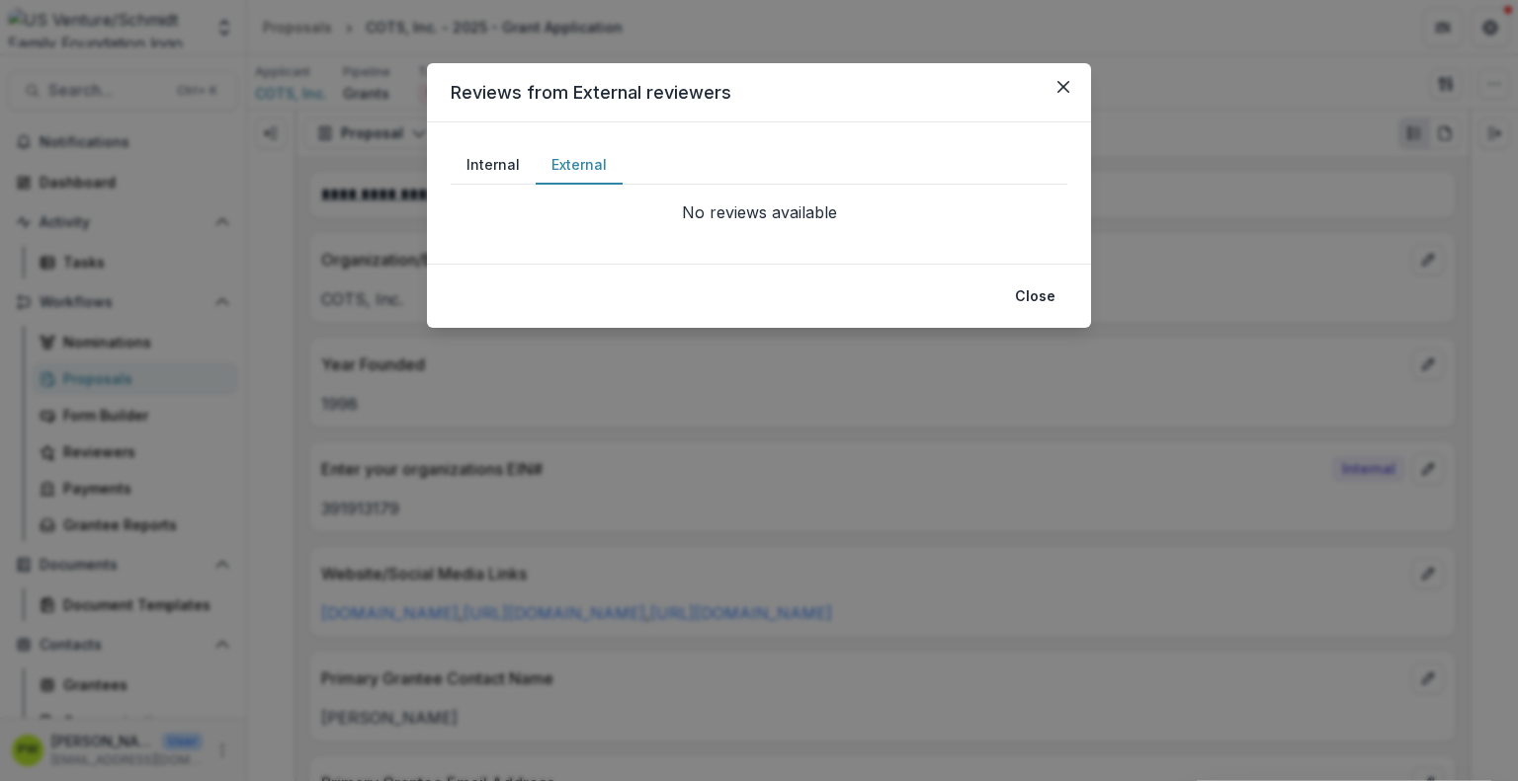
click at [591, 152] on button "External" at bounding box center [578, 165] width 87 height 39
click at [1064, 94] on button "Close" at bounding box center [1063, 87] width 32 height 32
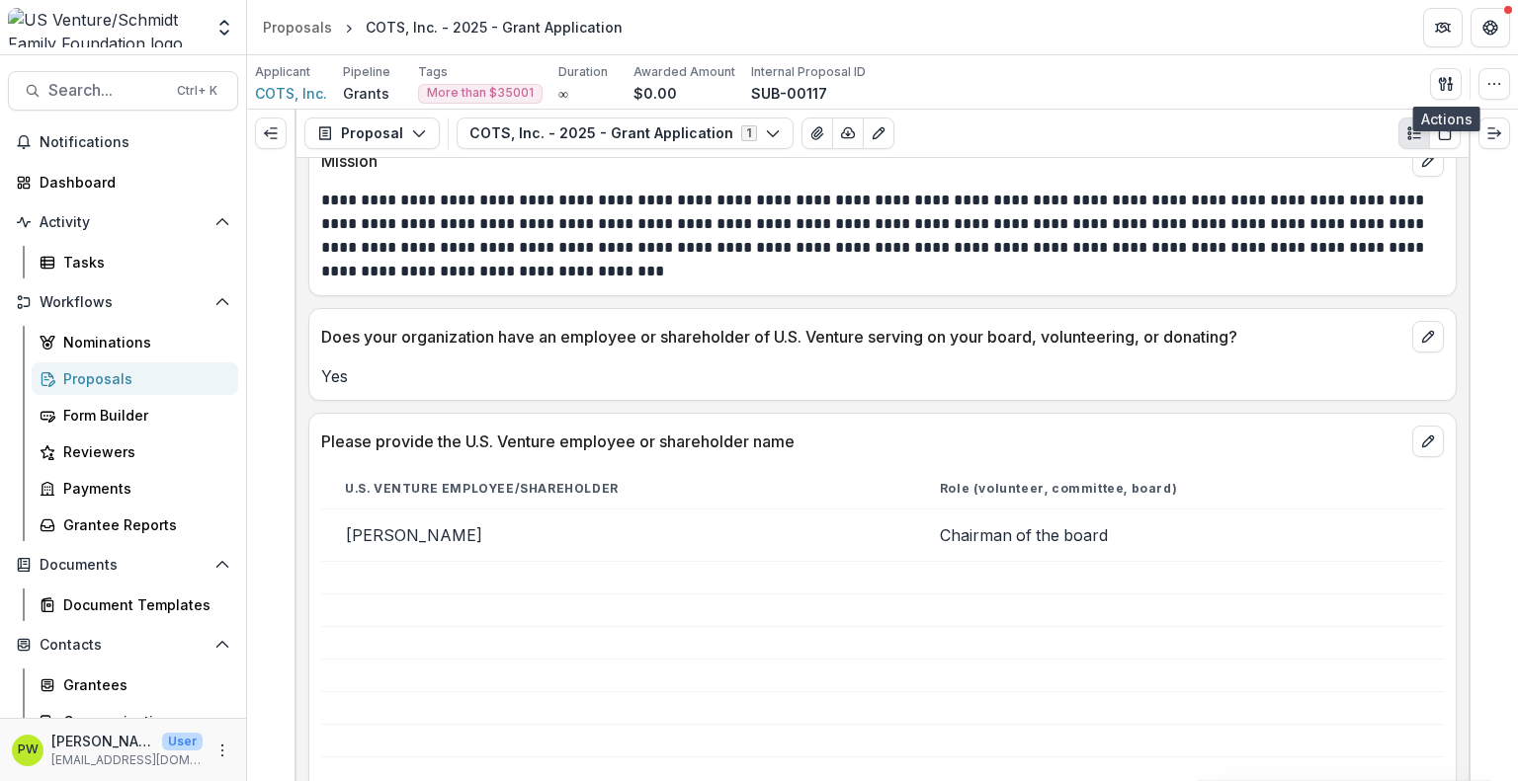
scroll to position [1153, 0]
